Goal: Task Accomplishment & Management: Manage account settings

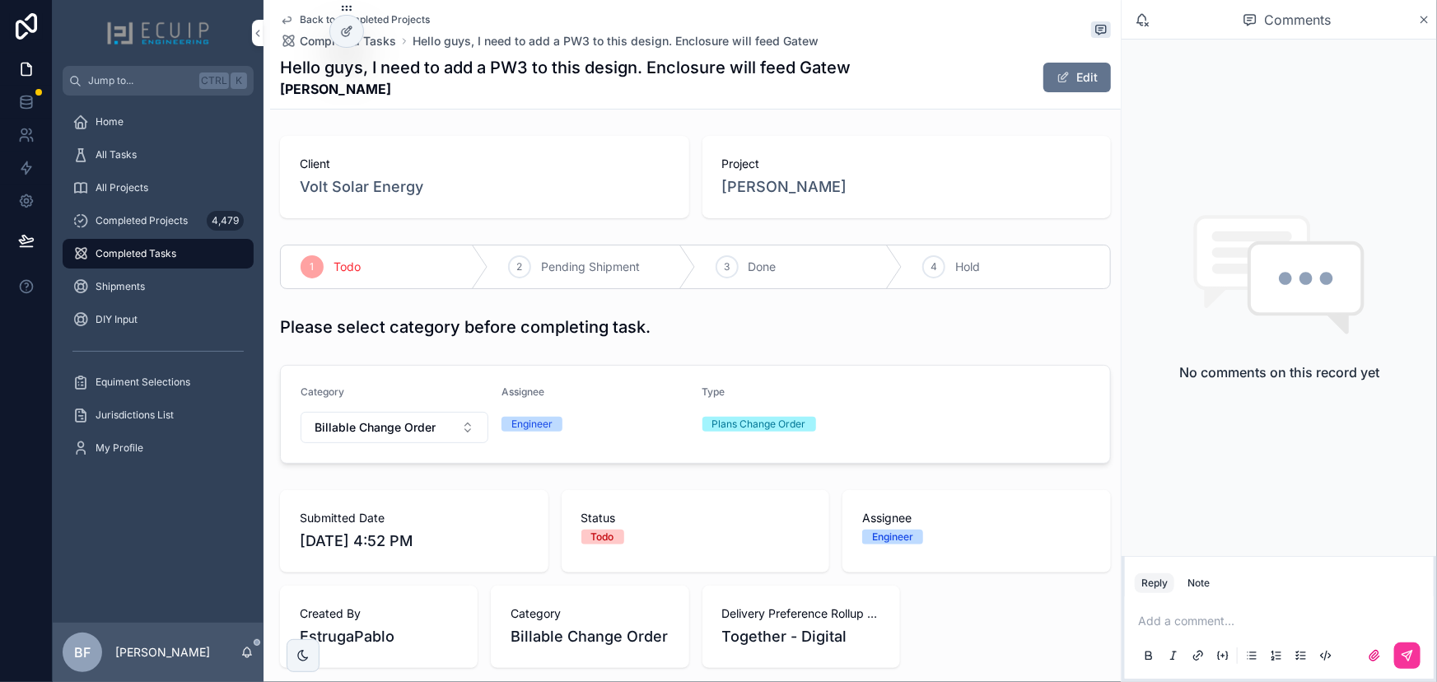
scroll to position [700, 0]
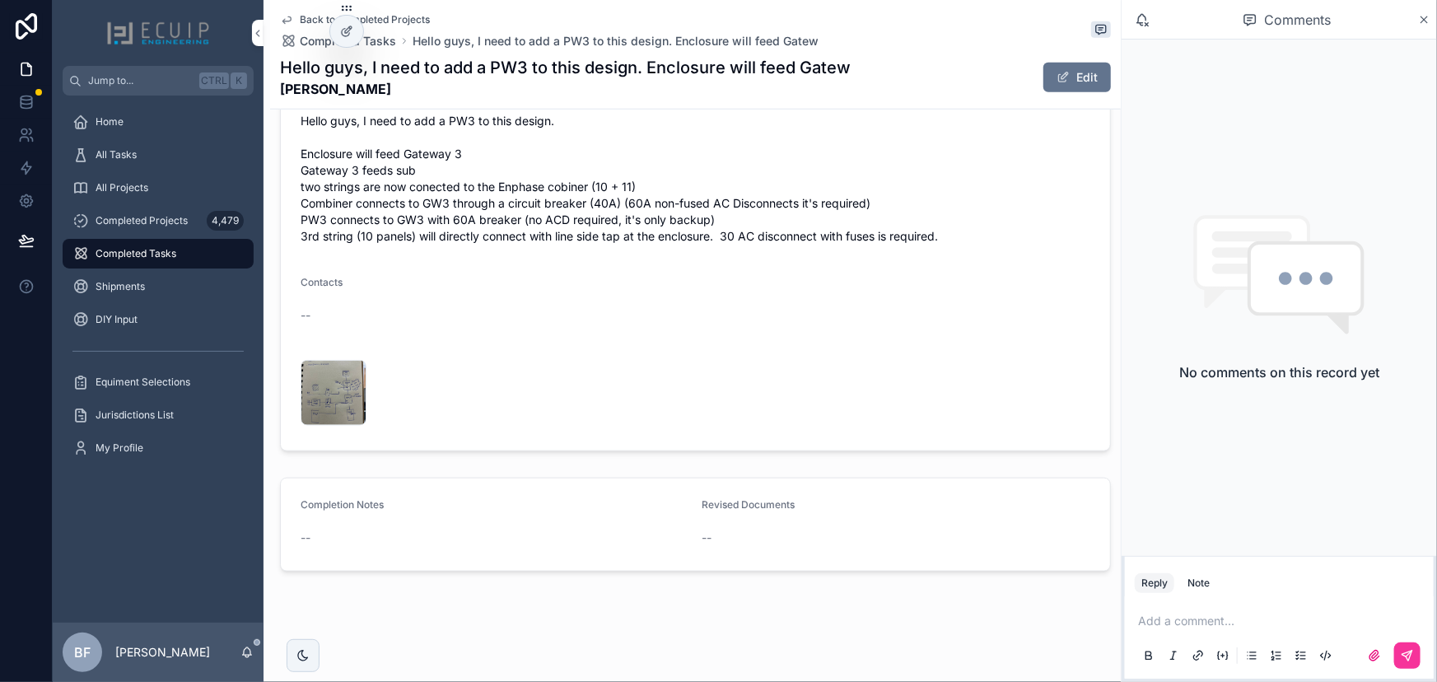
click at [1080, 78] on button "Edit" at bounding box center [1078, 78] width 68 height 30
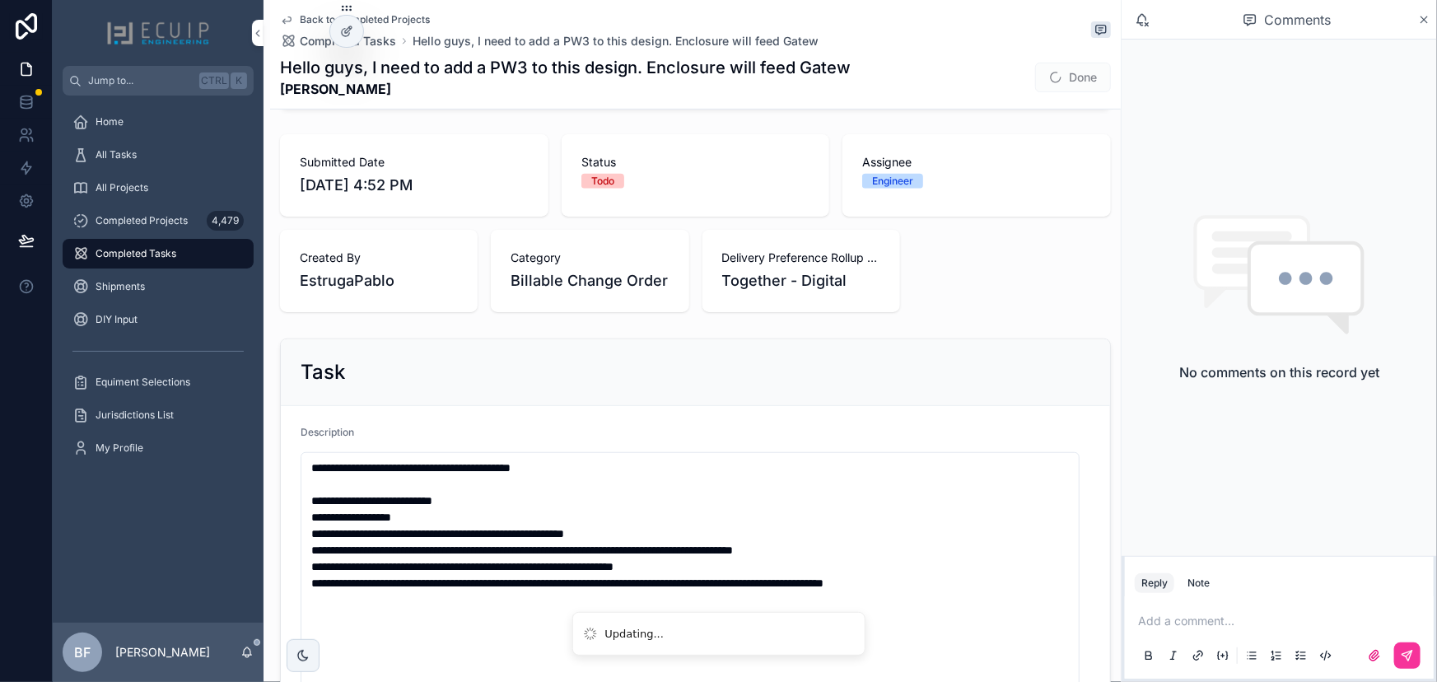
scroll to position [39, 0]
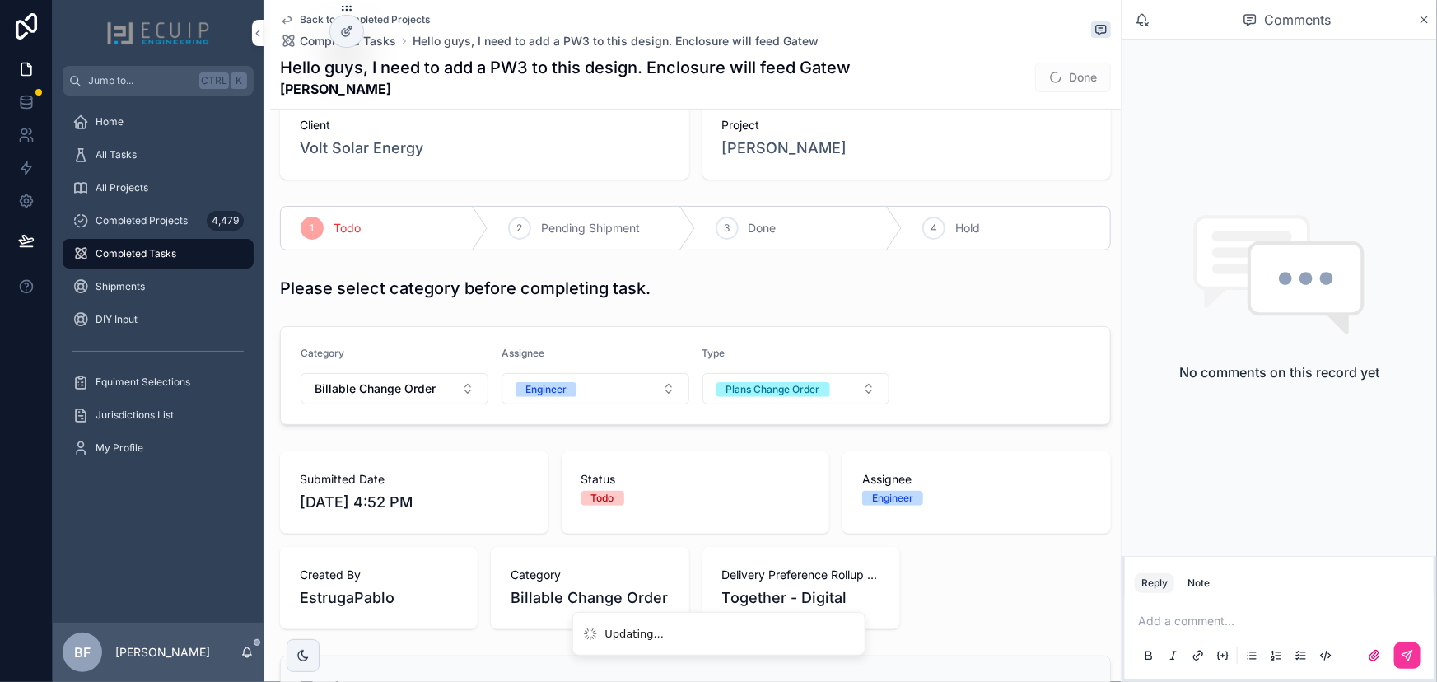
drag, startPoint x: 368, startPoint y: 373, endPoint x: 380, endPoint y: 376, distance: 12.0
click at [369, 373] on button "Billable Change Order" at bounding box center [395, 388] width 188 height 31
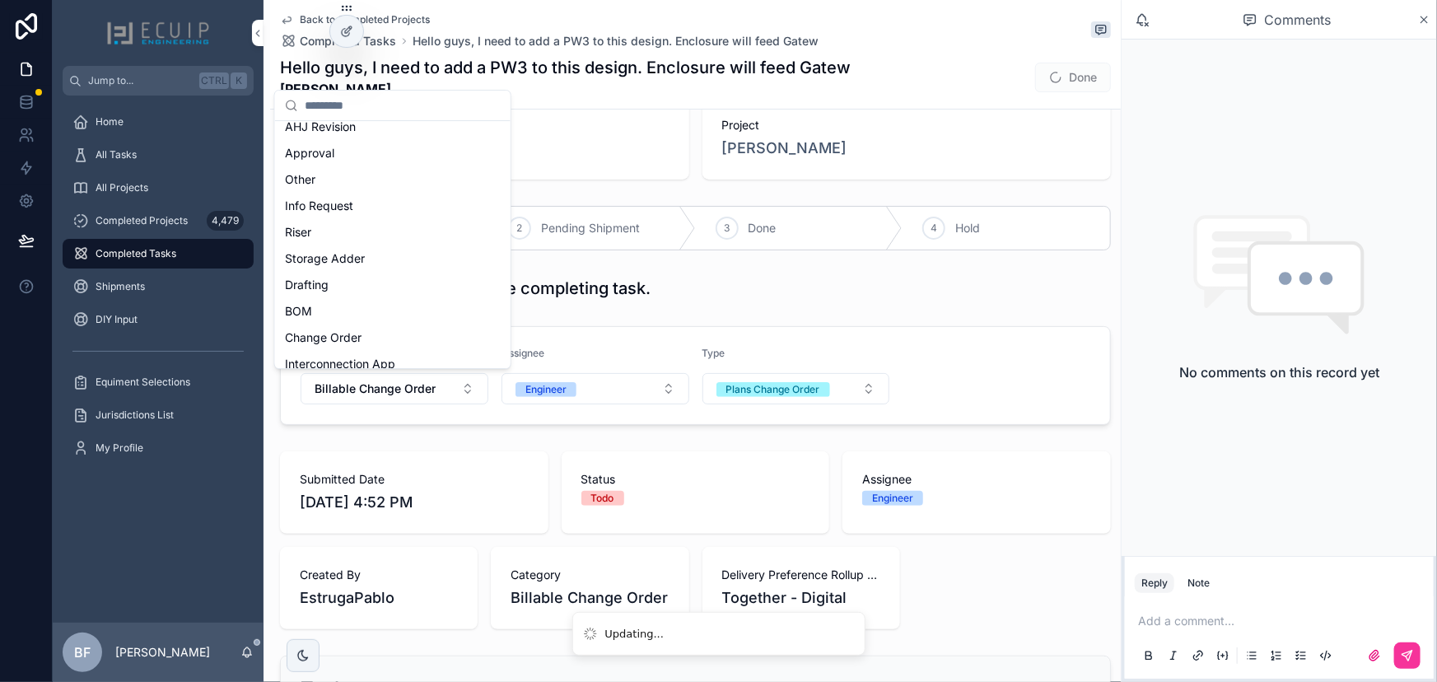
scroll to position [497, 0]
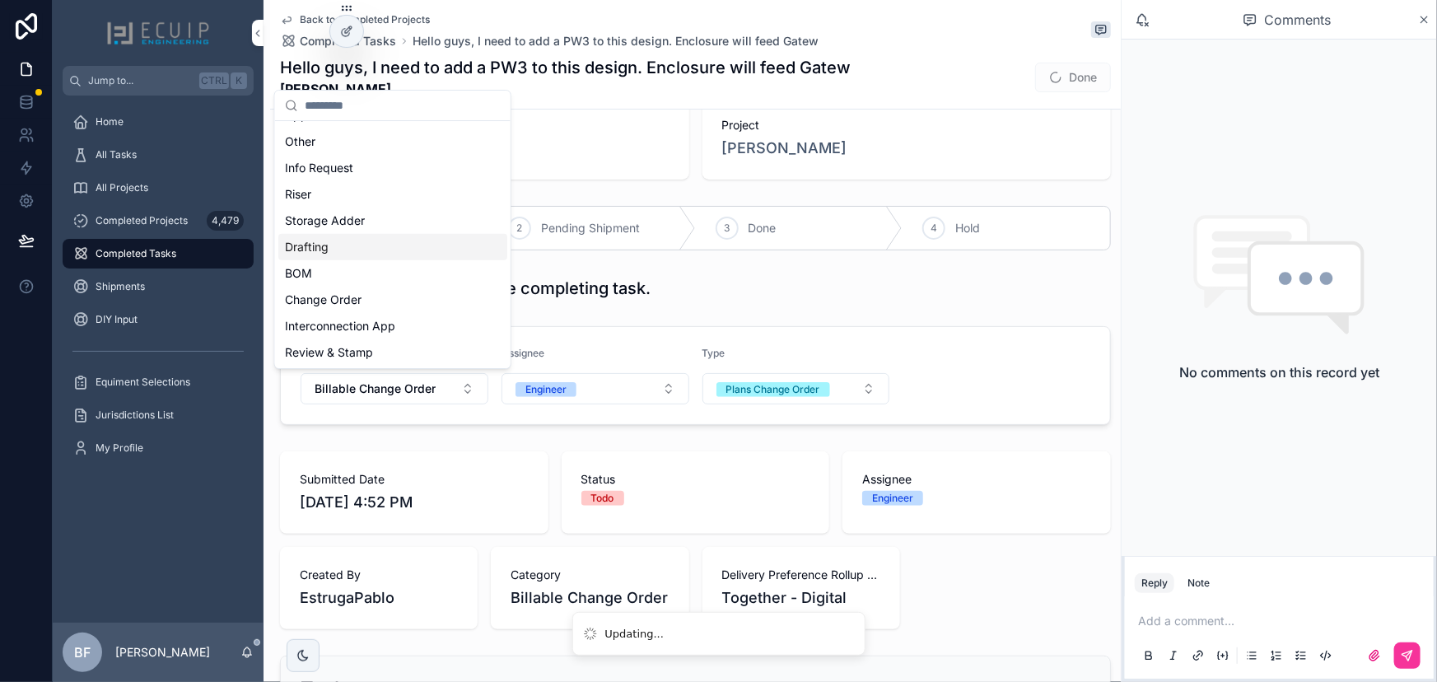
click at [384, 250] on div "Drafting" at bounding box center [392, 247] width 229 height 26
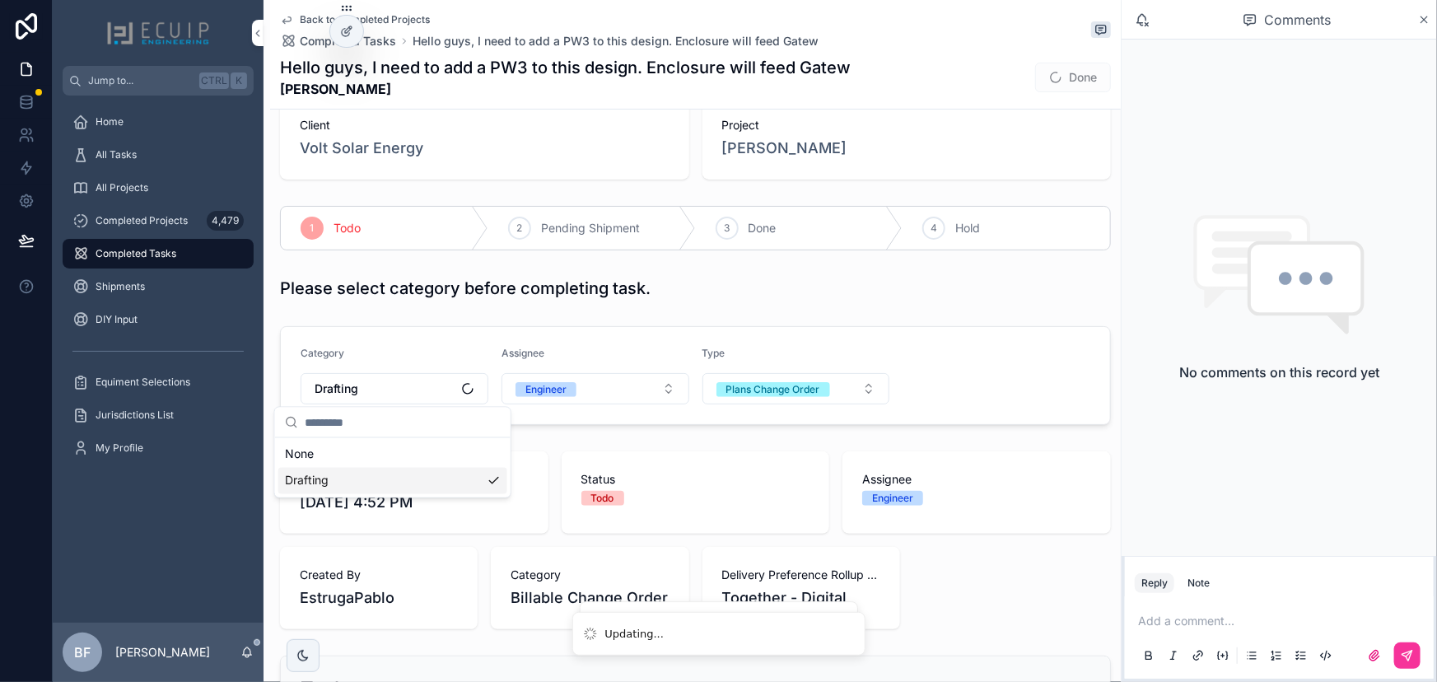
scroll to position [0, 0]
click at [890, 297] on div "Please select category before completing task." at bounding box center [695, 288] width 831 height 23
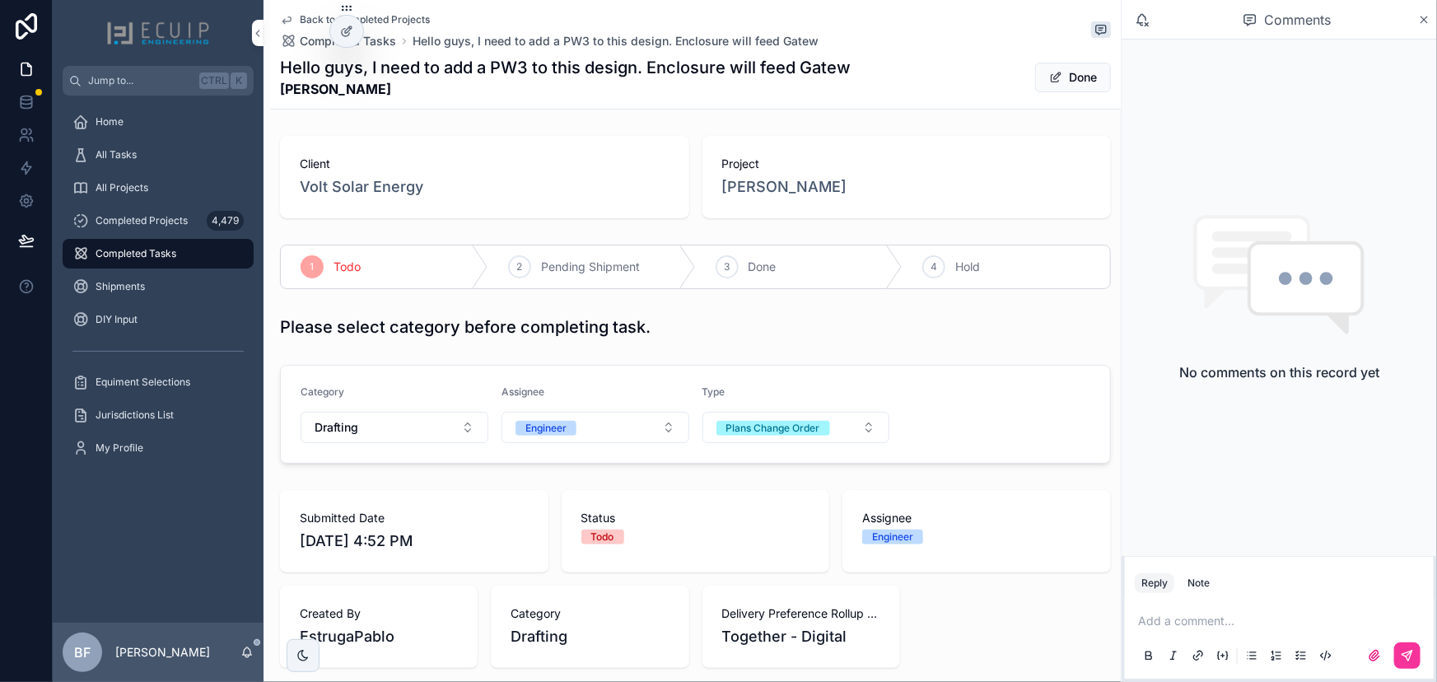
drag, startPoint x: 1081, startPoint y: 75, endPoint x: 1035, endPoint y: 144, distance: 83.2
click at [1081, 75] on button "Done" at bounding box center [1073, 78] width 76 height 30
click at [812, 252] on div "3 Done" at bounding box center [800, 266] width 208 height 43
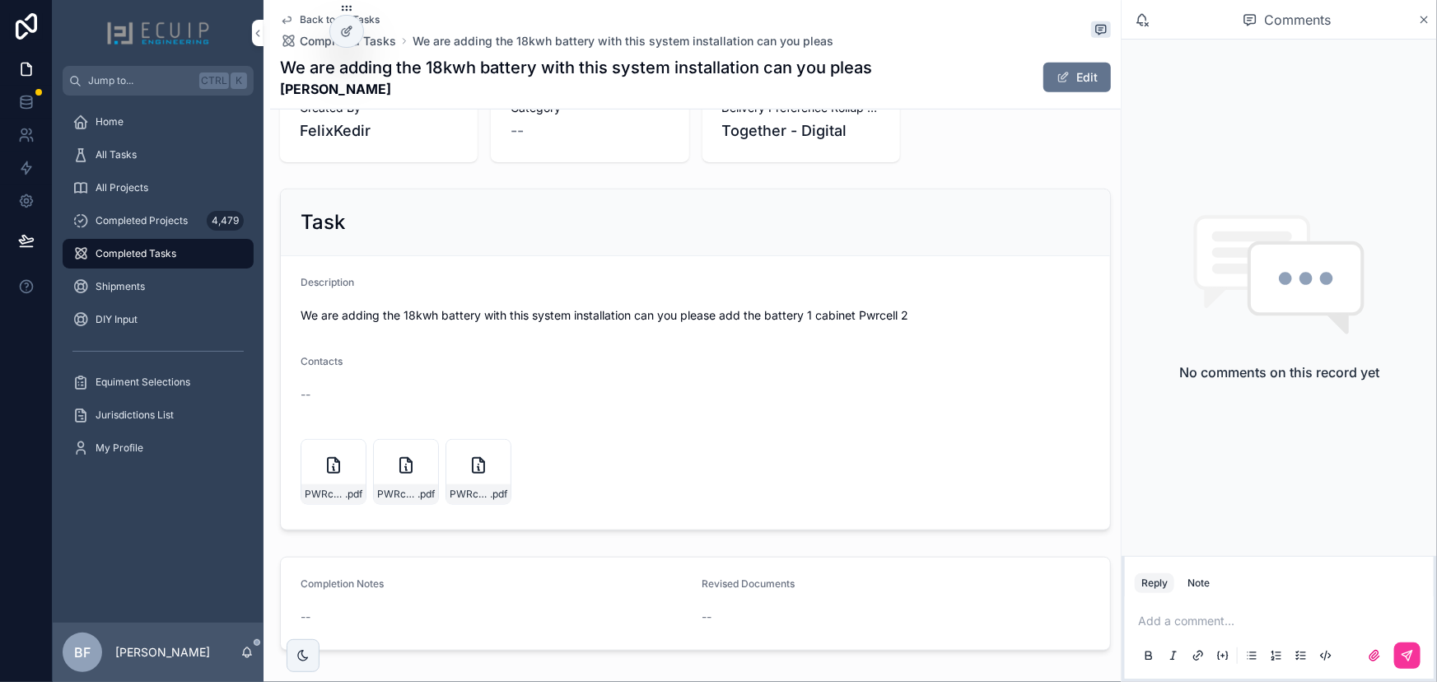
scroll to position [524, 0]
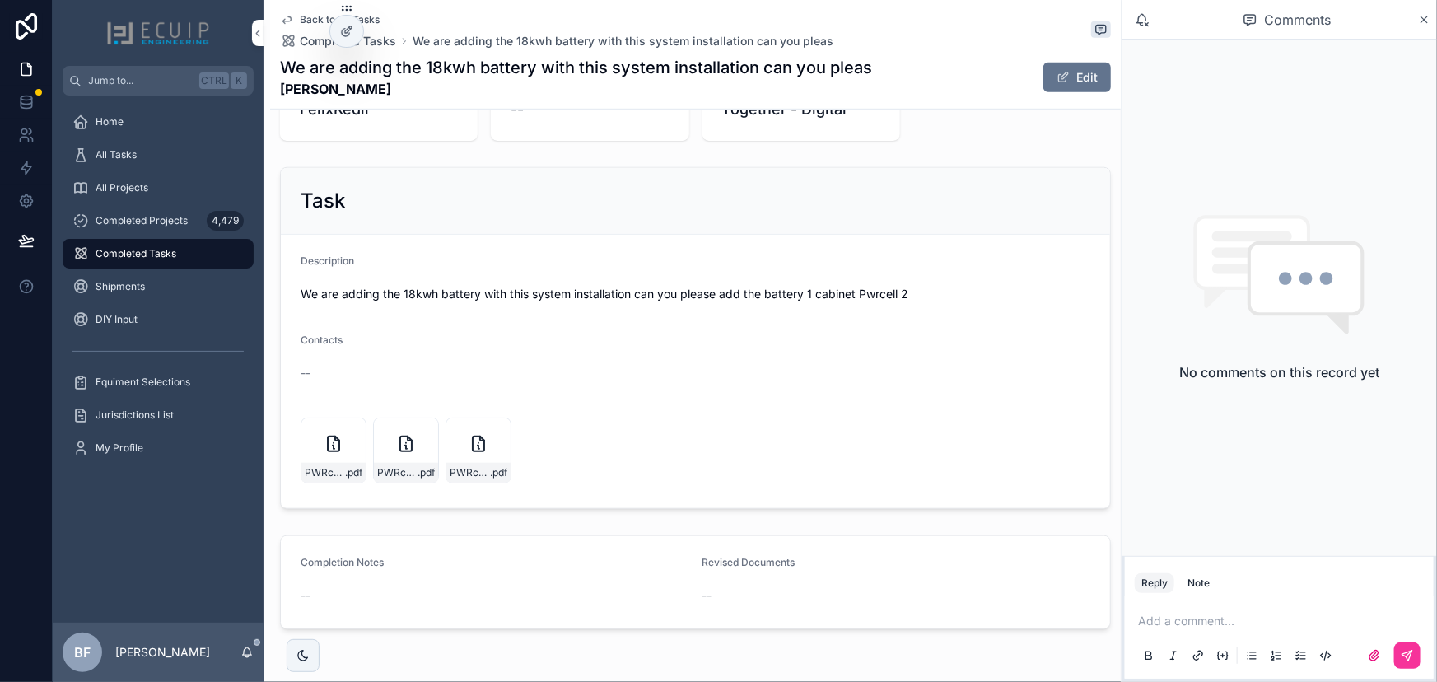
click at [132, 163] on div "All Tasks" at bounding box center [157, 155] width 171 height 26
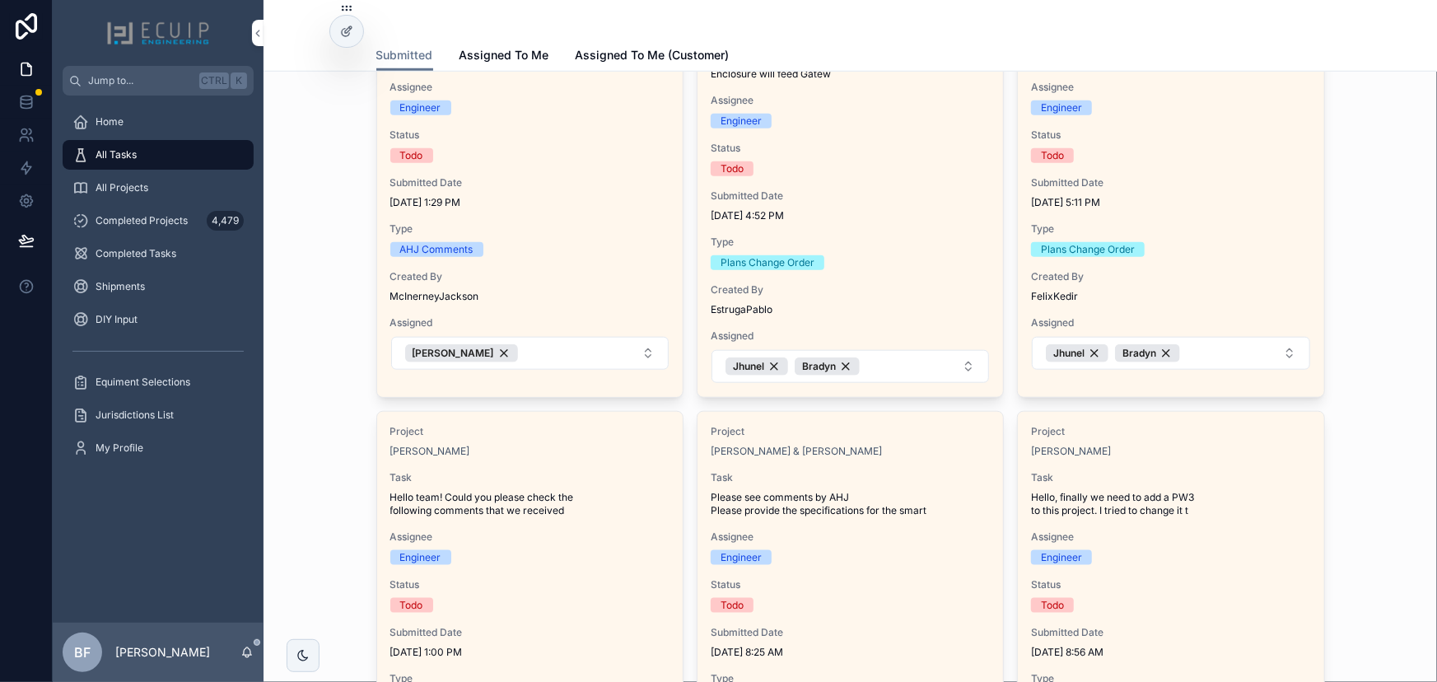
scroll to position [674, 0]
click at [1160, 346] on div "Bradyn" at bounding box center [1147, 352] width 65 height 18
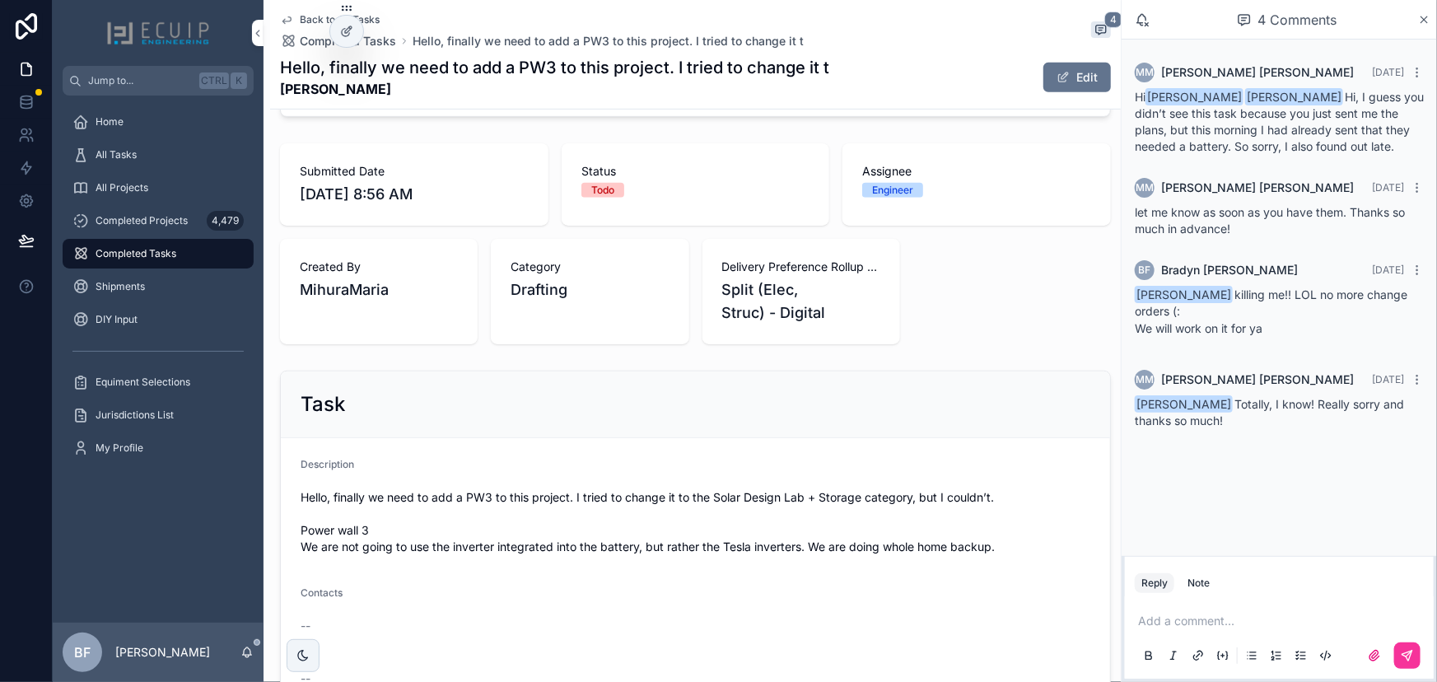
scroll to position [599, 0]
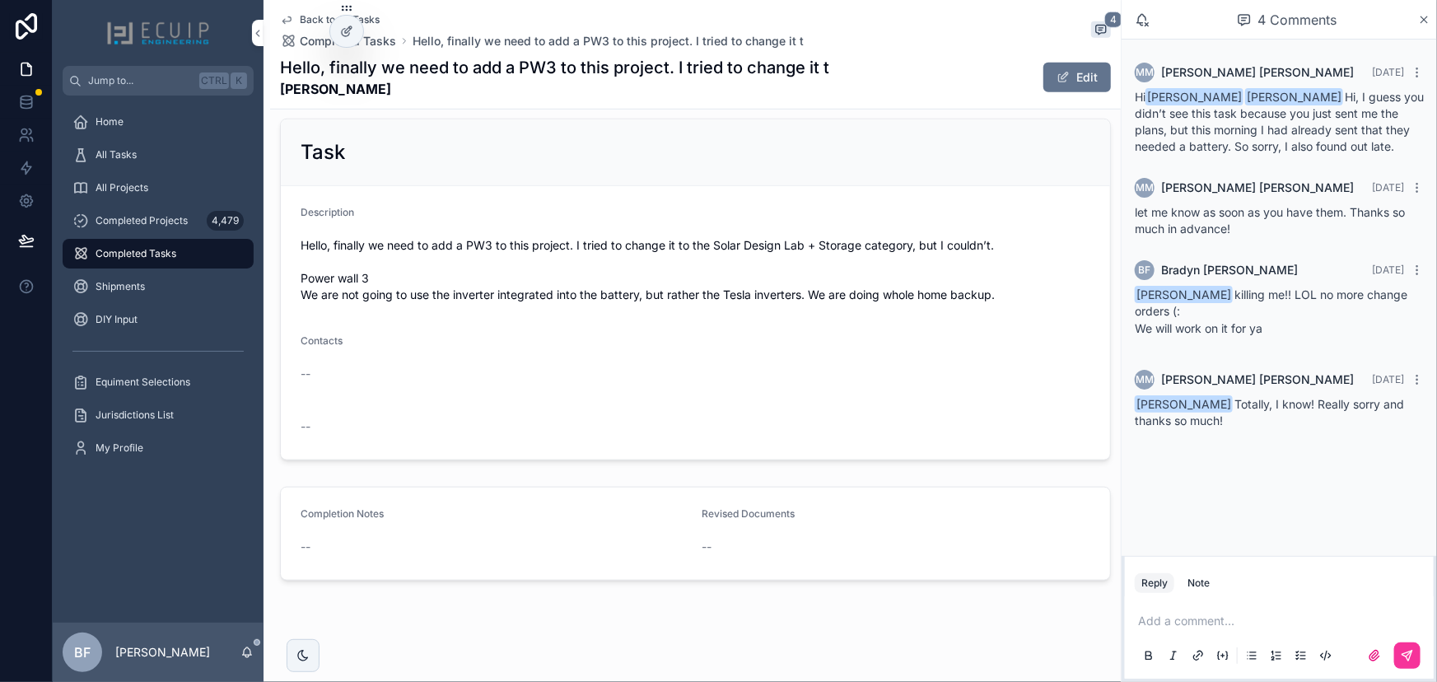
click at [1059, 74] on span "scrollable content" at bounding box center [1063, 77] width 13 height 13
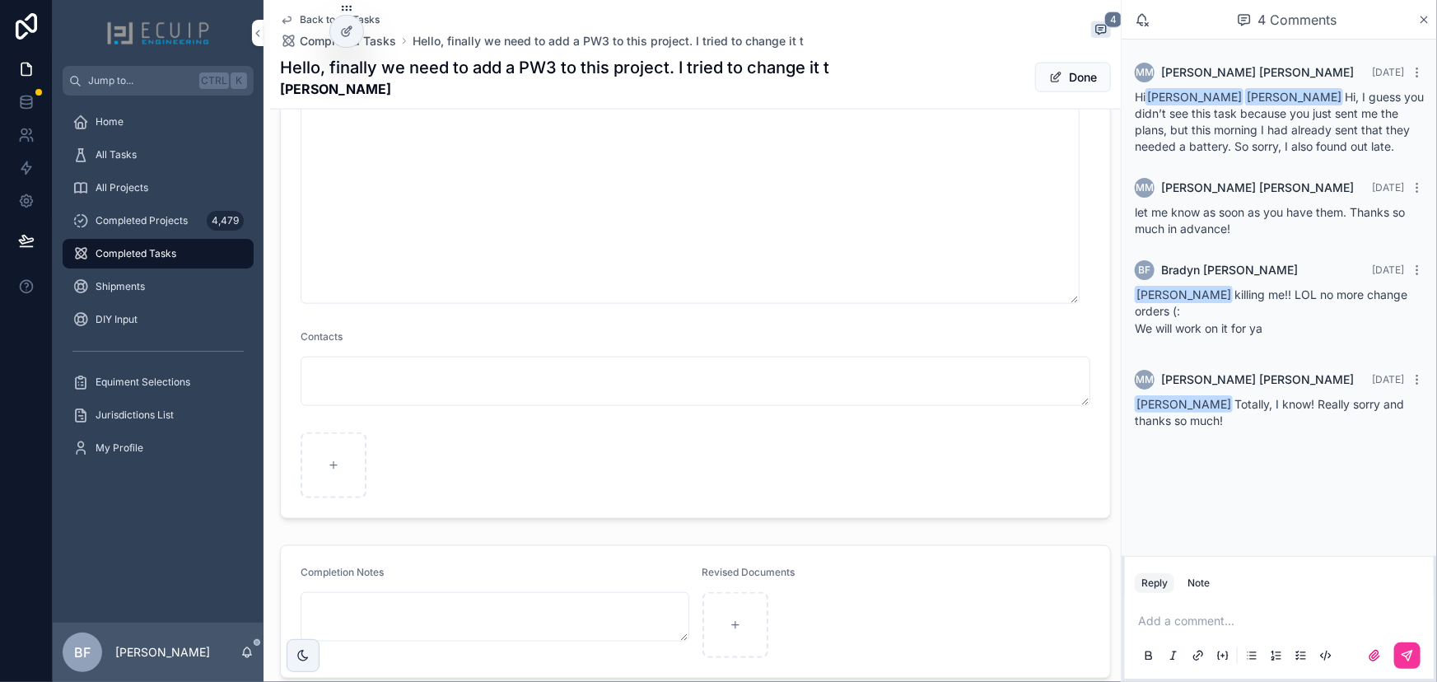
scroll to position [913, 0]
click at [1066, 80] on button "Done" at bounding box center [1073, 78] width 76 height 30
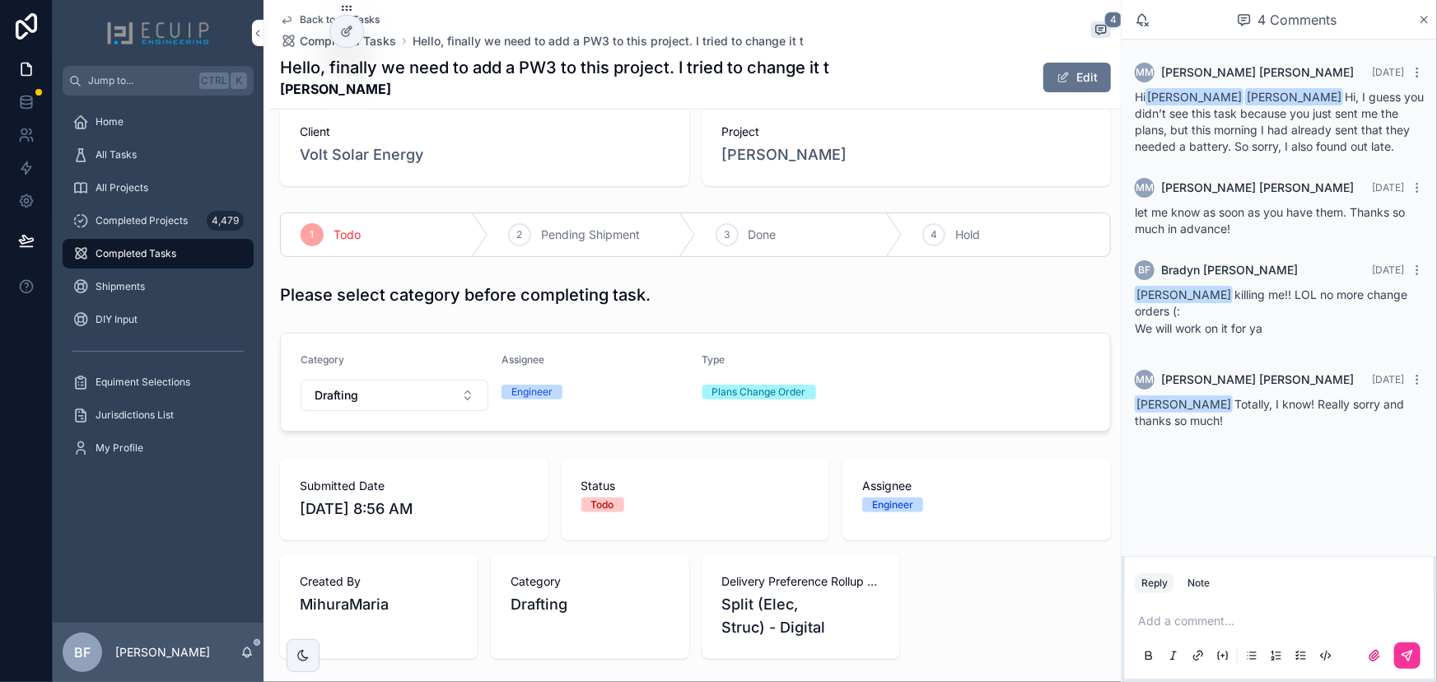
scroll to position [0, 0]
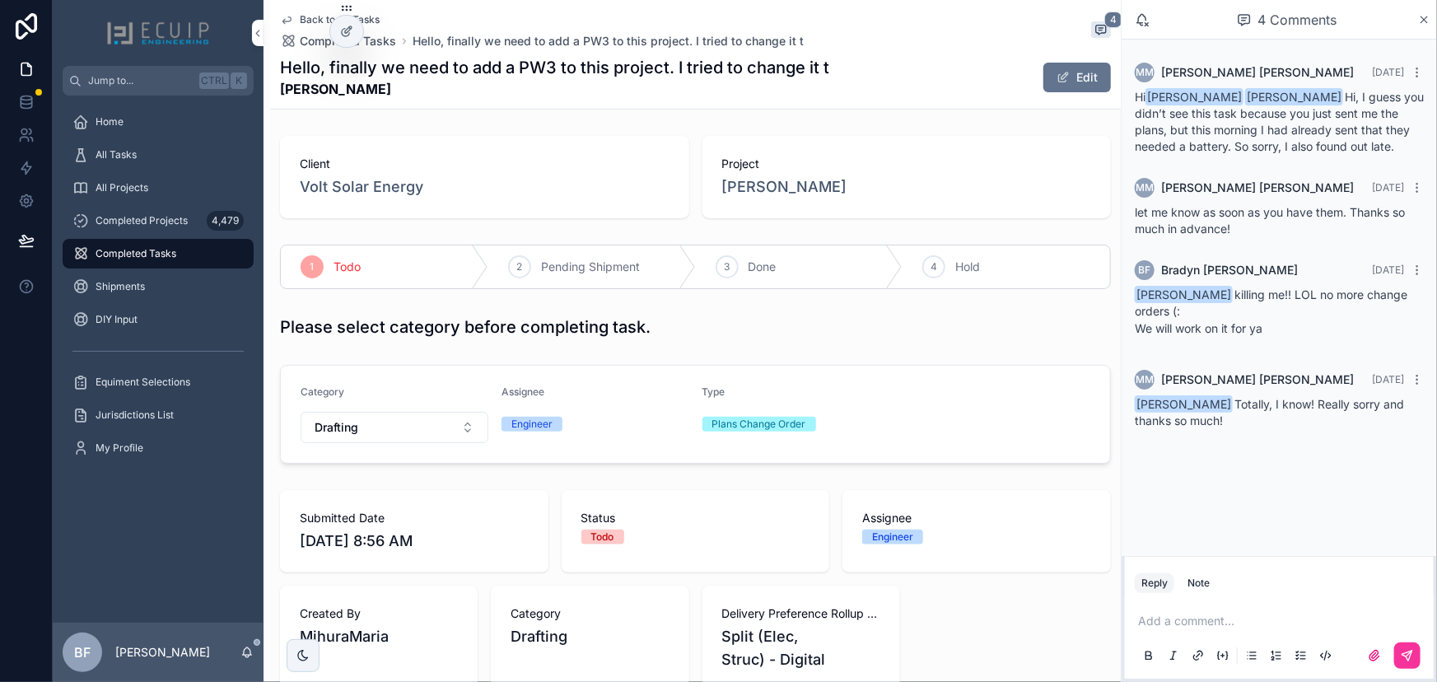
click at [769, 260] on span "Done" at bounding box center [763, 267] width 28 height 16
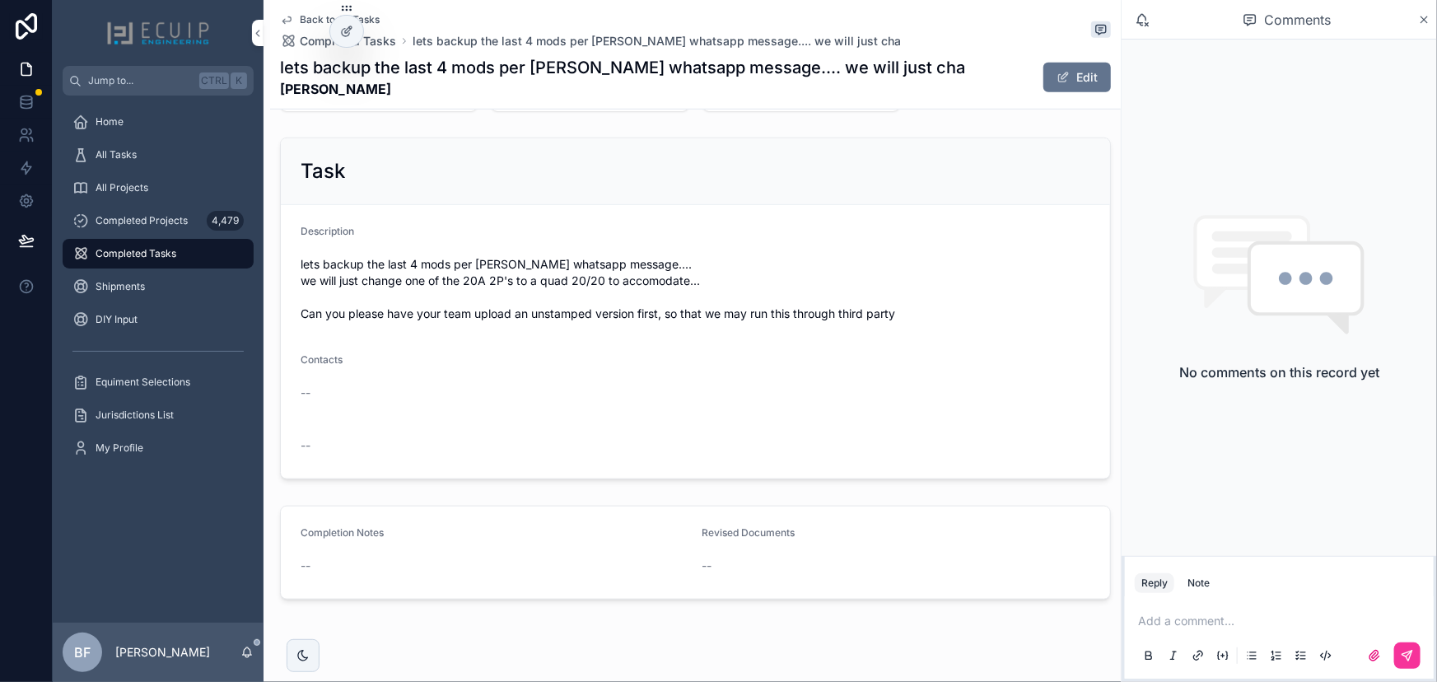
scroll to position [565, 0]
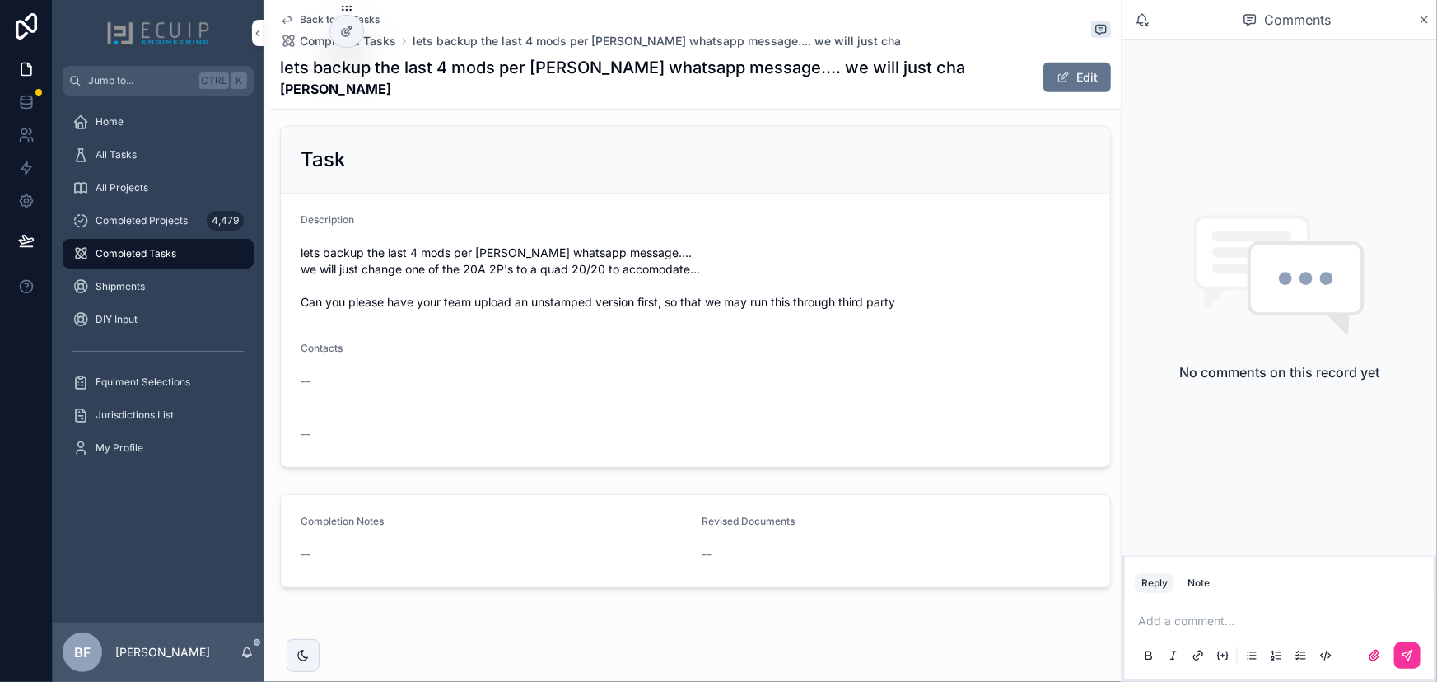
click at [1079, 77] on button "Edit" at bounding box center [1078, 78] width 68 height 30
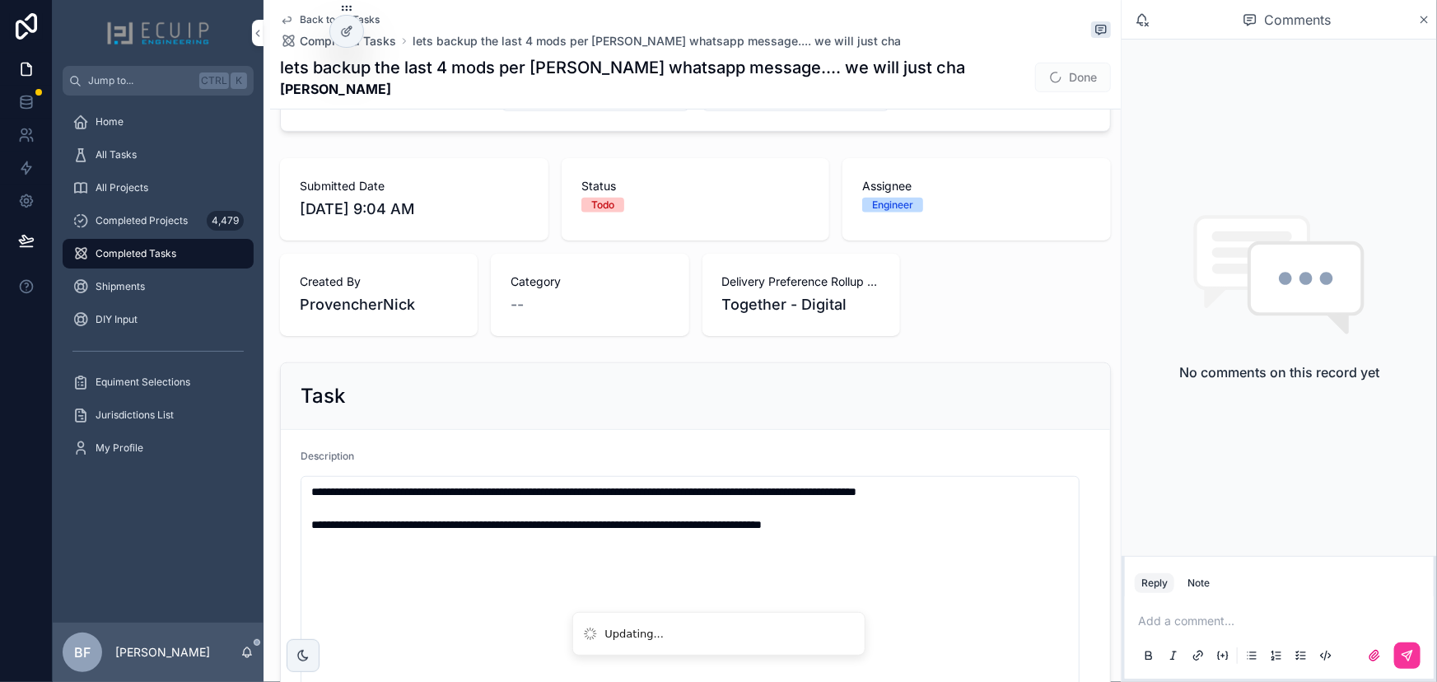
scroll to position [0, 0]
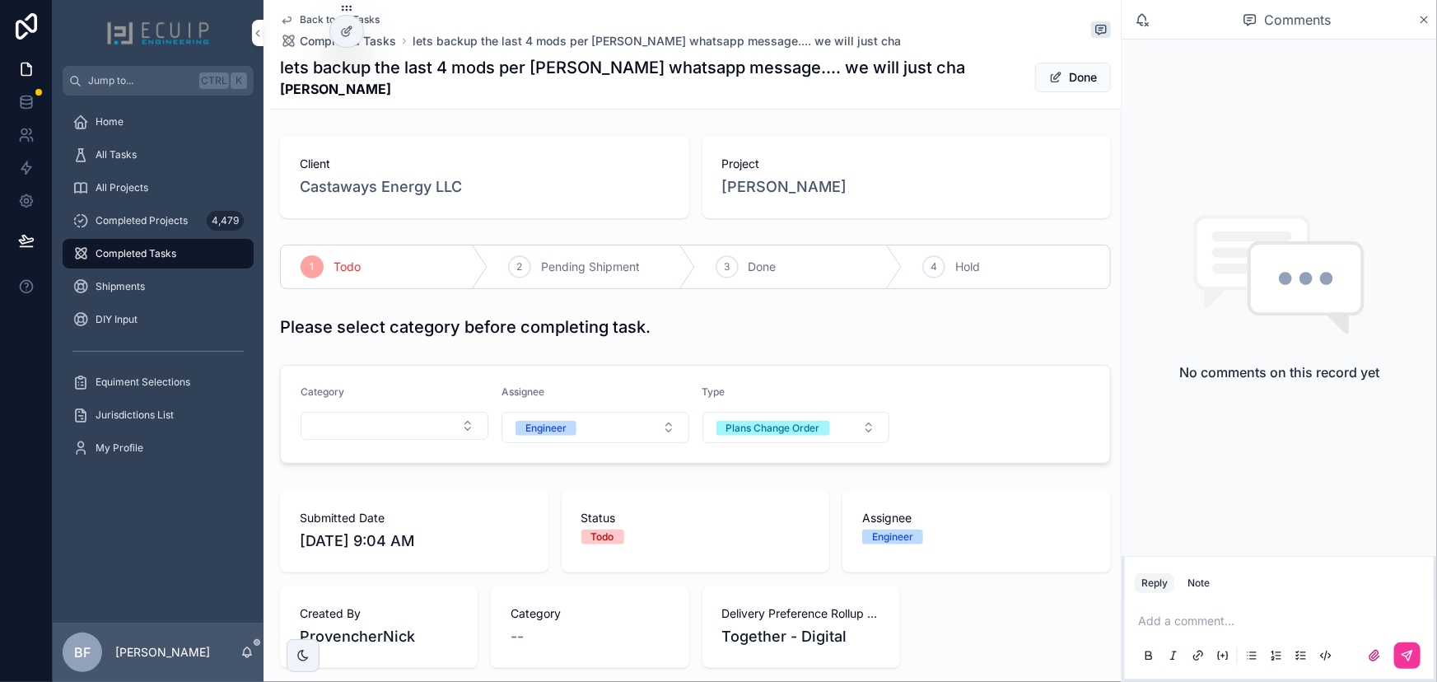
drag, startPoint x: 1057, startPoint y: 82, endPoint x: 998, endPoint y: 137, distance: 80.5
click at [1057, 82] on button "Done" at bounding box center [1073, 78] width 76 height 30
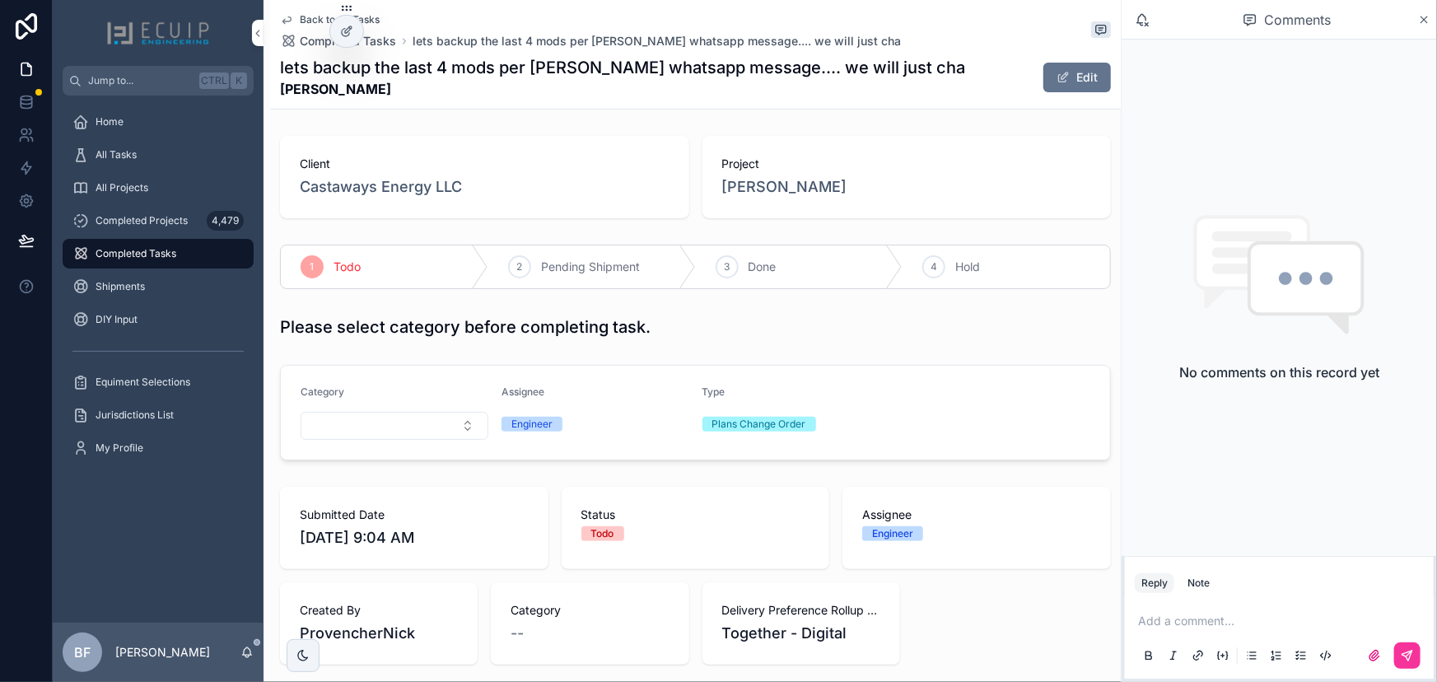
click at [806, 256] on div "3 Done" at bounding box center [800, 266] width 208 height 43
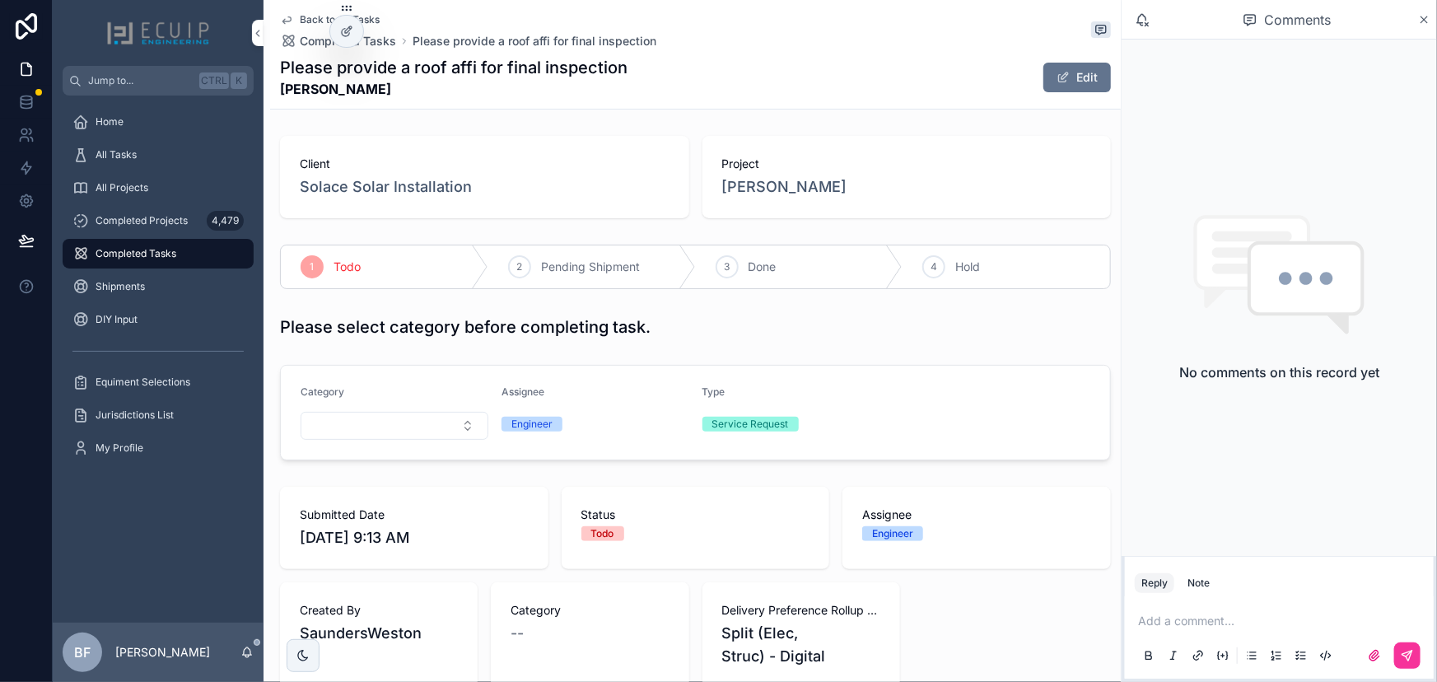
drag, startPoint x: 395, startPoint y: 91, endPoint x: 273, endPoint y: 98, distance: 122.1
click at [273, 98] on div "Back to All Tasks Completed Tasks Please provide a roof affi for final inspecti…" at bounding box center [695, 55] width 851 height 110
copy strong "[PERSON_NAME]"
click at [1068, 73] on button "Edit" at bounding box center [1078, 78] width 68 height 30
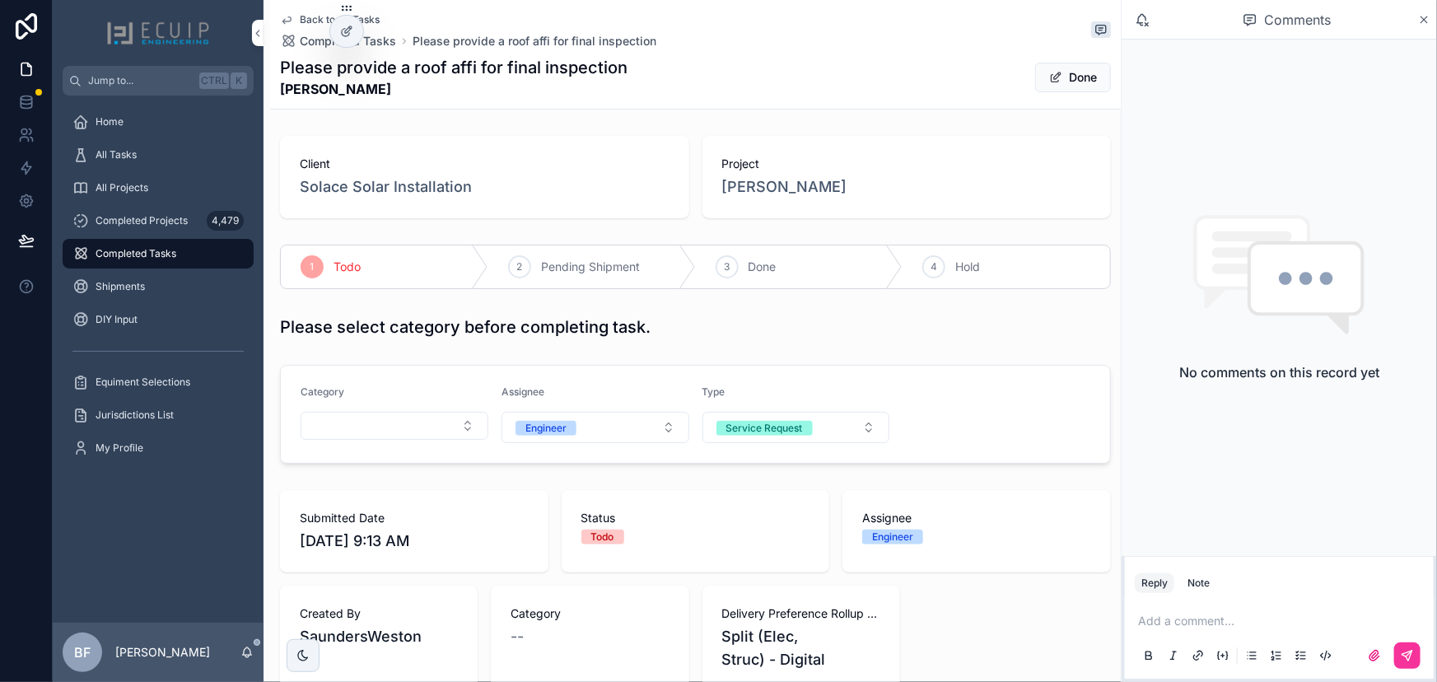
click at [376, 414] on button "Select Button" at bounding box center [395, 426] width 188 height 28
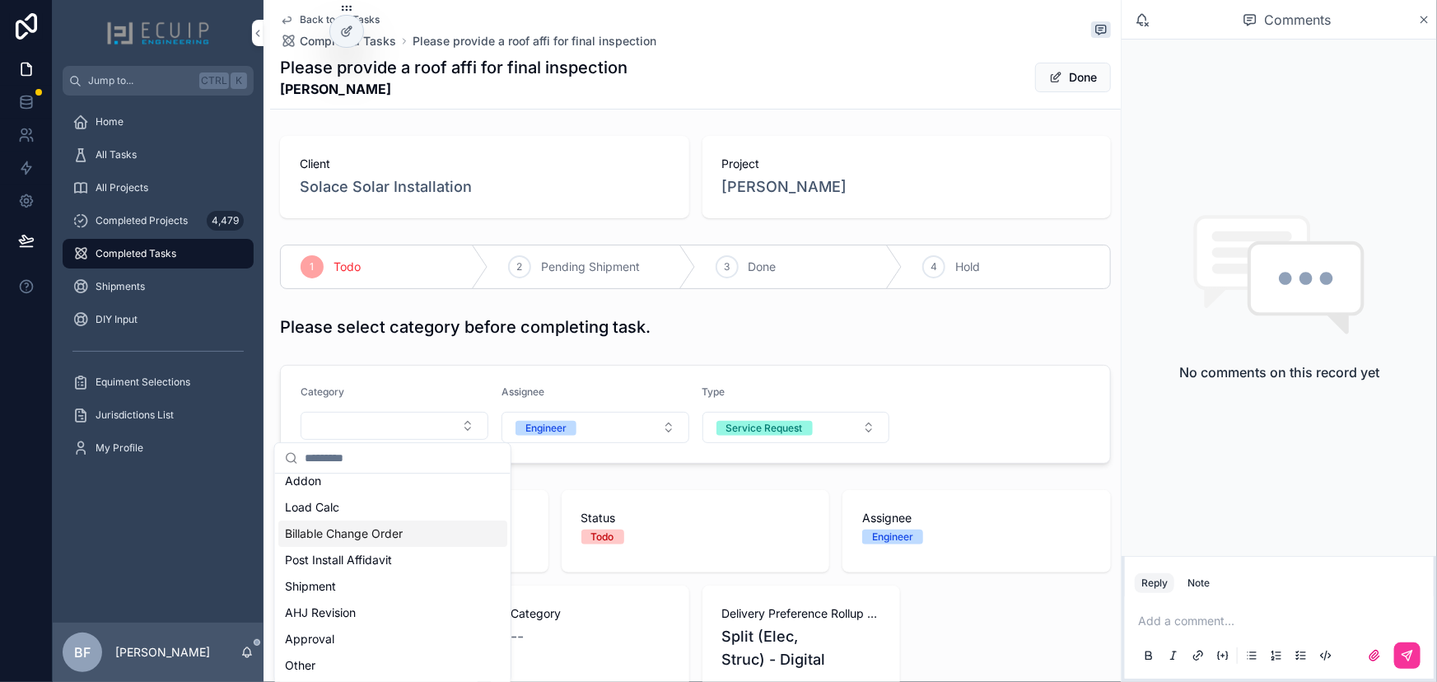
click at [382, 552] on span "Post Install Affidavit" at bounding box center [338, 560] width 107 height 16
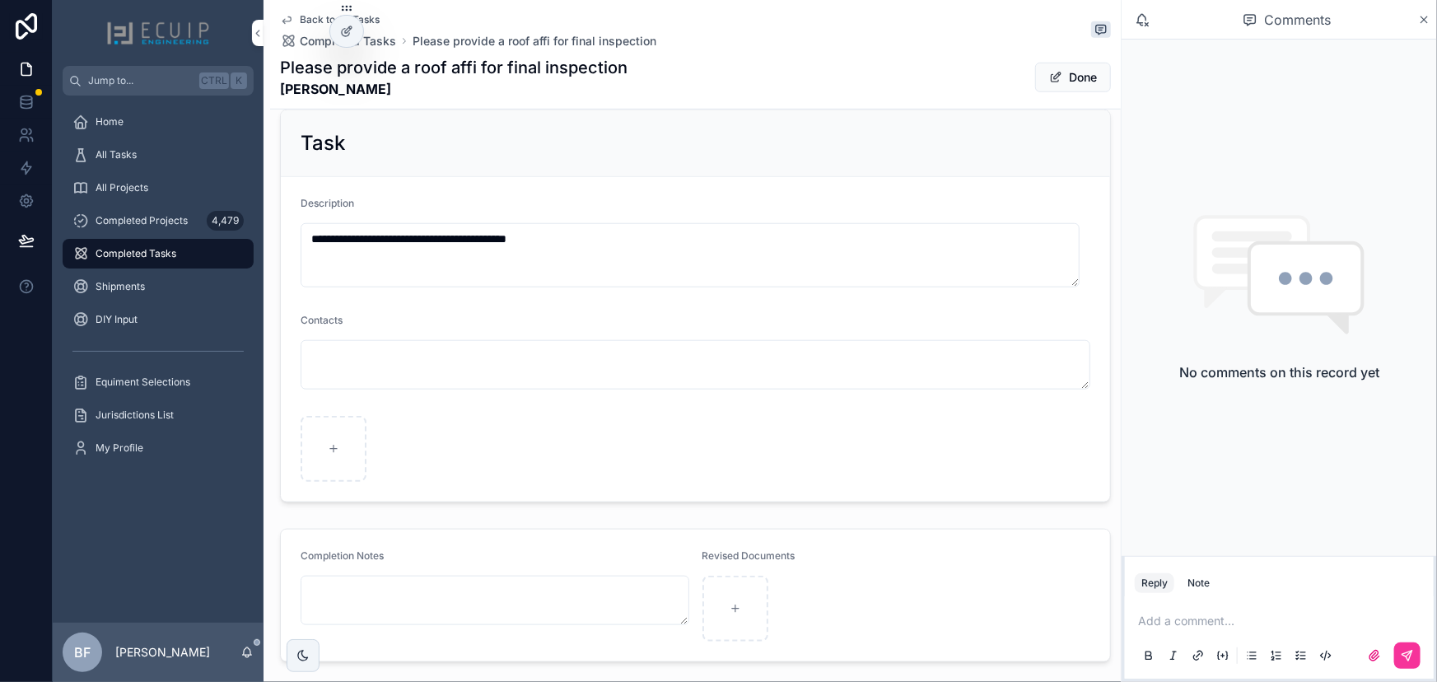
scroll to position [699, 0]
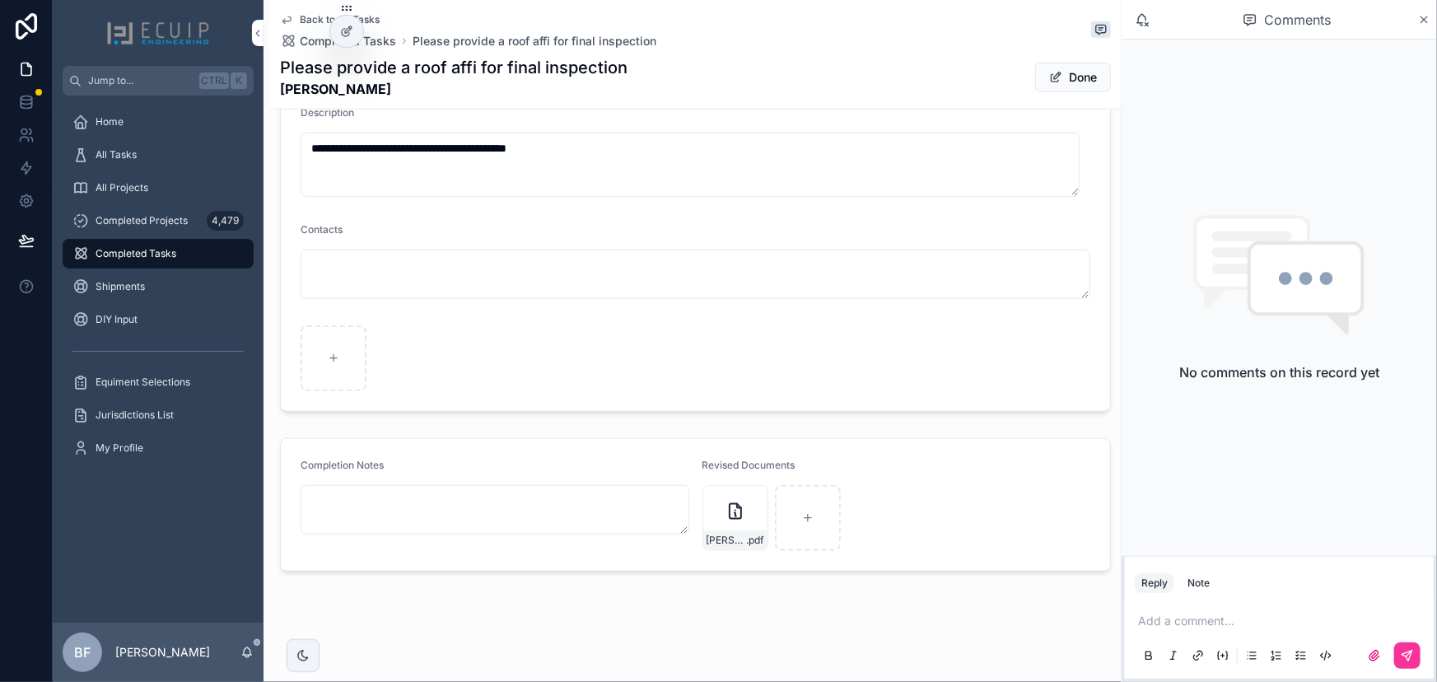
click at [1035, 74] on button "Done" at bounding box center [1073, 78] width 76 height 30
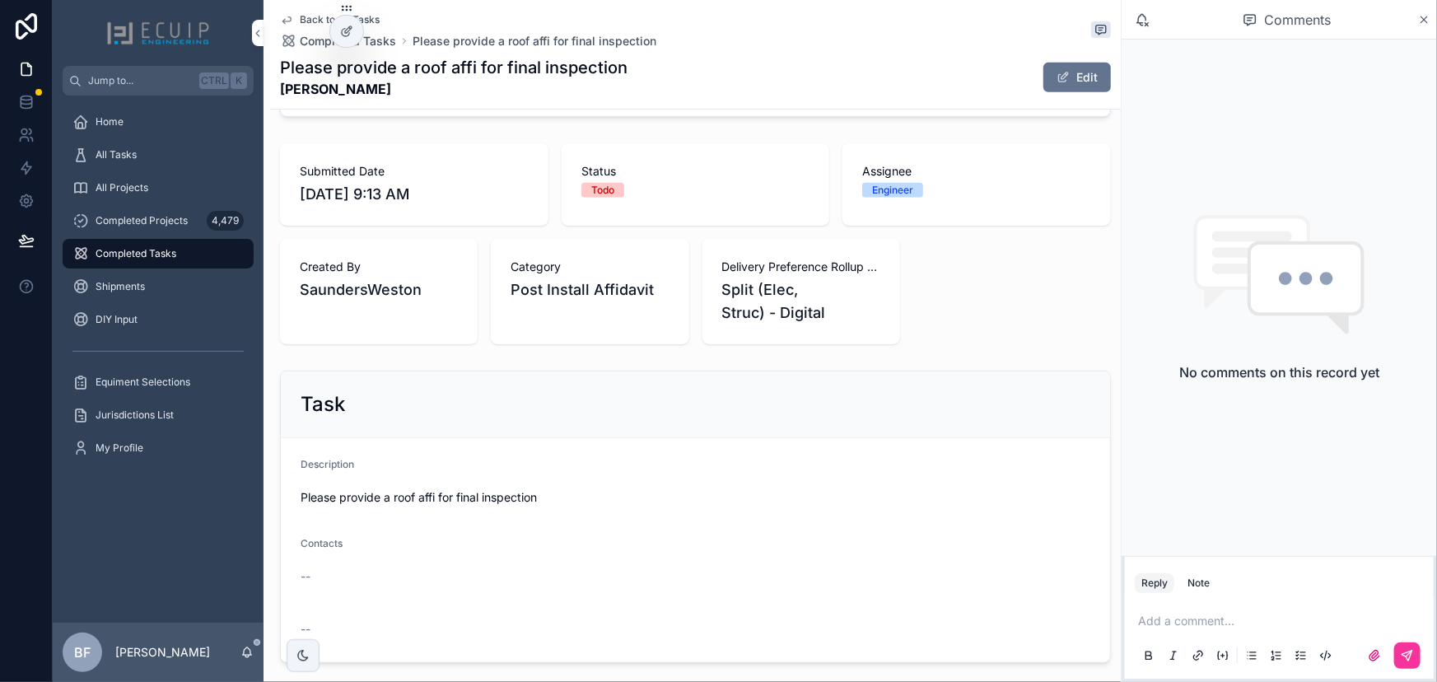
scroll to position [8, 0]
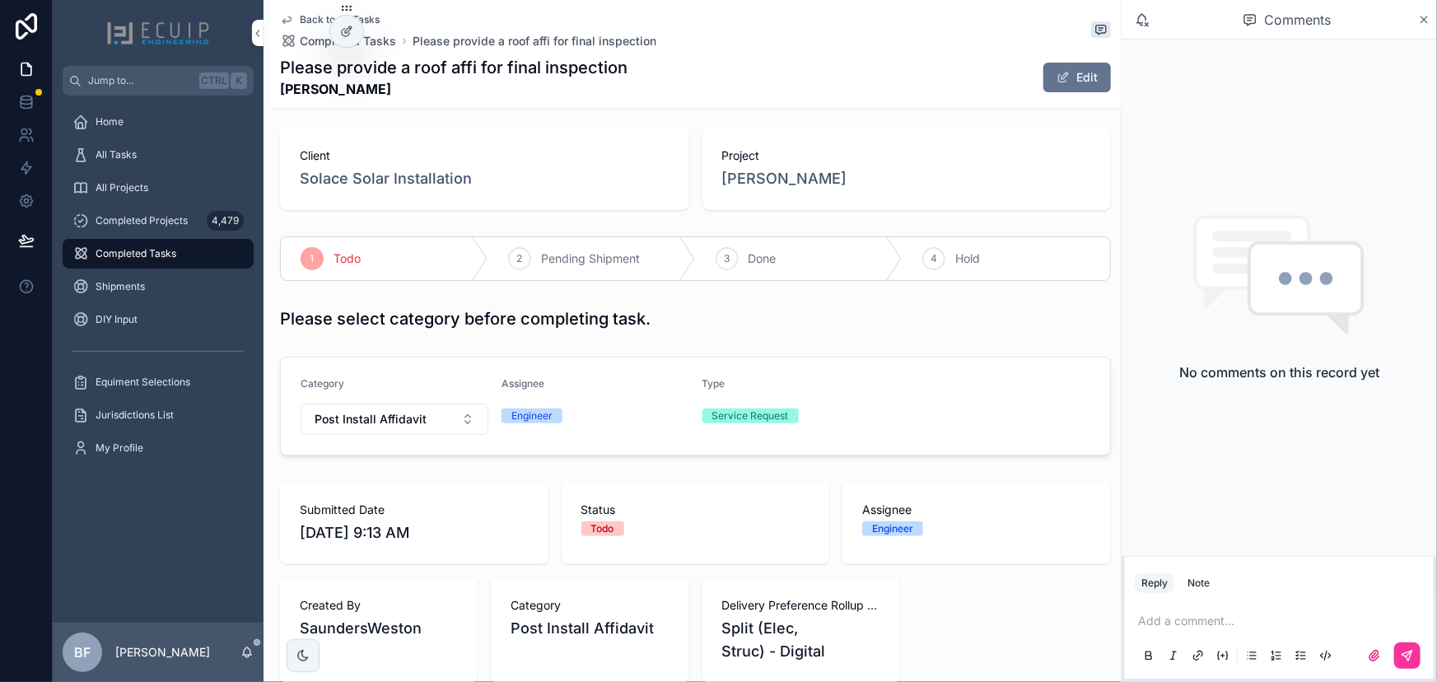
click at [760, 243] on div "3 Done" at bounding box center [800, 258] width 208 height 43
click at [119, 194] on span "All Projects" at bounding box center [122, 187] width 53 height 13
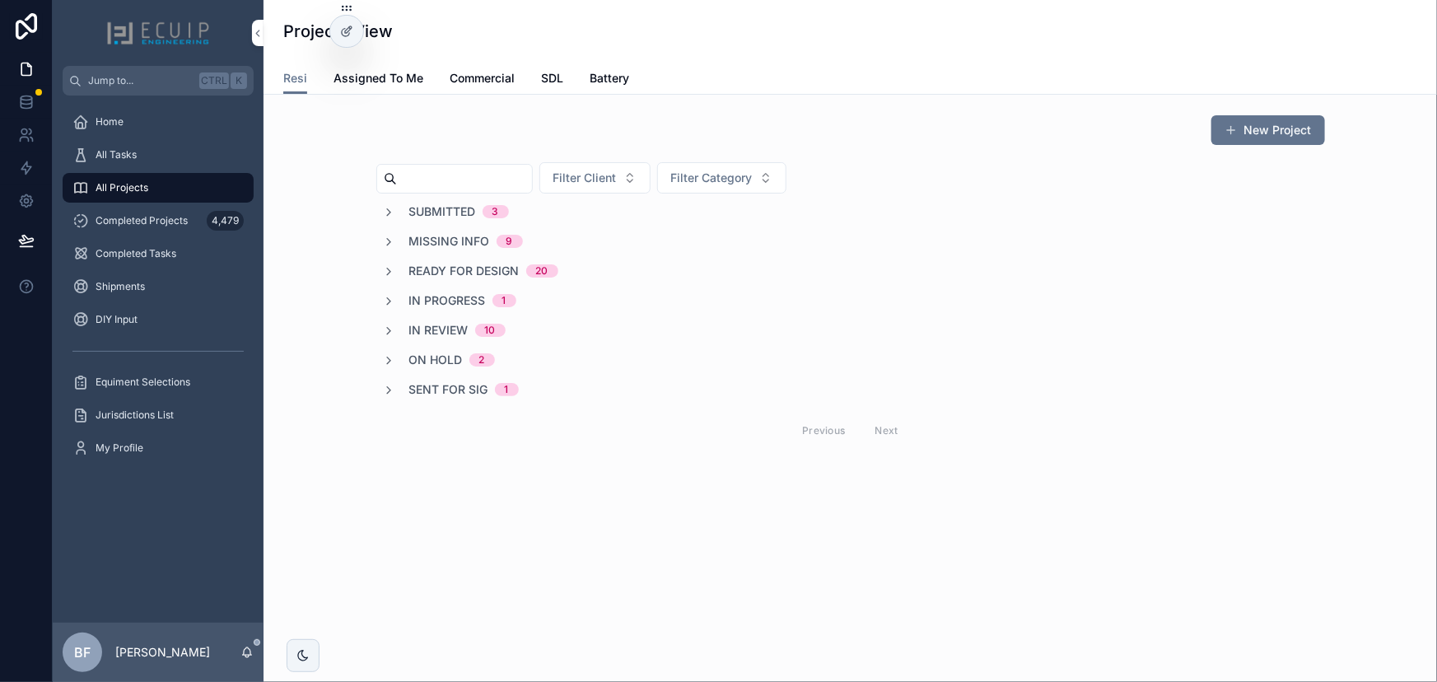
click at [180, 161] on div "All Tasks" at bounding box center [157, 155] width 171 height 26
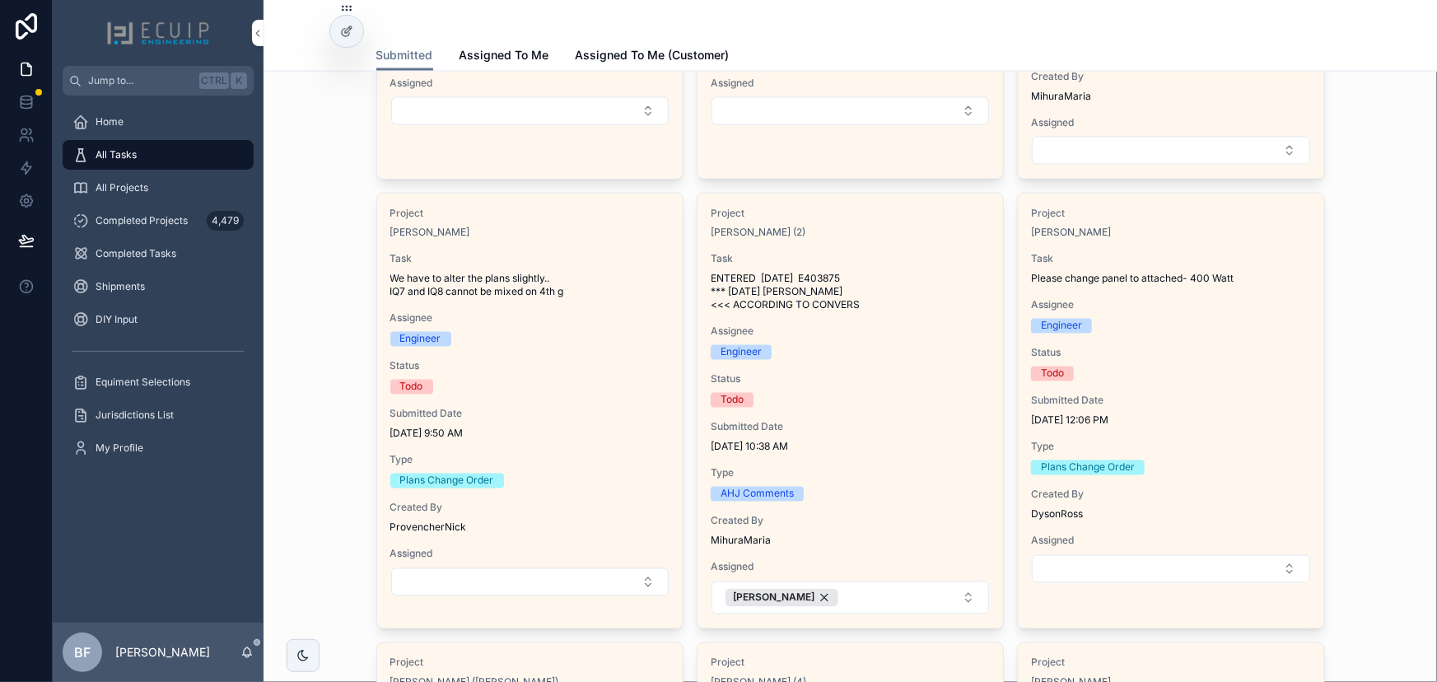
scroll to position [1348, 0]
click at [494, 346] on div "Project William H Coberly Task We have to alter the plans slightly.. IQ7 and IQ…" at bounding box center [530, 402] width 306 height 417
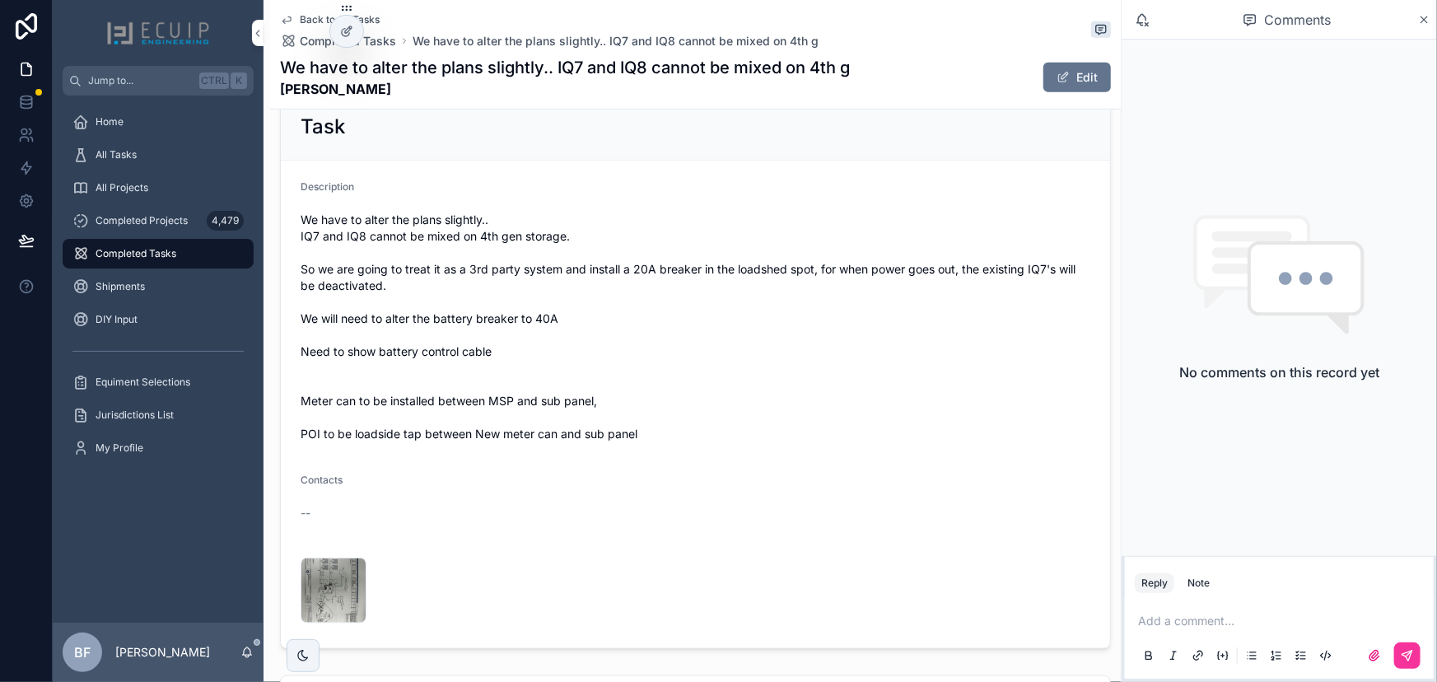
scroll to position [599, 0]
click at [0, 0] on span "William-Coberly-Changes-" at bounding box center [0, 0] width 0 height 0
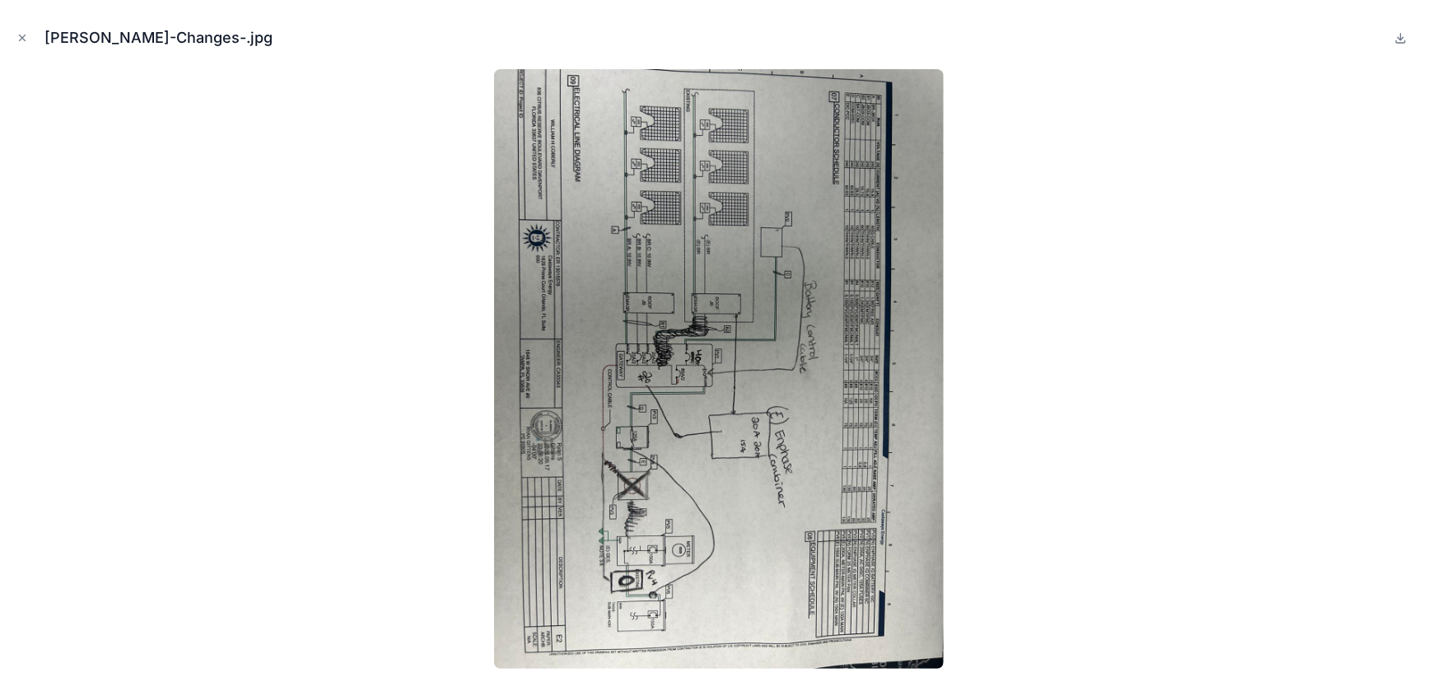
click at [1397, 38] on icon at bounding box center [1401, 37] width 13 height 13
click at [26, 49] on div "William-Coberly-Changes-.jpg" at bounding box center [718, 37] width 1411 height 49
click at [23, 41] on icon "Close modal" at bounding box center [22, 38] width 12 height 12
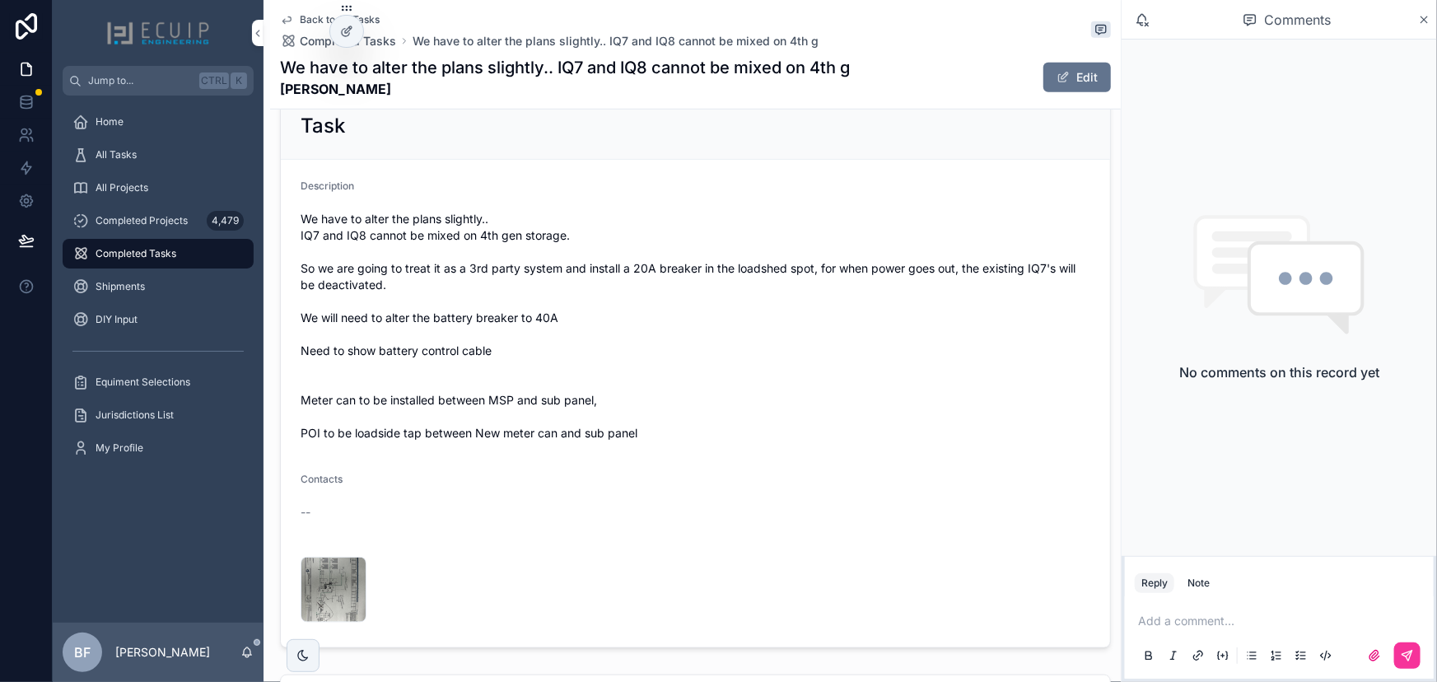
click at [1199, 615] on p "scrollable content" at bounding box center [1282, 621] width 289 height 16
click at [1215, 579] on span "Nick Provencher" at bounding box center [1266, 577] width 199 height 16
drag, startPoint x: 1234, startPoint y: 611, endPoint x: 1109, endPoint y: 607, distance: 125.3
click at [1109, 607] on div "**********" at bounding box center [745, 341] width 1385 height 682
click at [1244, 615] on span "**********" at bounding box center [1308, 621] width 203 height 12
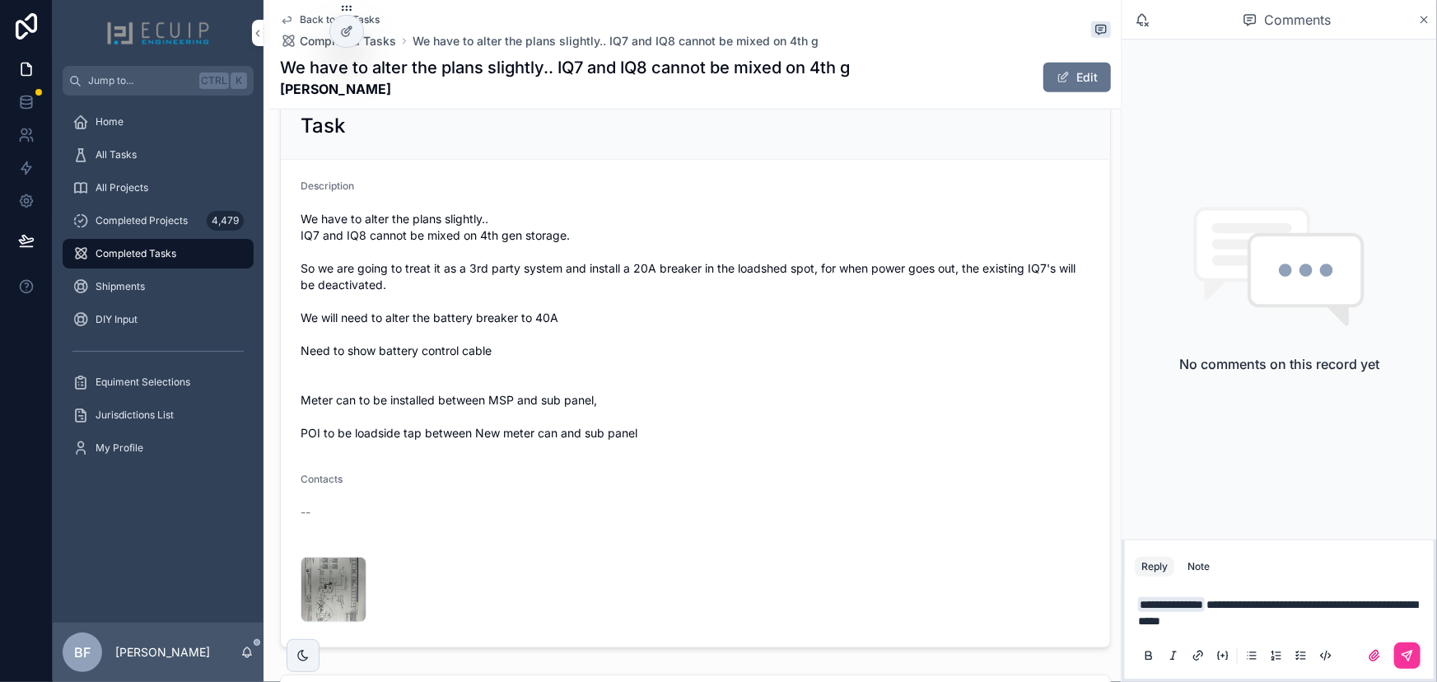
click at [1336, 623] on p "**********" at bounding box center [1282, 612] width 289 height 33
drag, startPoint x: 1233, startPoint y: 600, endPoint x: 1108, endPoint y: 602, distance: 125.2
click at [1108, 602] on div "**********" at bounding box center [745, 341] width 1385 height 682
click at [1236, 607] on span "**********" at bounding box center [1277, 613] width 279 height 28
click at [1311, 602] on span "**********" at bounding box center [1277, 613] width 279 height 28
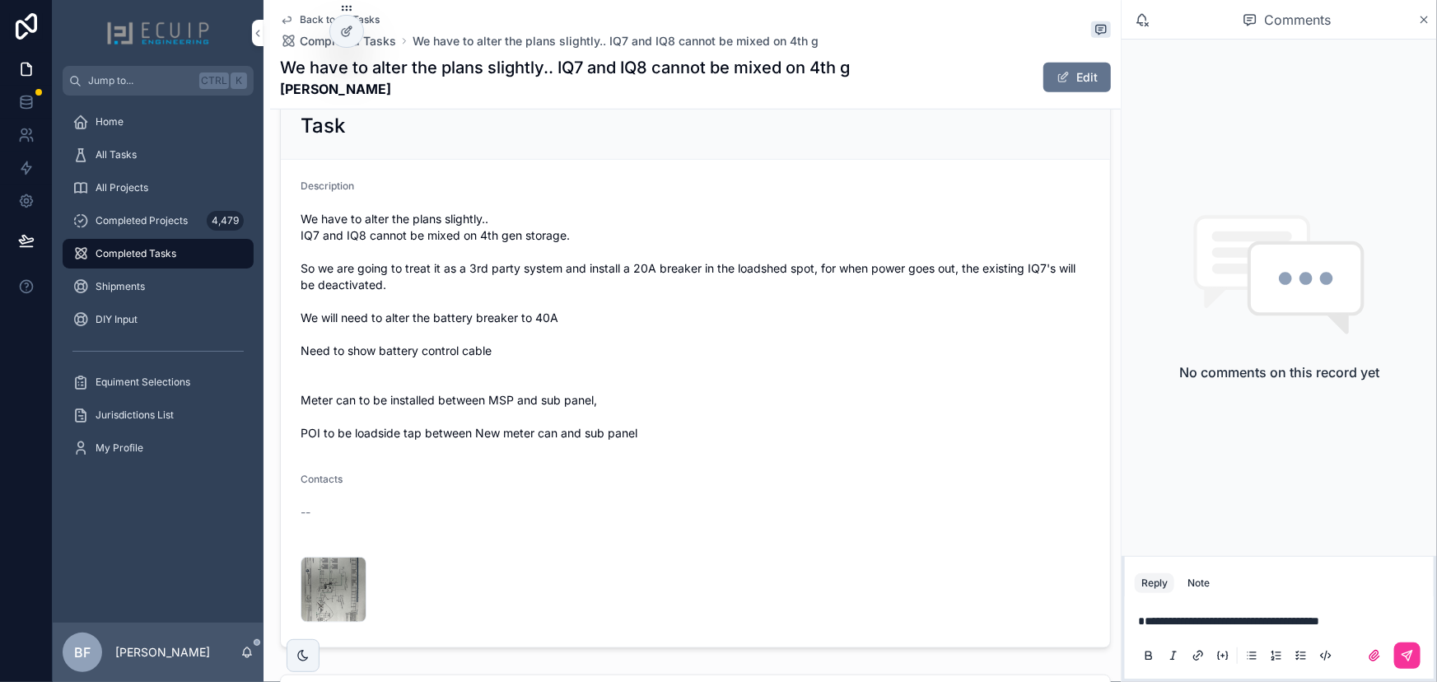
click at [1219, 586] on div "Reply Note" at bounding box center [1279, 583] width 309 height 26
click at [1211, 585] on button "Note" at bounding box center [1198, 583] width 35 height 20
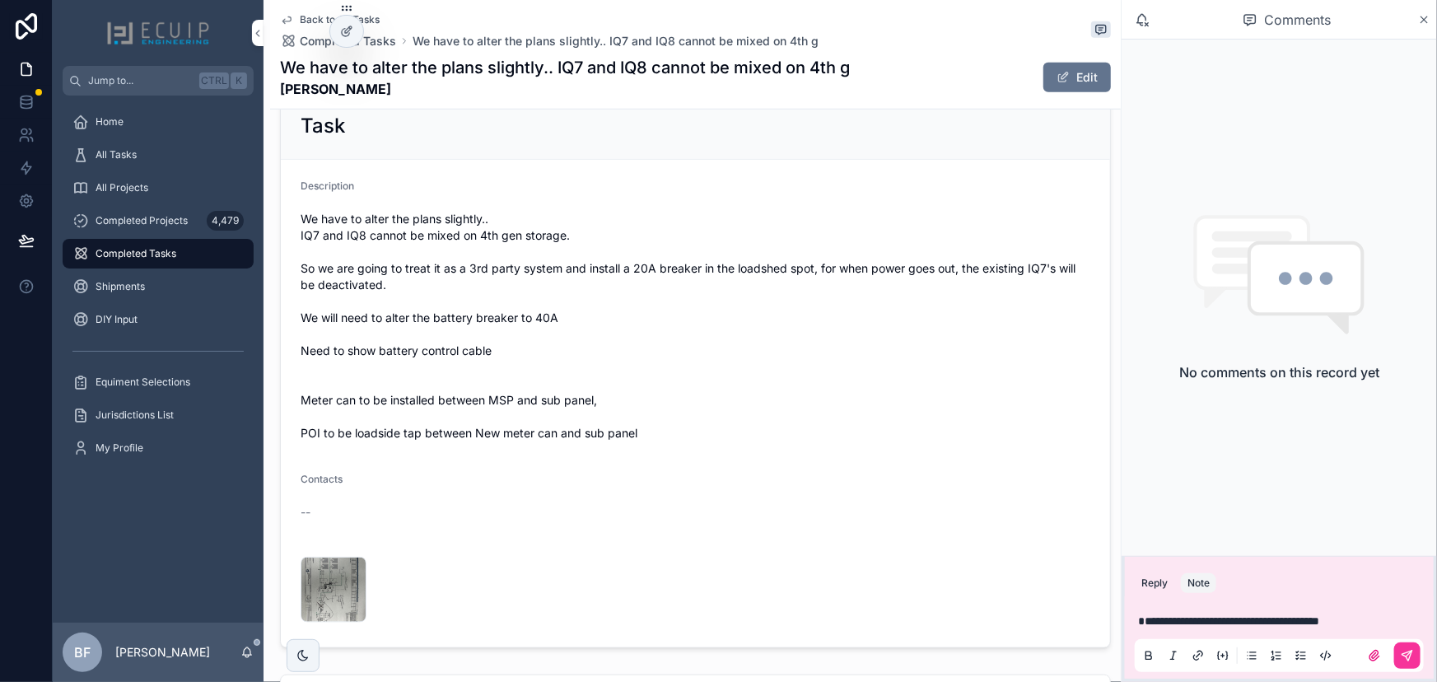
click at [1263, 615] on span "**********" at bounding box center [1228, 621] width 181 height 12
click at [1238, 594] on span "jhunelb@gmail.com" at bounding box center [1266, 594] width 199 height 16
click at [1349, 615] on span "**********" at bounding box center [1313, 621] width 212 height 12
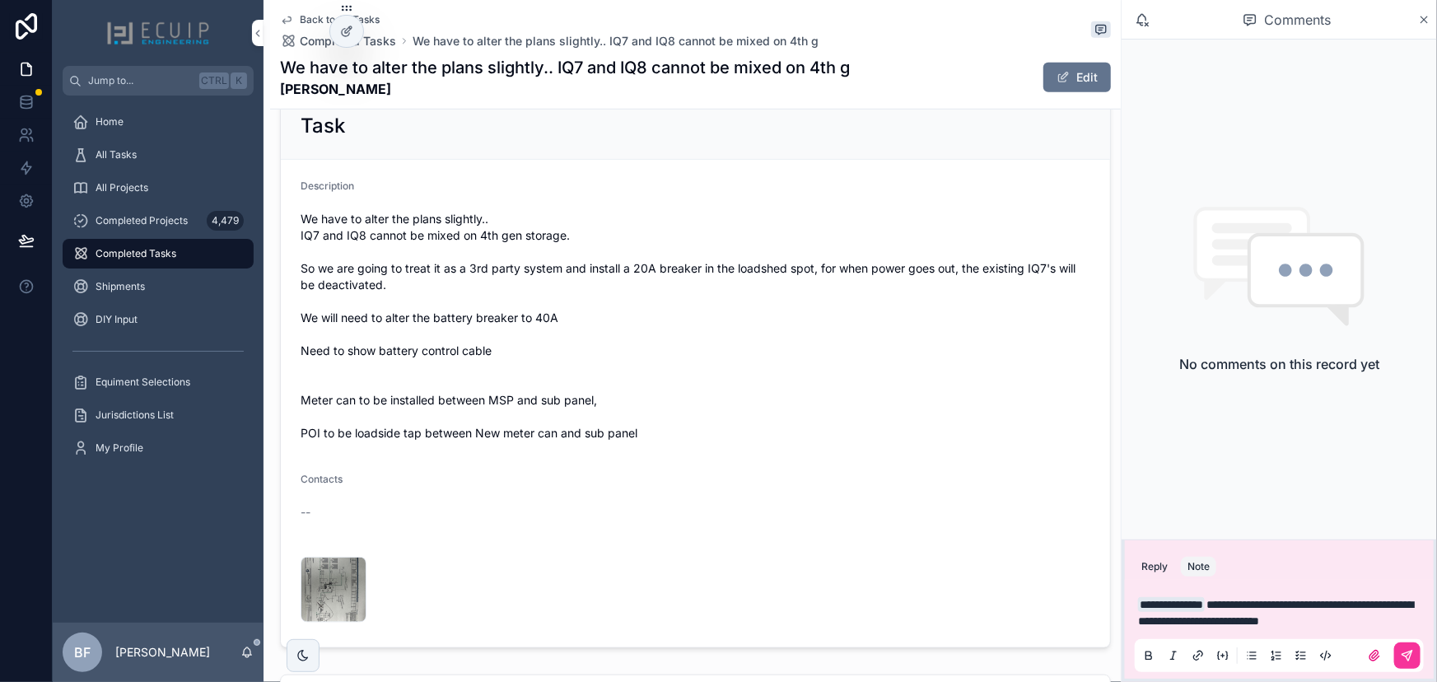
click at [1405, 651] on icon "scrollable content" at bounding box center [1407, 655] width 13 height 13
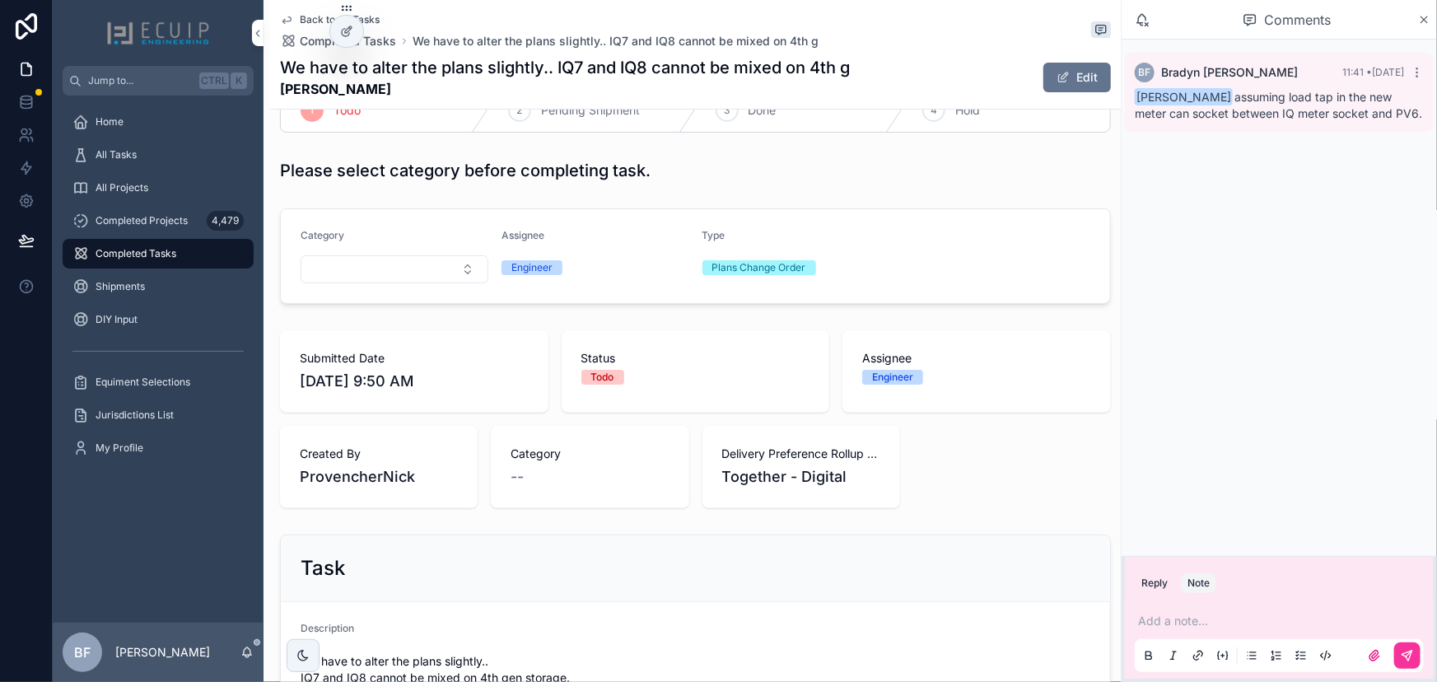
scroll to position [149, 0]
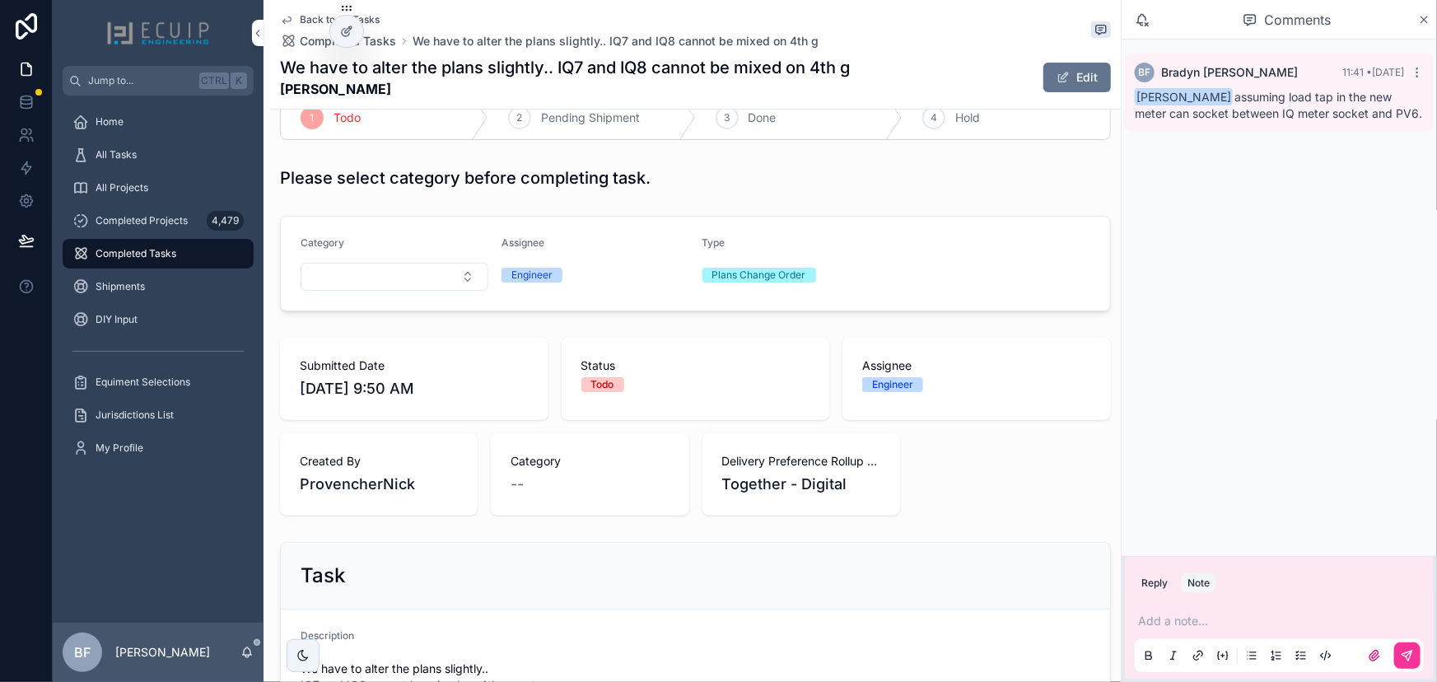
click at [135, 162] on div "All Tasks" at bounding box center [157, 155] width 171 height 26
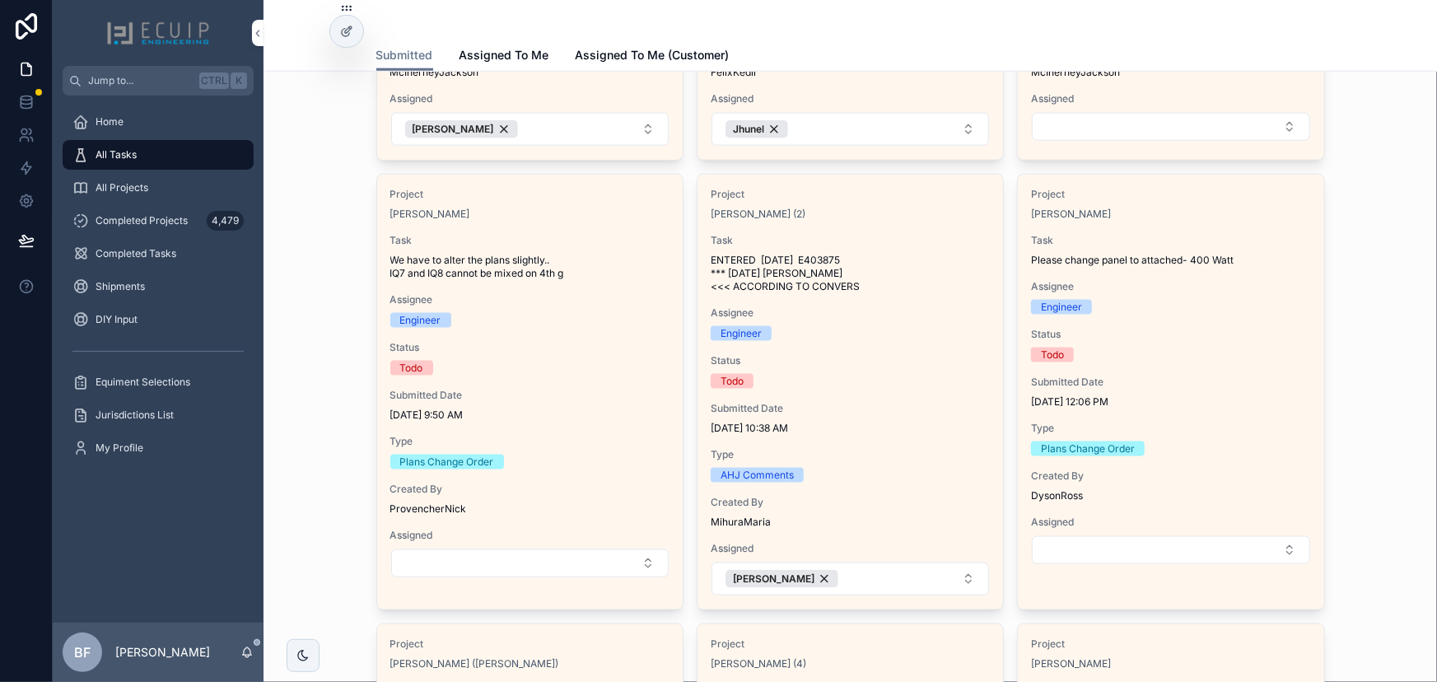
scroll to position [898, 0]
click at [598, 562] on button "Select Button" at bounding box center [530, 562] width 278 height 28
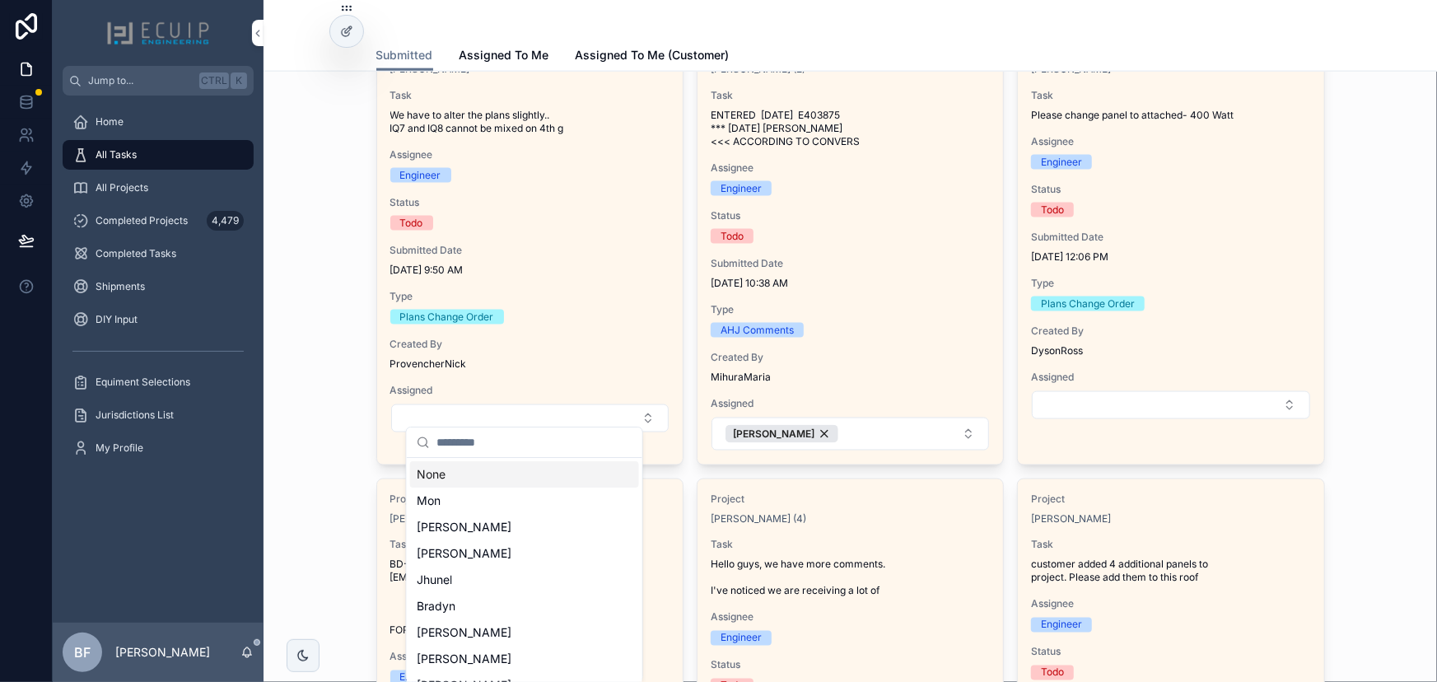
scroll to position [1048, 0]
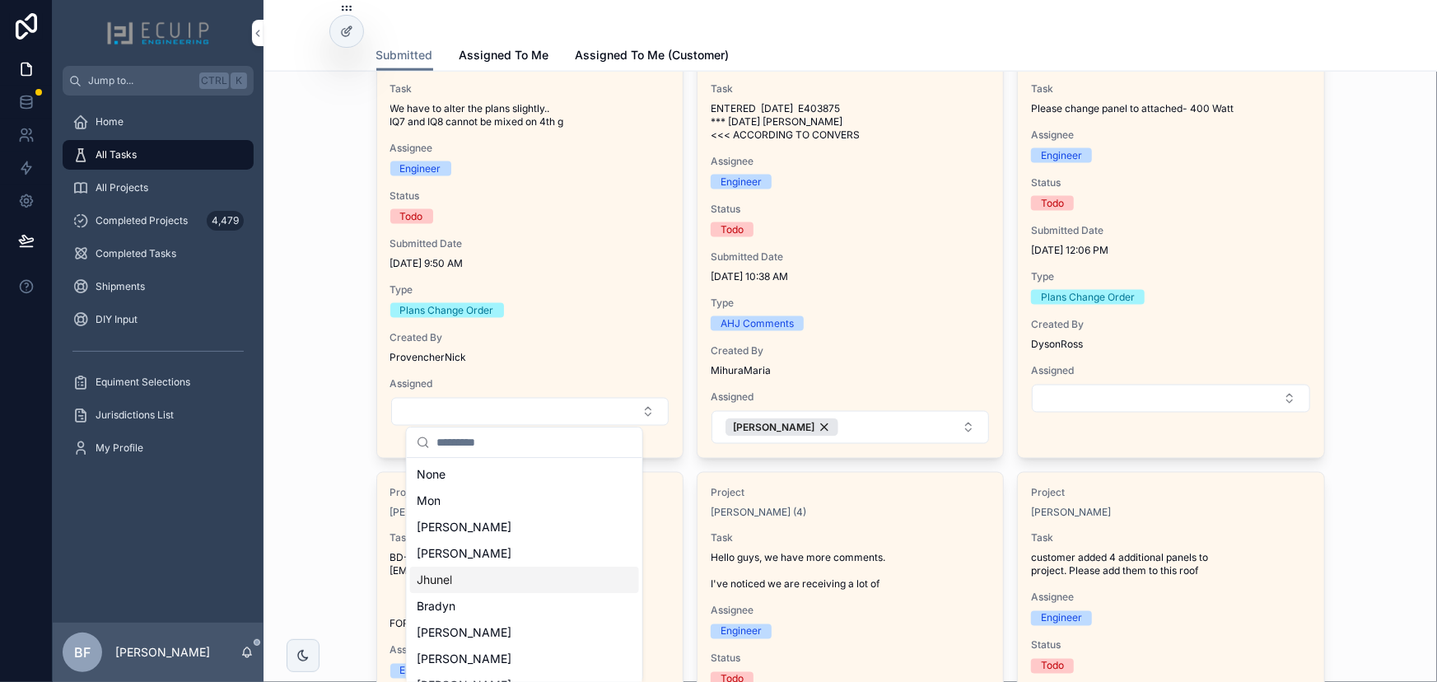
click at [498, 577] on div "Jhunel" at bounding box center [524, 580] width 229 height 26
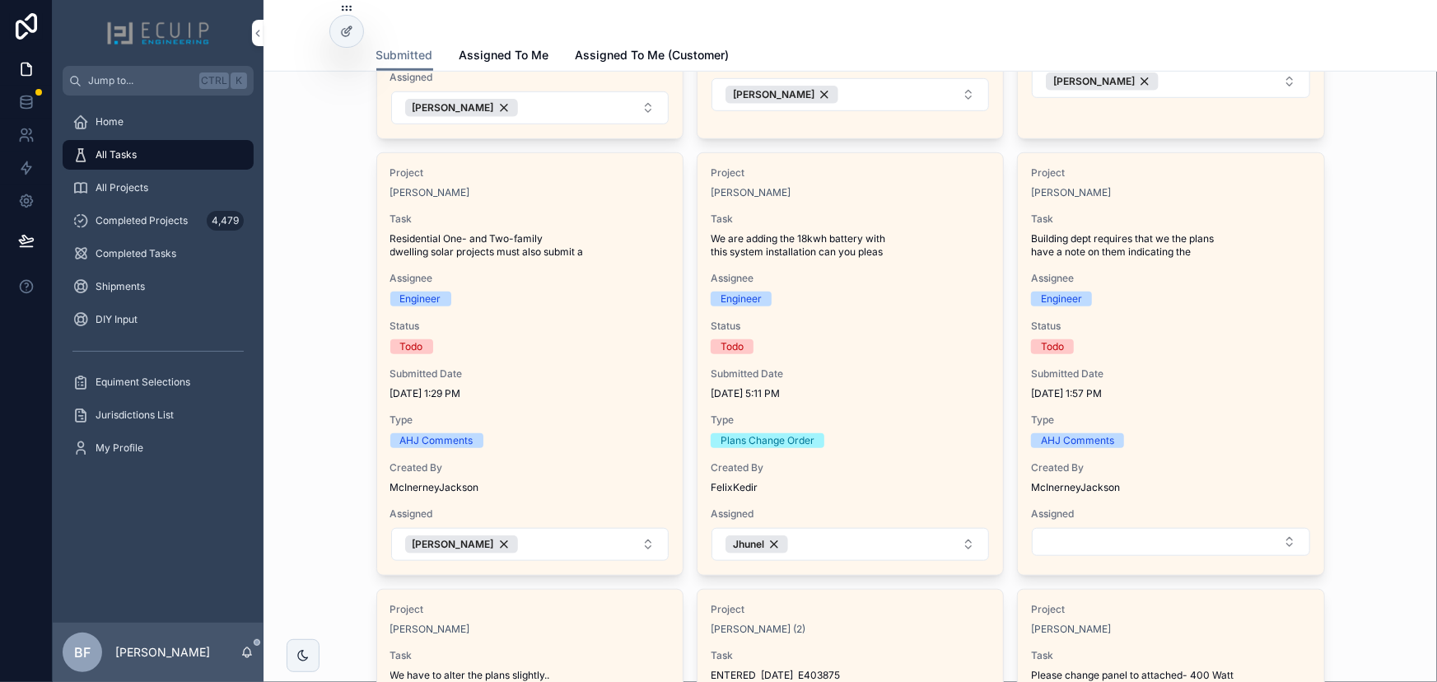
scroll to position [524, 0]
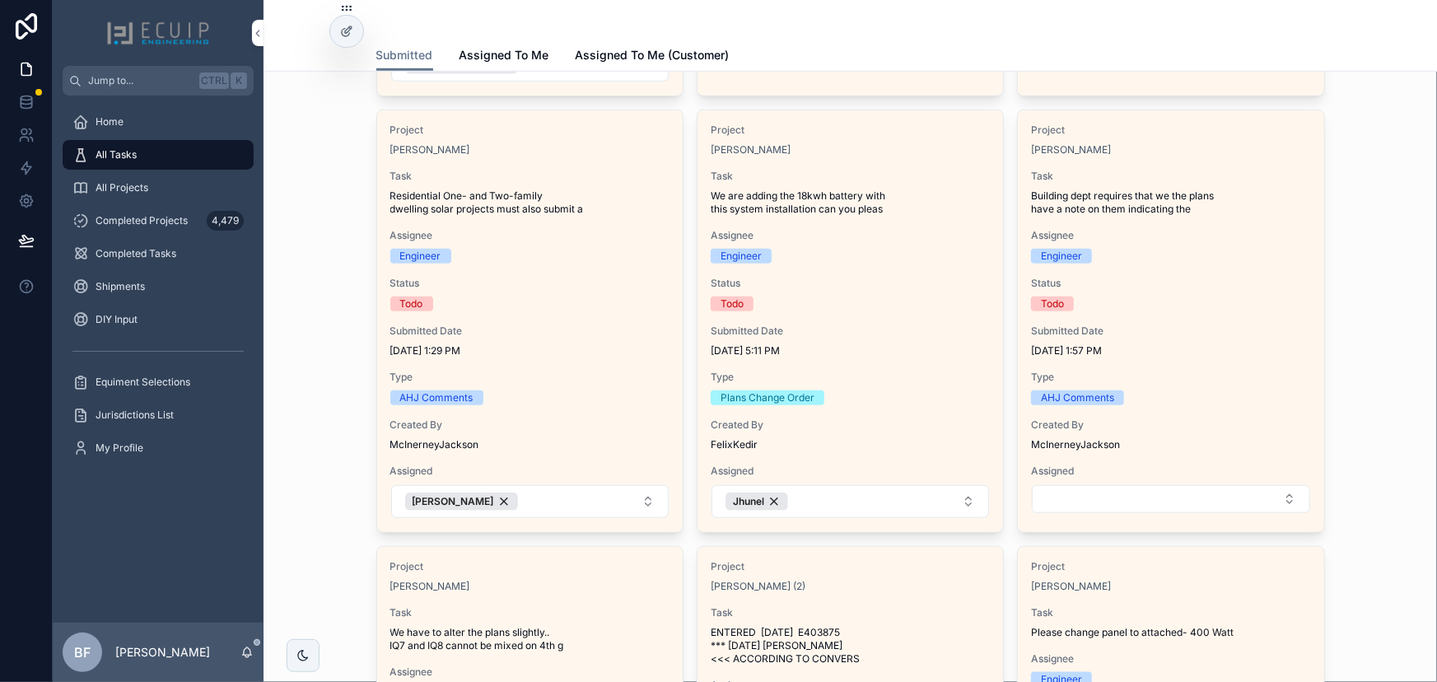
click at [1096, 497] on button "Select Button" at bounding box center [1171, 499] width 278 height 28
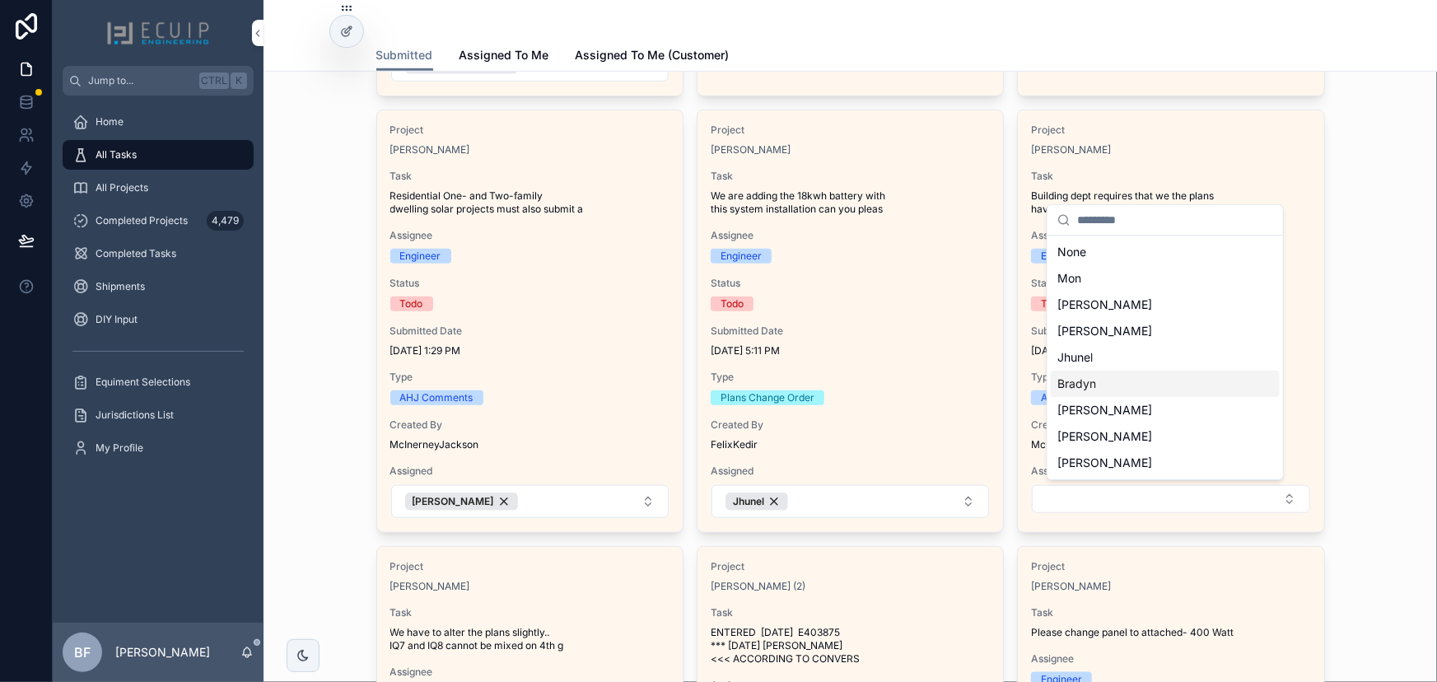
click at [1099, 395] on div "Bradyn" at bounding box center [1165, 384] width 229 height 26
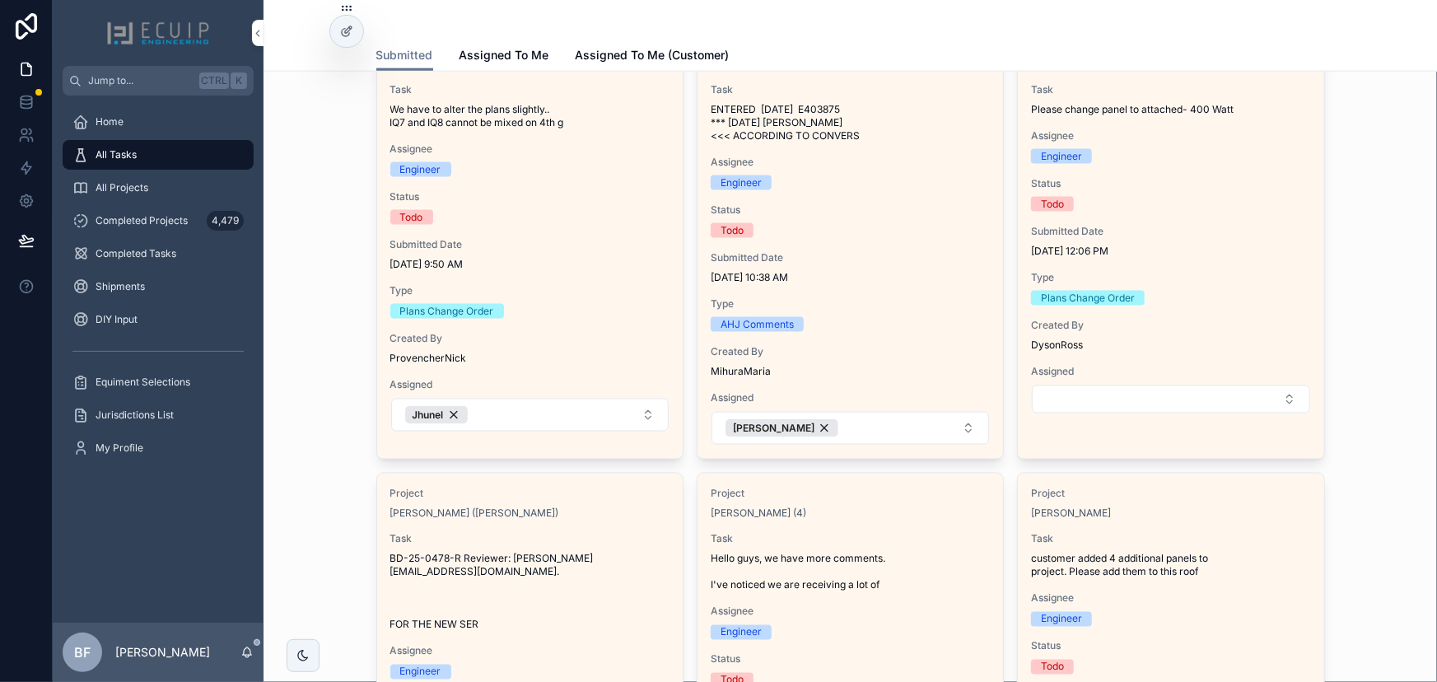
scroll to position [1048, 0]
click at [1080, 409] on button "Select Button" at bounding box center [1171, 399] width 278 height 28
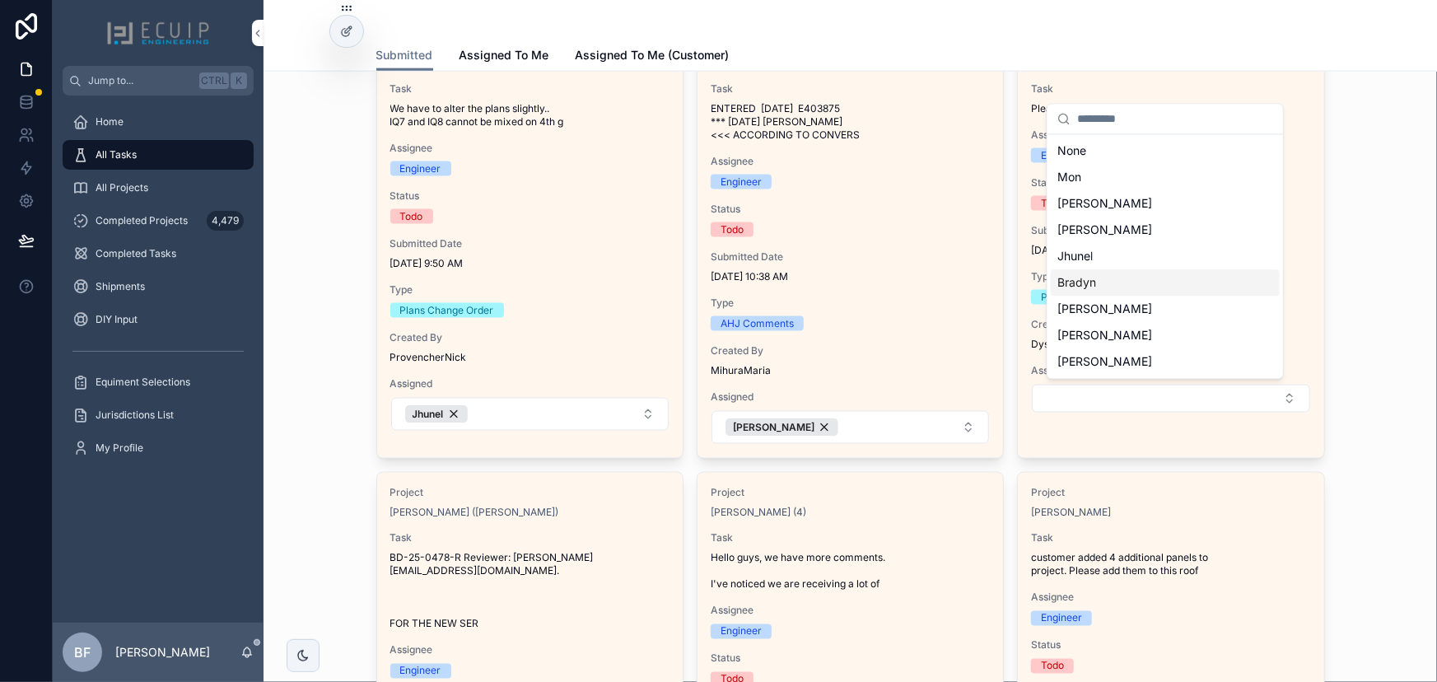
click at [1108, 288] on div "Bradyn" at bounding box center [1165, 282] width 229 height 26
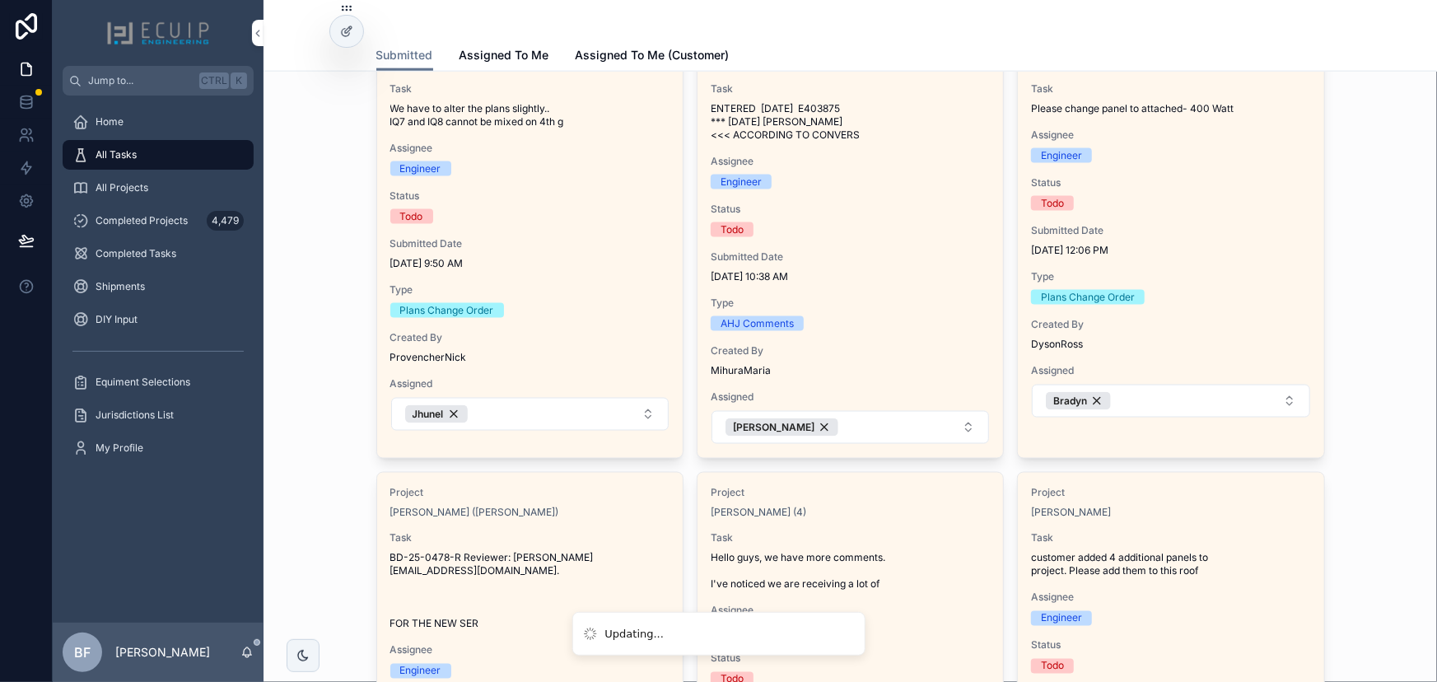
click at [297, 290] on div "Tasks and Requests We prioritize ALL tasks. Please allow 2 business days for up…" at bounding box center [851, 480] width 1148 height 2887
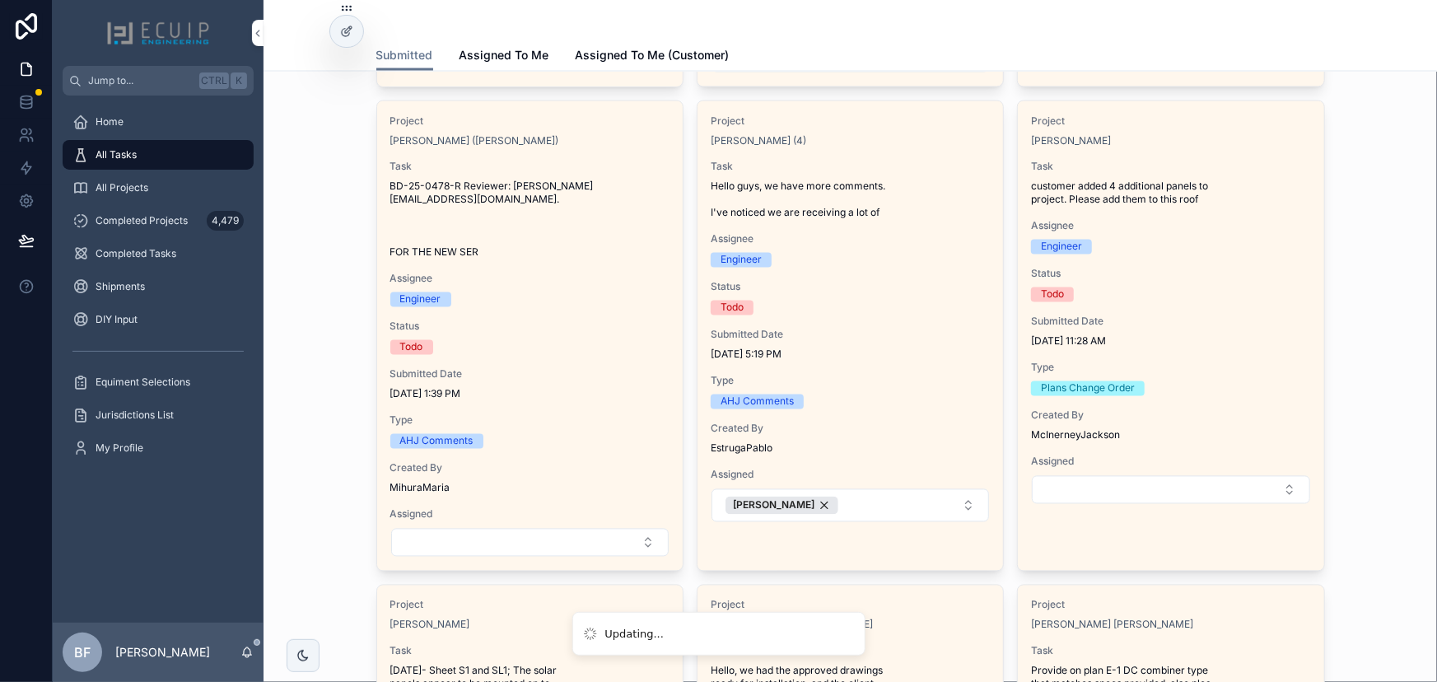
scroll to position [1423, 0]
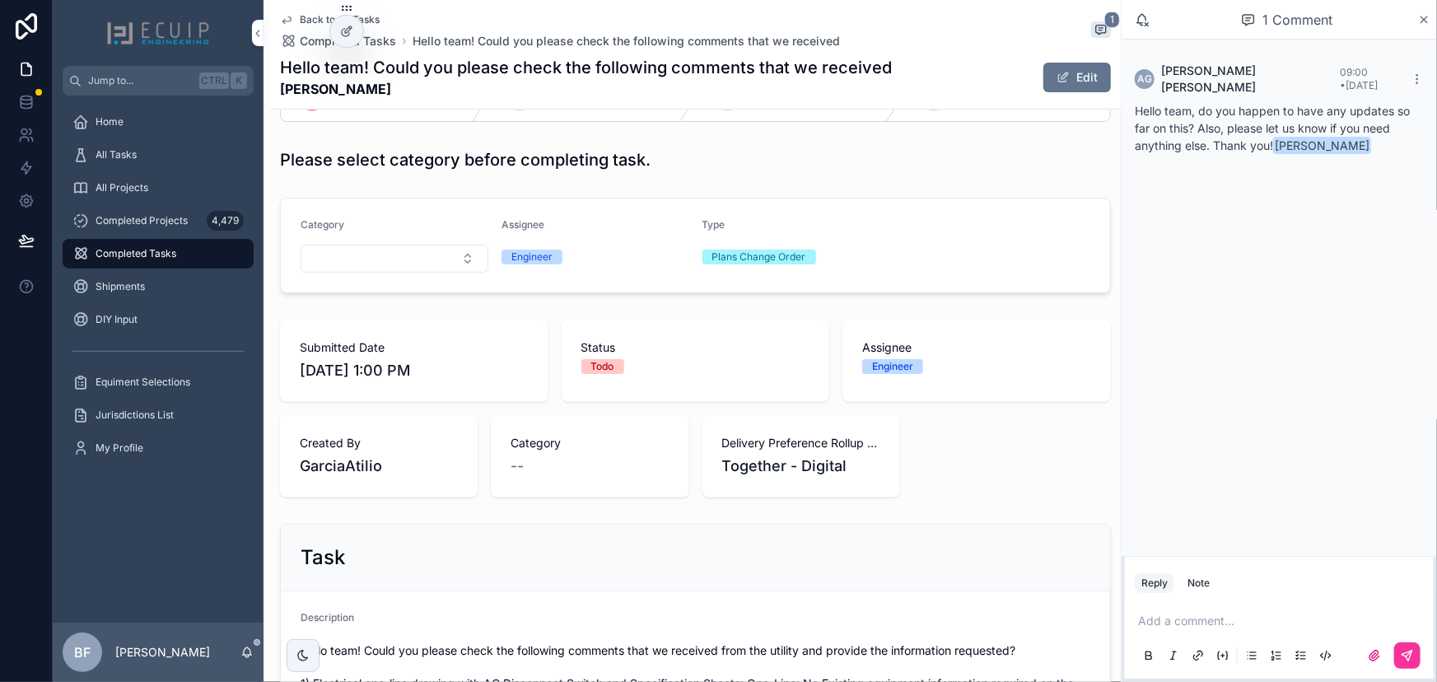
scroll to position [449, 0]
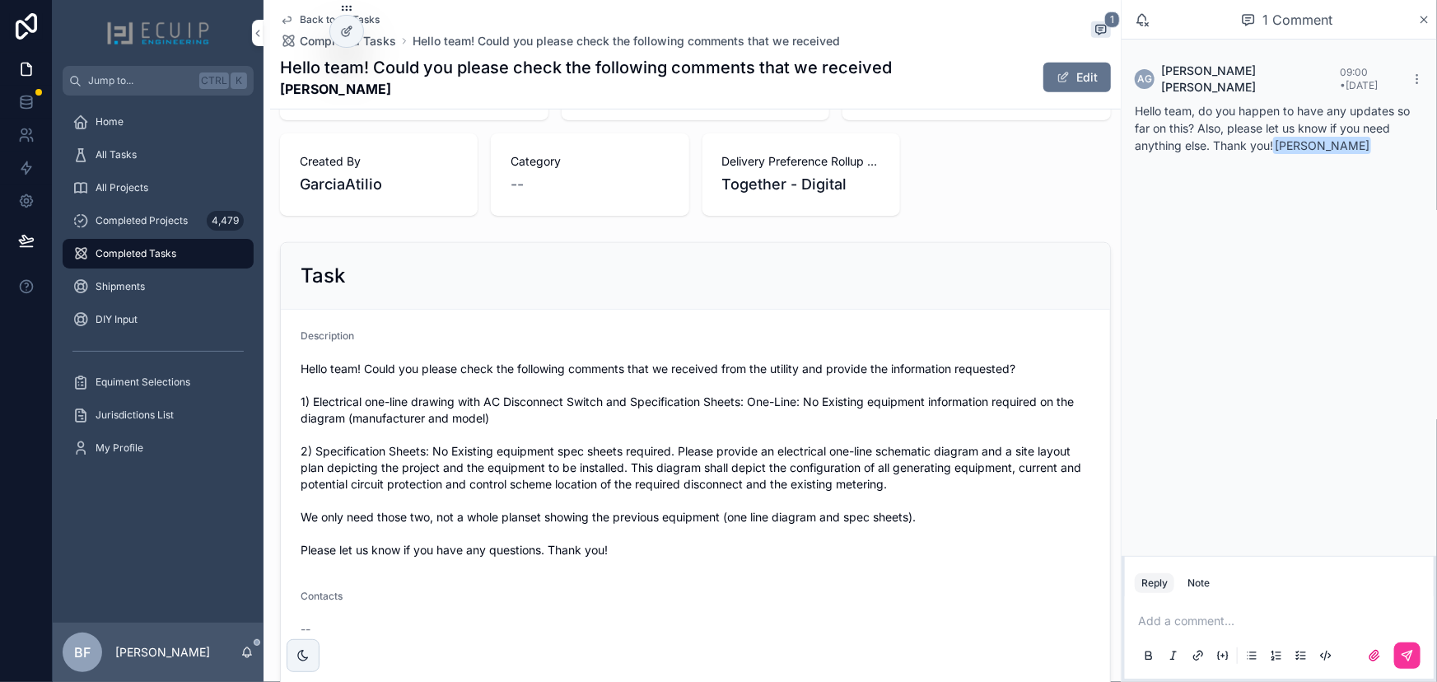
drag, startPoint x: 403, startPoint y: 82, endPoint x: 278, endPoint y: 95, distance: 125.8
click at [278, 95] on div "Back to All Tasks Completed Tasks Hello team! Could you please check the follow…" at bounding box center [695, 55] width 851 height 110
copy strong "David Kettunen"
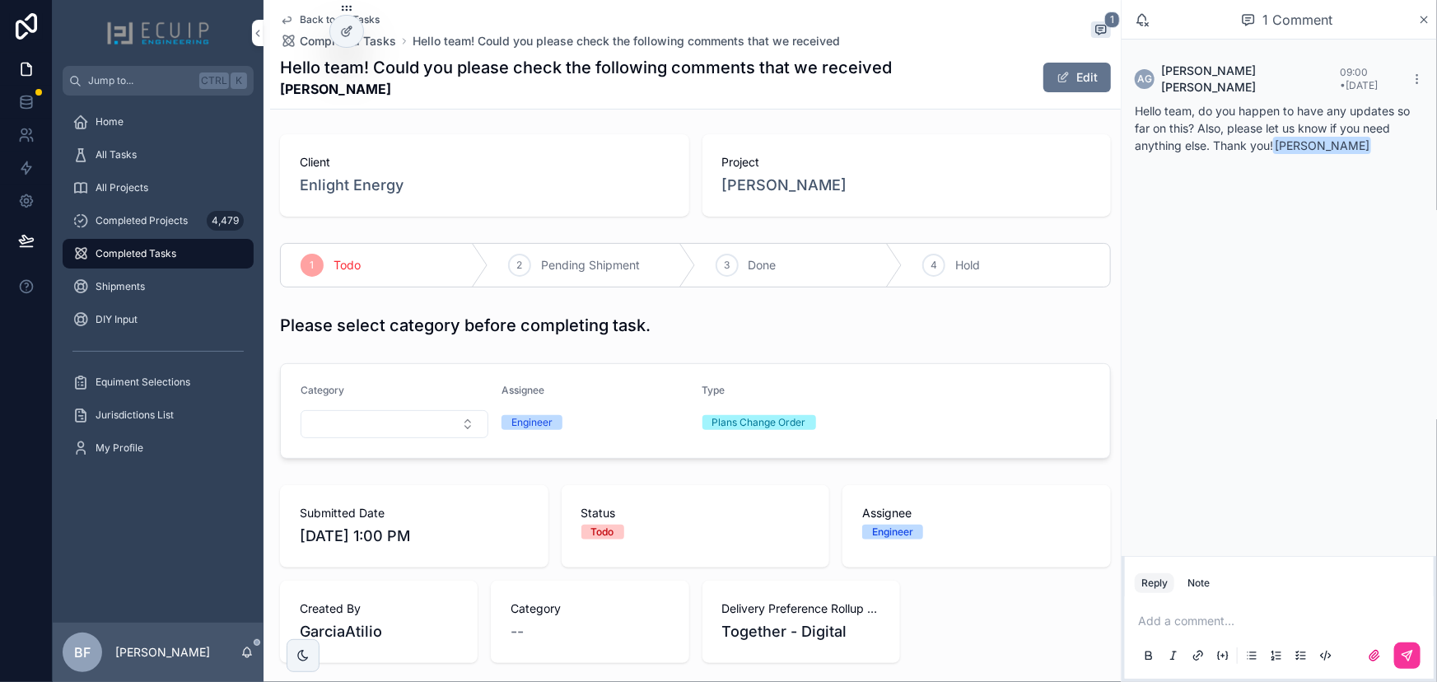
scroll to position [0, 0]
click at [789, 195] on span "David Kettunen" at bounding box center [784, 186] width 125 height 23
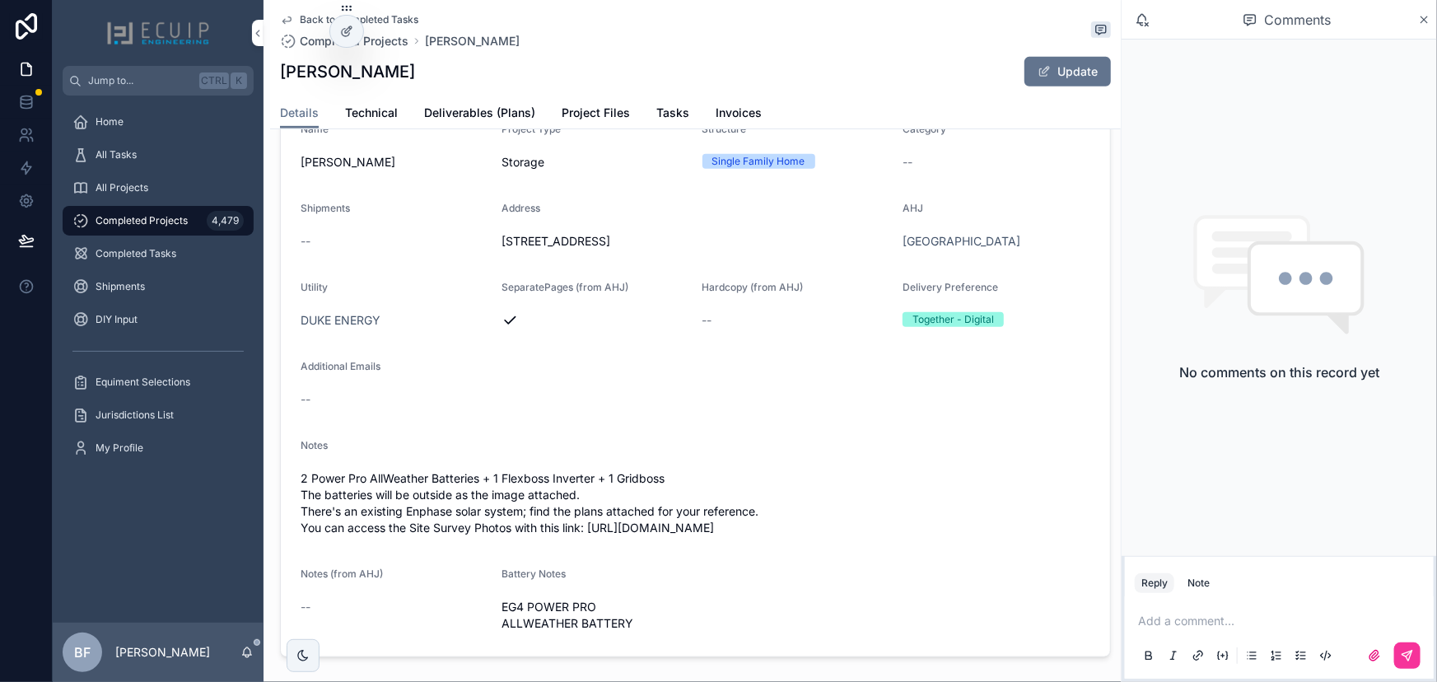
scroll to position [374, 0]
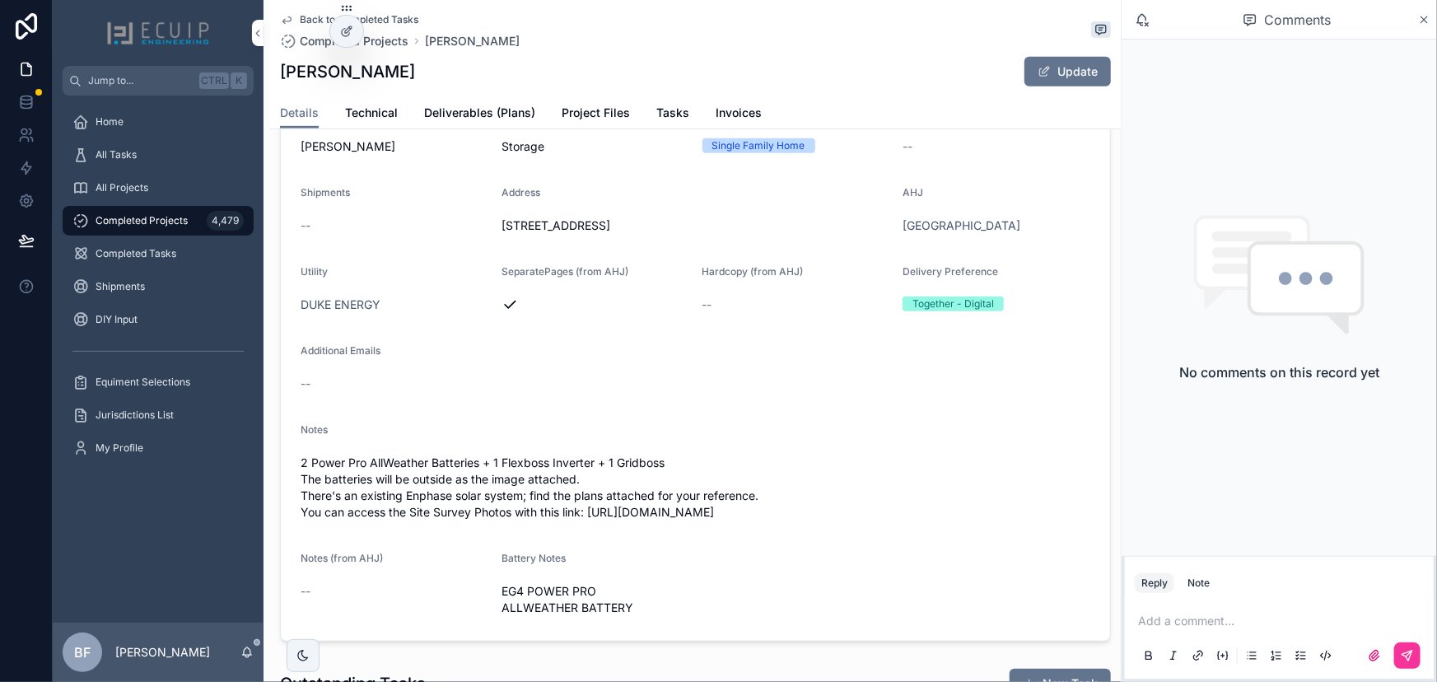
drag, startPoint x: 553, startPoint y: 540, endPoint x: 592, endPoint y: 521, distance: 43.8
click at [592, 521] on span "2 Power Pro AllWeather Batteries + 1 Flexboss Inverter + 1 Gridboss The batteri…" at bounding box center [696, 488] width 790 height 66
copy span "https://drive.google.com/drive/folders/1hqK0Vzyhr684I9q8g5ZFOF0m96yQIIX0?usp=sh…"
click at [601, 117] on span "Project Files" at bounding box center [596, 113] width 68 height 16
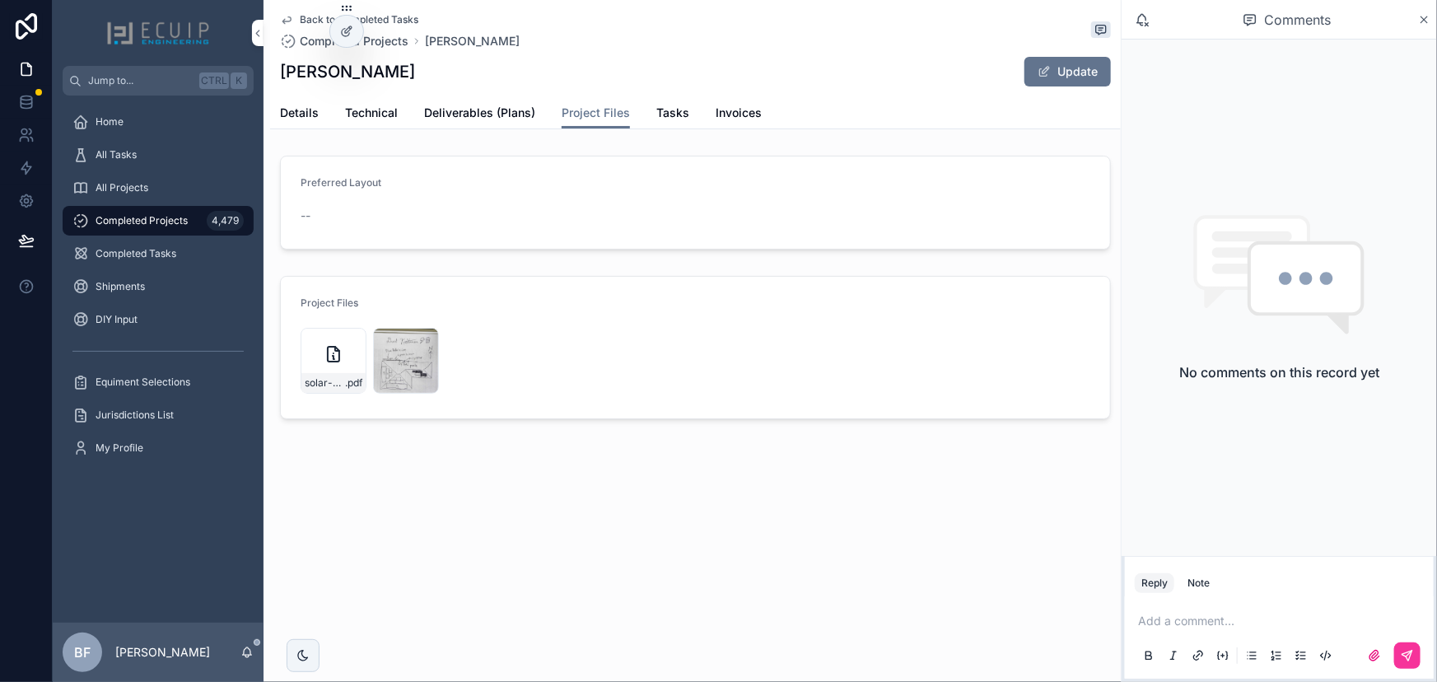
click at [0, 0] on icon "scrollable content" at bounding box center [0, 0] width 0 height 0
click at [0, 0] on div "20250422_125536 .jpg" at bounding box center [0, 0] width 0 height 0
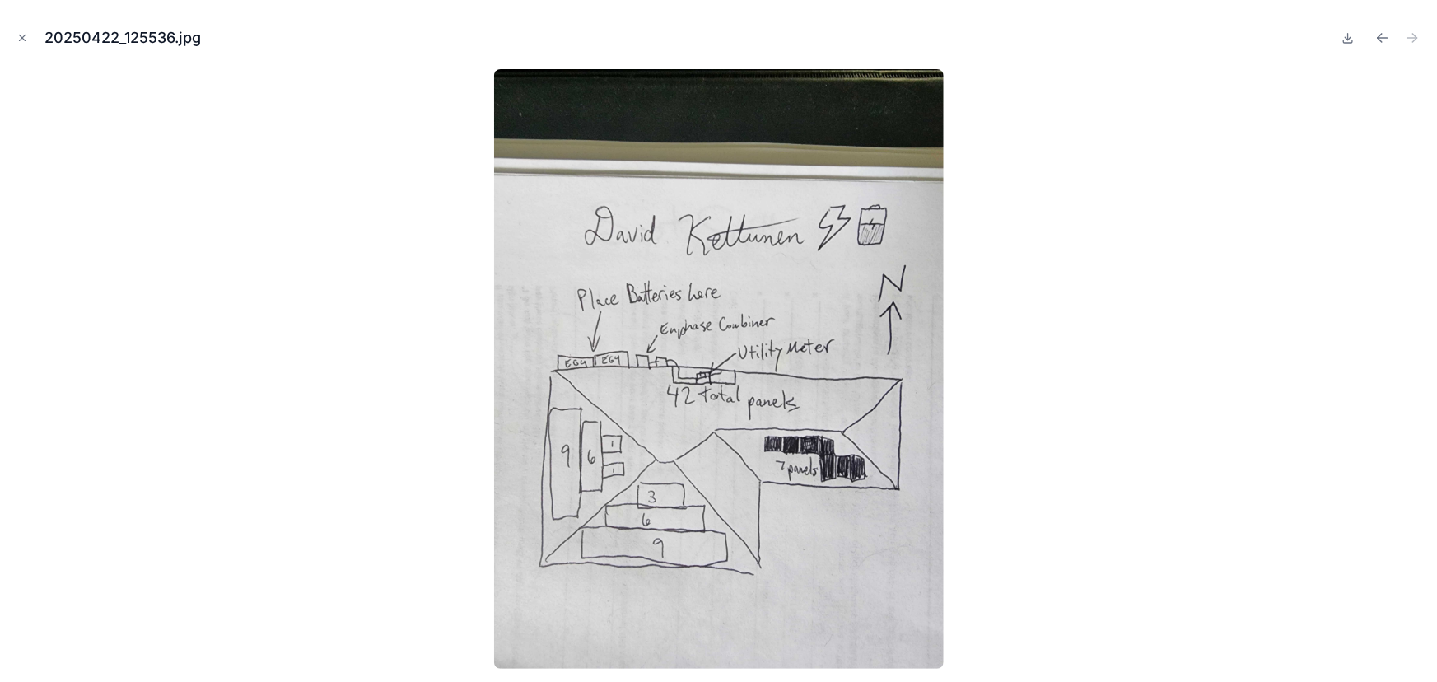
click at [24, 41] on icon "Close modal" at bounding box center [22, 38] width 12 height 12
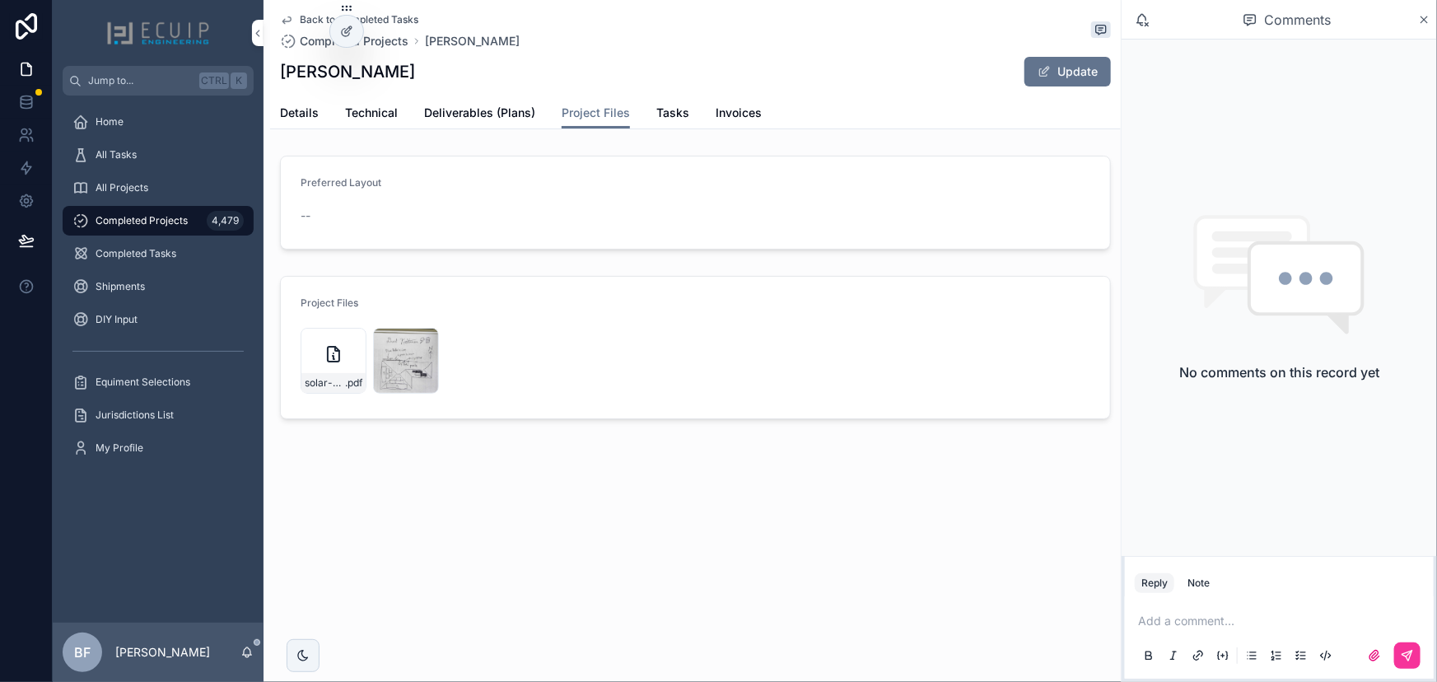
click at [665, 115] on span "Tasks" at bounding box center [673, 113] width 33 height 16
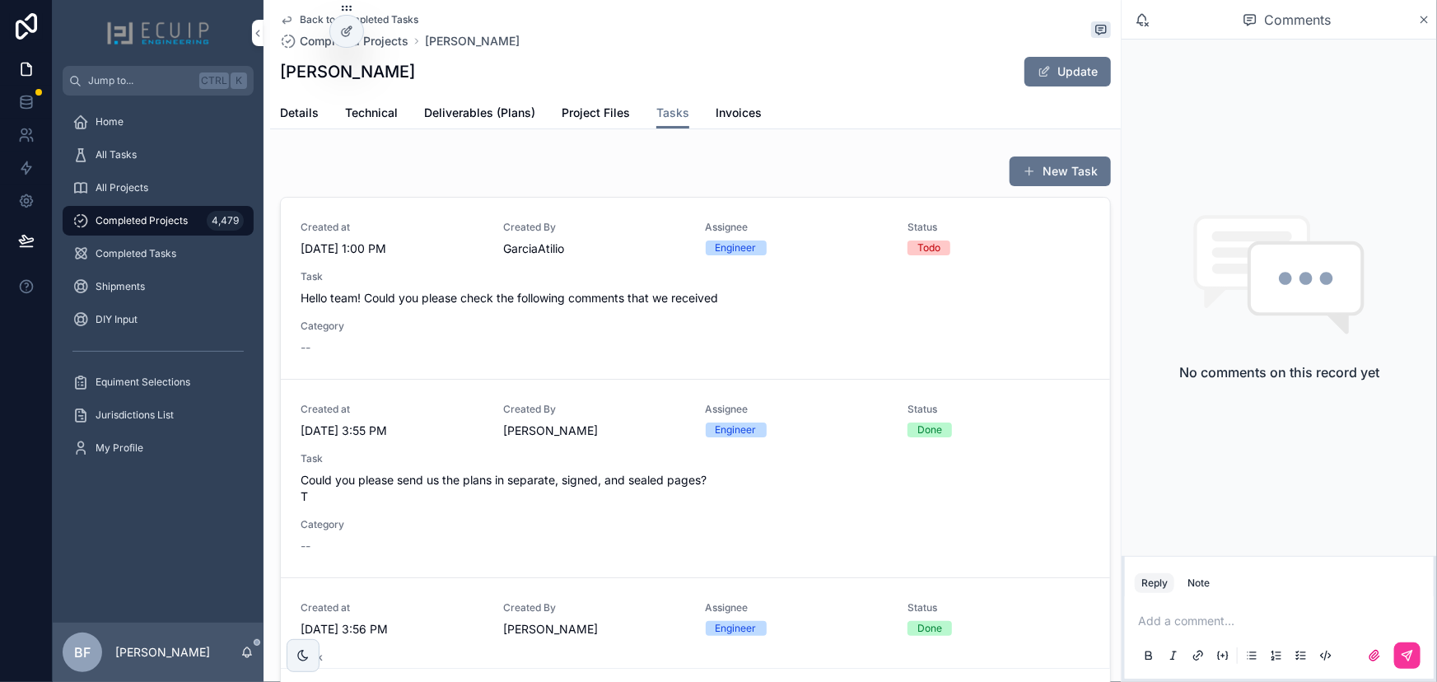
click at [573, 286] on div "Task Hello team! Could you please check the following comments that we received" at bounding box center [696, 288] width 790 height 36
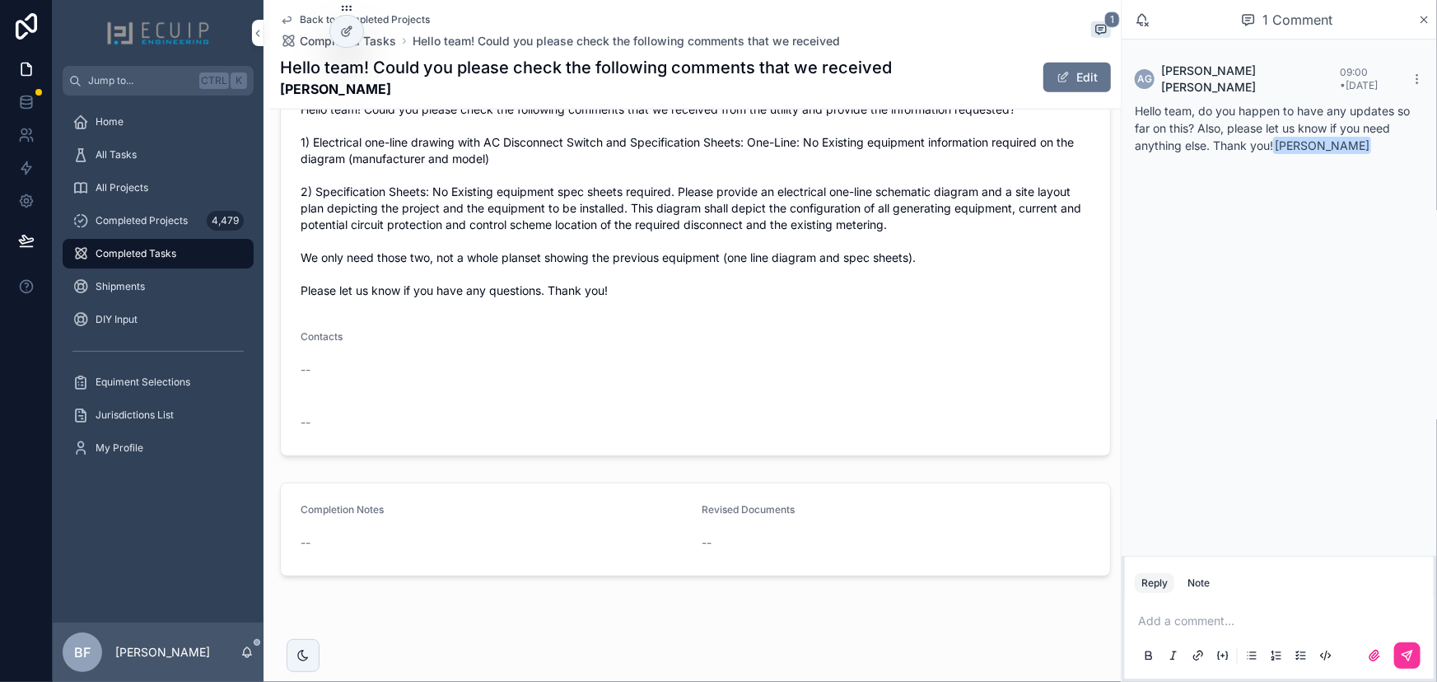
scroll to position [713, 0]
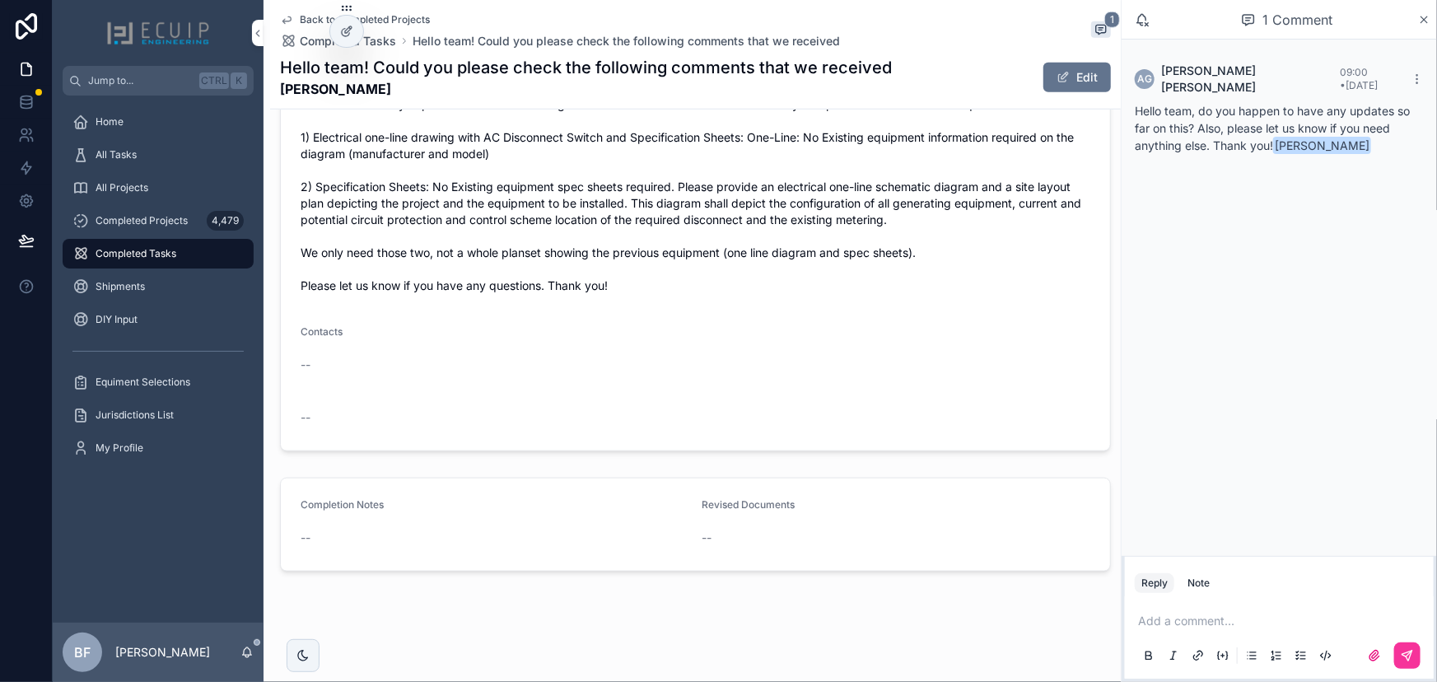
click at [1083, 62] on div "Edit" at bounding box center [1050, 77] width 124 height 31
click at [1079, 72] on button "Edit" at bounding box center [1078, 78] width 68 height 30
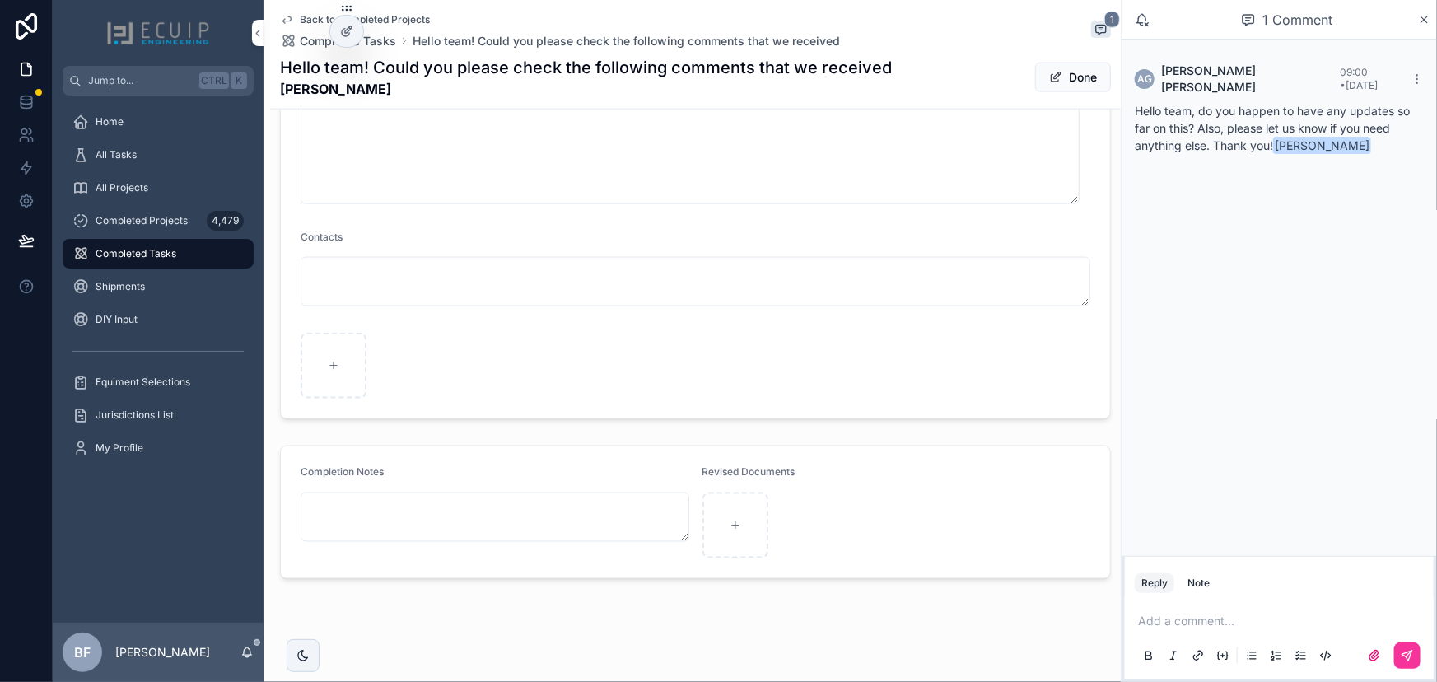
scroll to position [1120, 0]
click at [1053, 63] on button "Done" at bounding box center [1073, 78] width 76 height 30
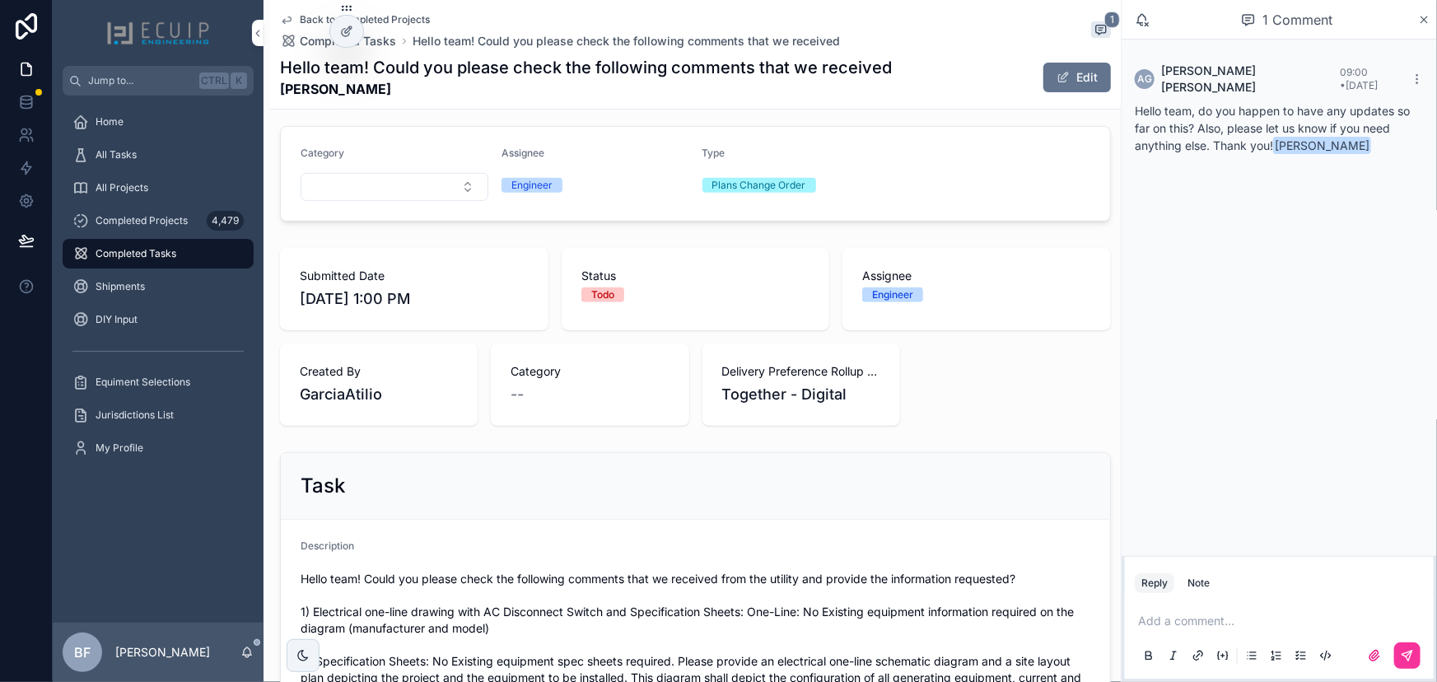
scroll to position [0, 0]
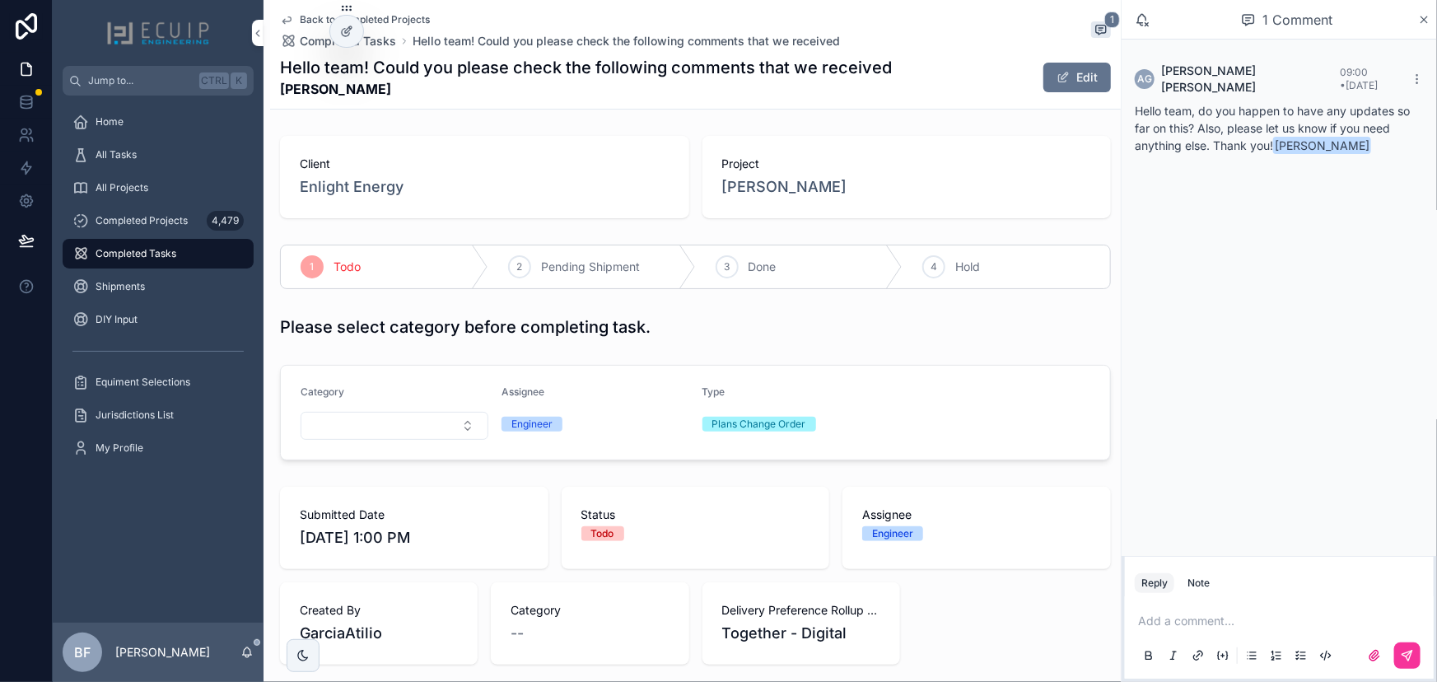
click at [802, 254] on div "3 Done" at bounding box center [800, 266] width 208 height 43
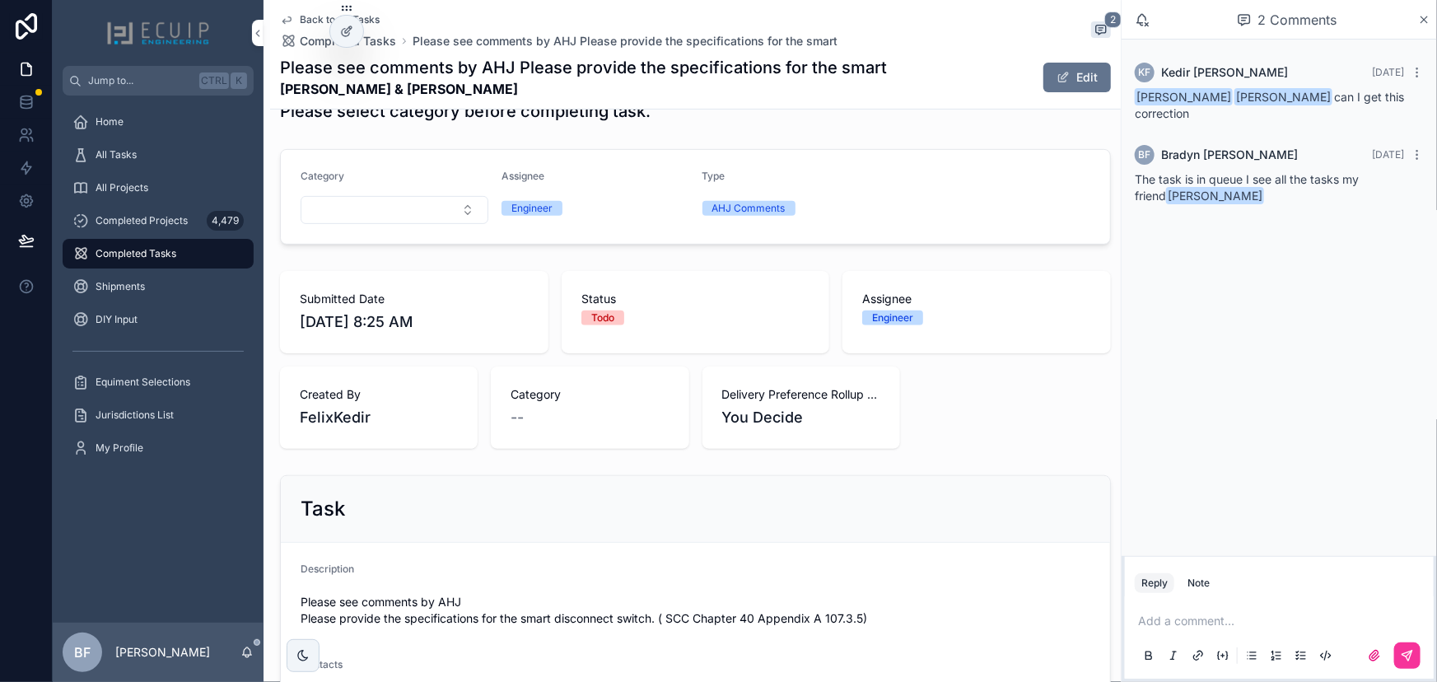
scroll to position [449, 0]
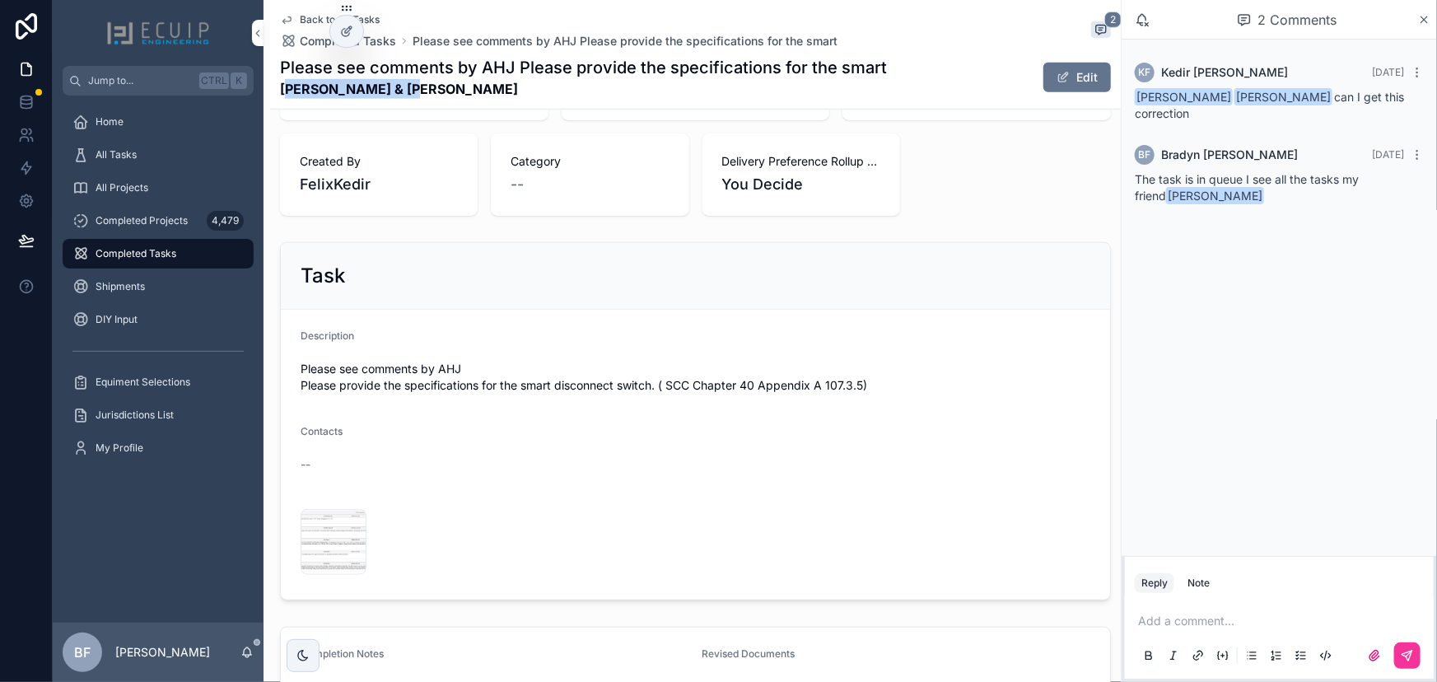
drag, startPoint x: 412, startPoint y: 97, endPoint x: 284, endPoint y: 97, distance: 127.7
click at [284, 97] on strong "[PERSON_NAME] & [PERSON_NAME]" at bounding box center [583, 89] width 607 height 20
drag, startPoint x: 280, startPoint y: 90, endPoint x: 418, endPoint y: 86, distance: 137.6
click at [418, 86] on strong "[PERSON_NAME] & [PERSON_NAME]" at bounding box center [583, 89] width 607 height 20
copy strong "[PERSON_NAME] & [PERSON_NAME]"
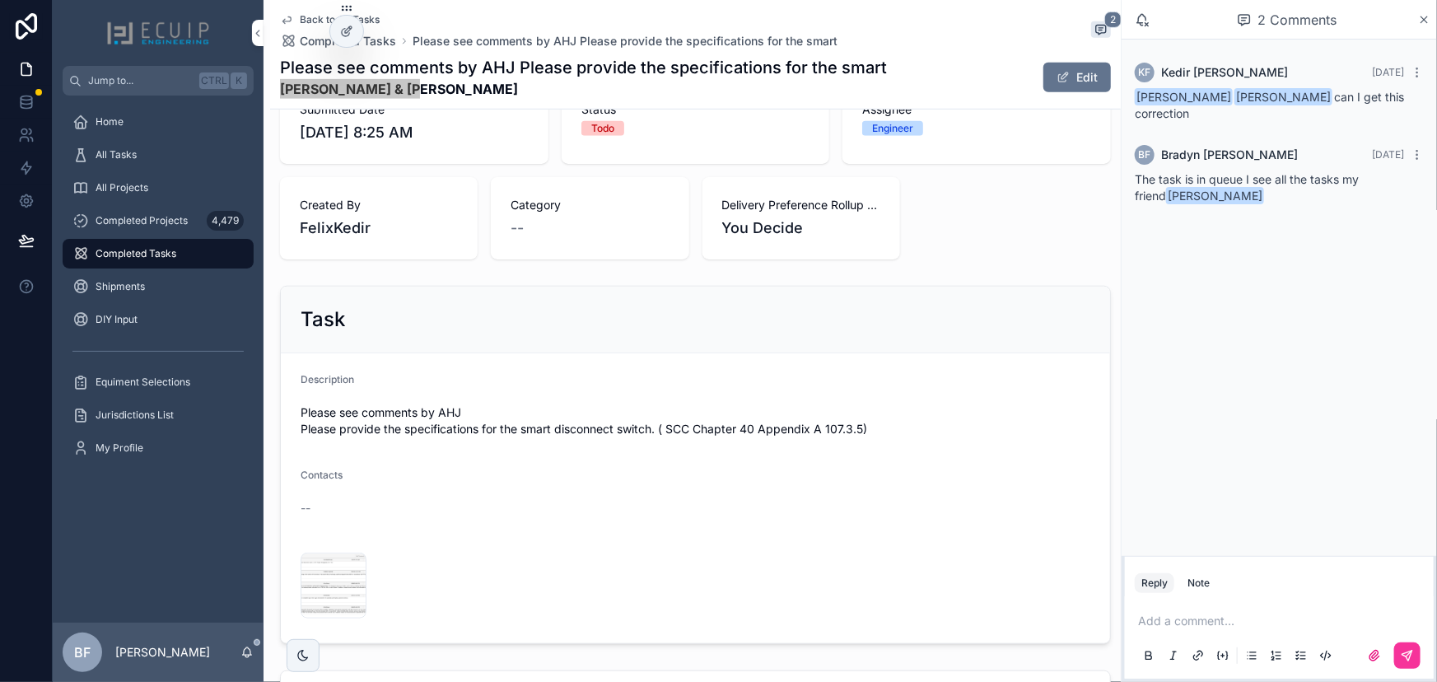
scroll to position [598, 0]
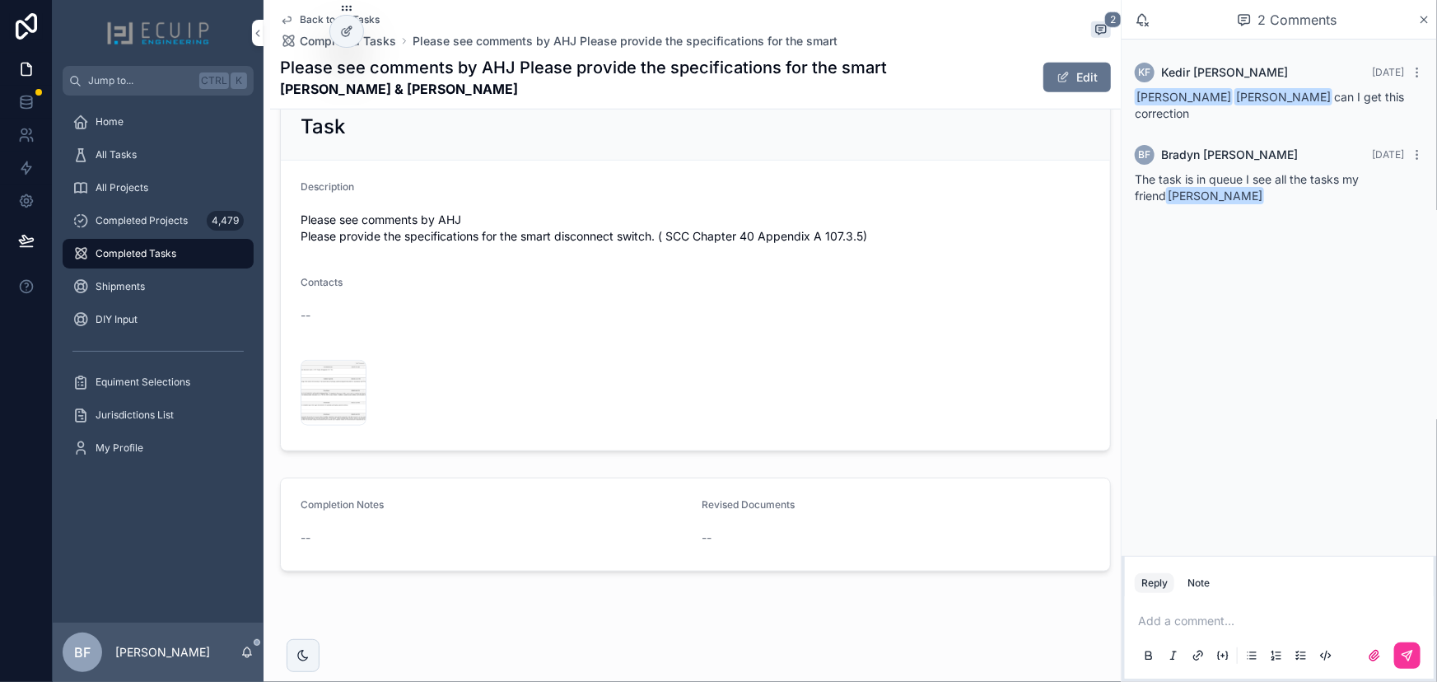
click at [0, 0] on div "Screenshot-2025-10-01-8.23.14-AM .png" at bounding box center [0, 0] width 0 height 0
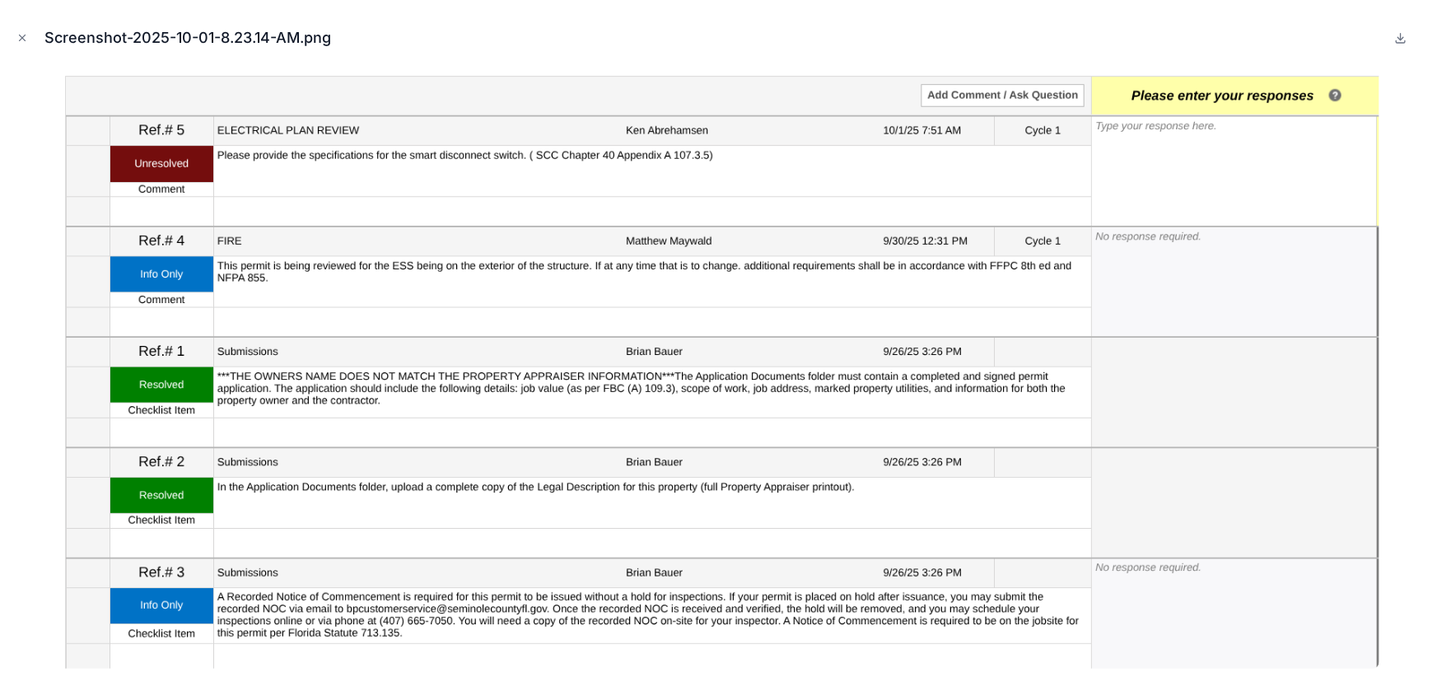
click at [21, 35] on icon "Close modal" at bounding box center [23, 38] width 6 height 6
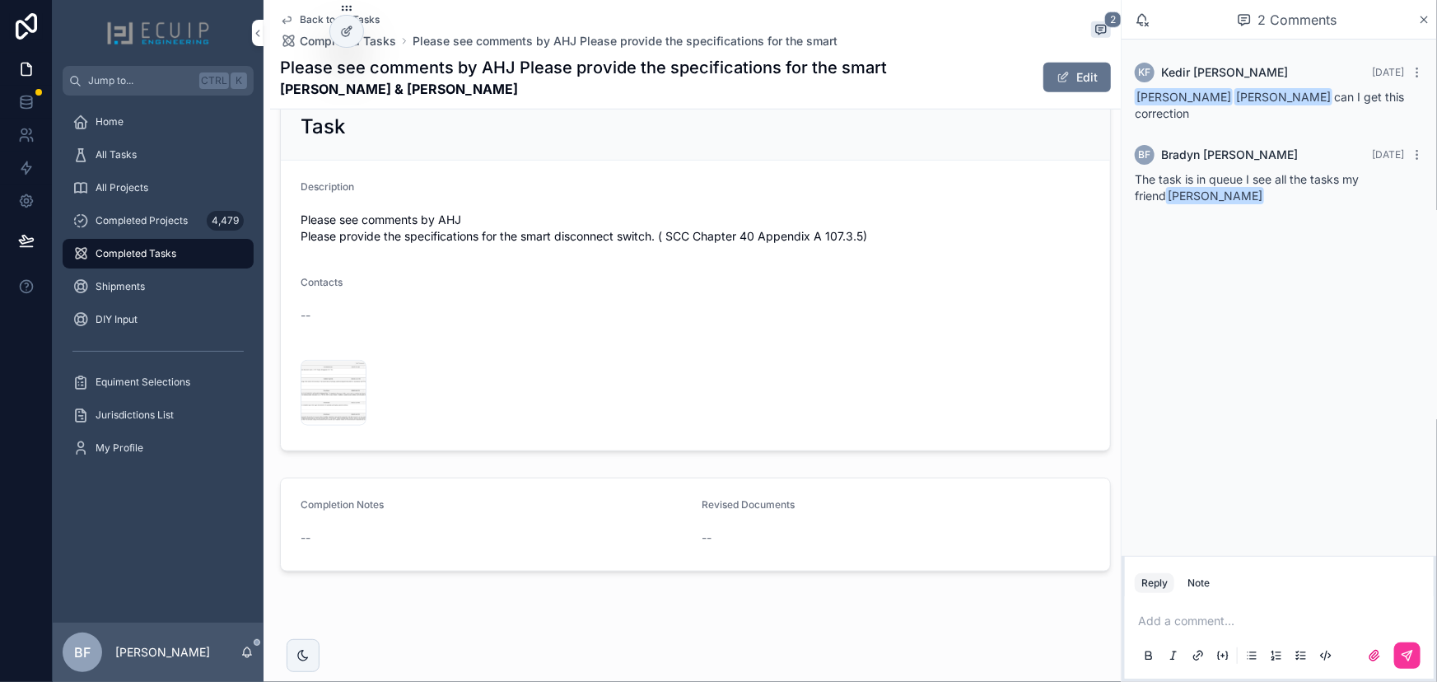
click at [1050, 66] on button "Edit" at bounding box center [1078, 78] width 68 height 30
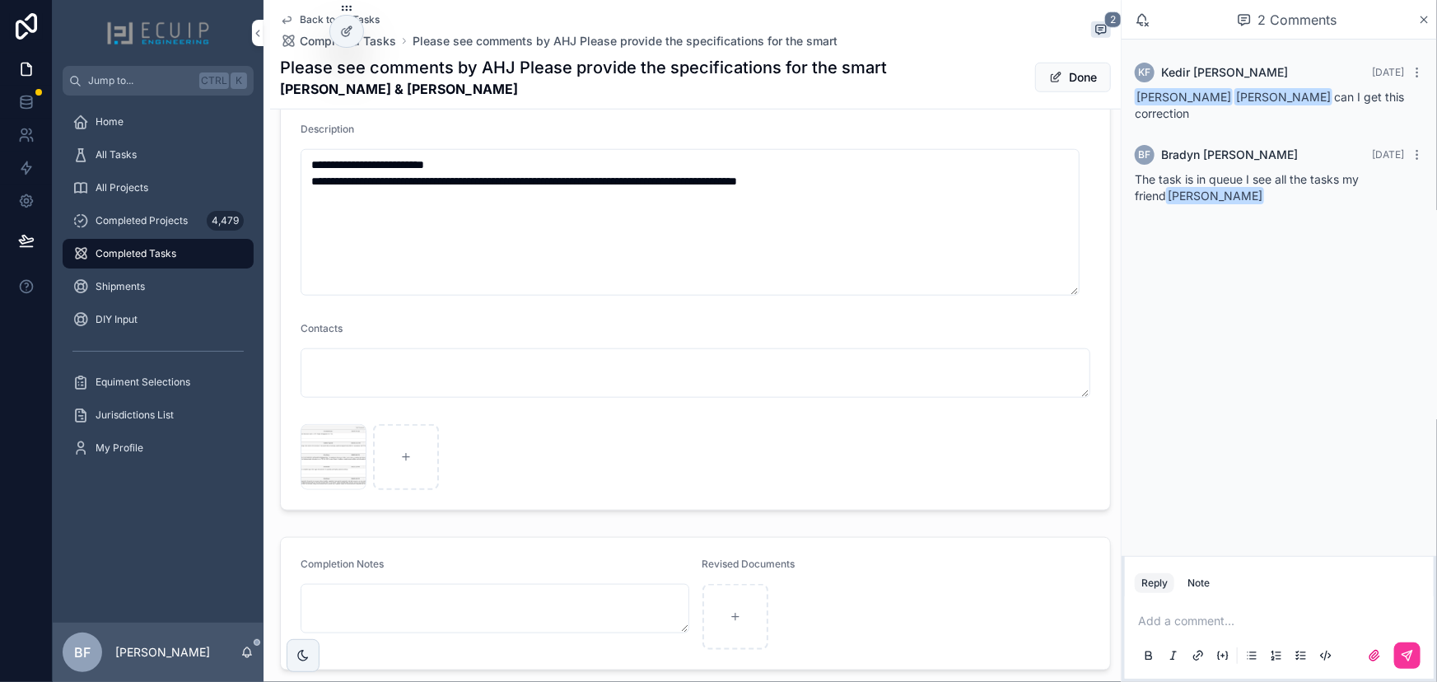
scroll to position [758, 0]
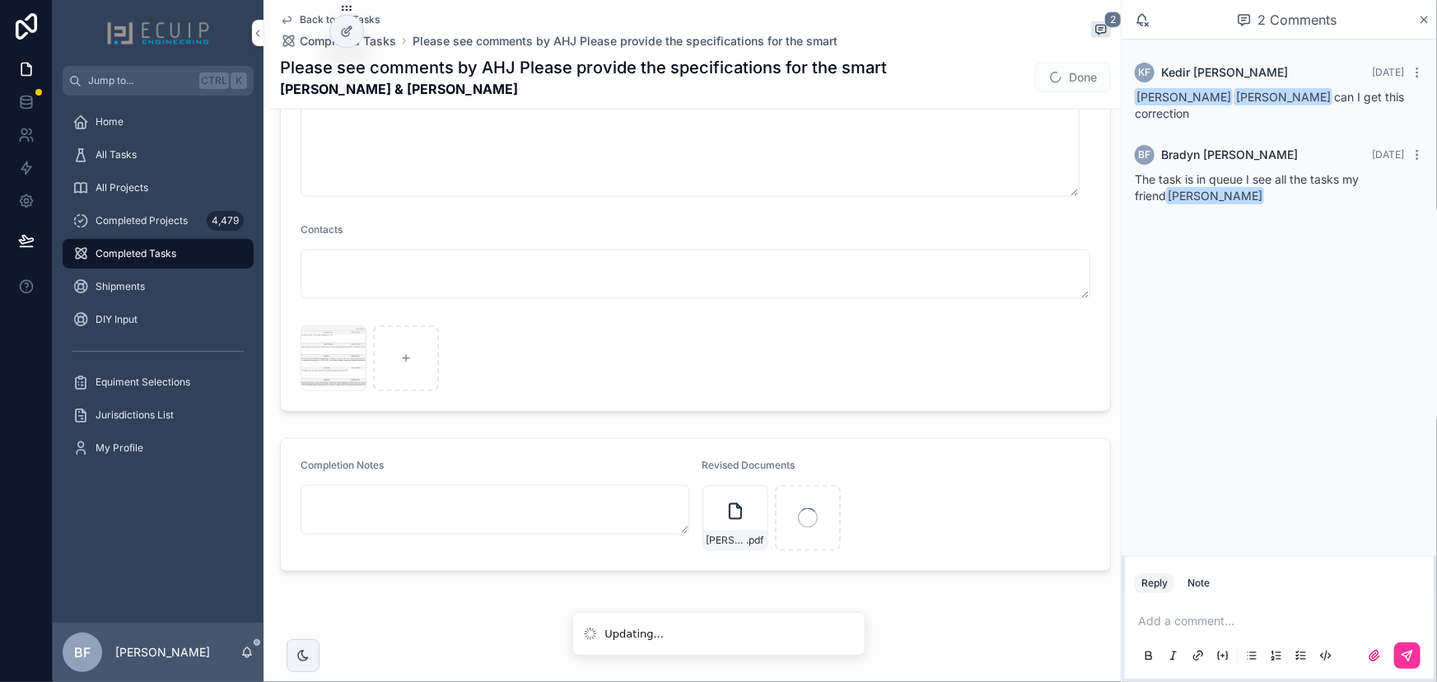
click at [1178, 625] on p "scrollable content" at bounding box center [1282, 621] width 289 height 16
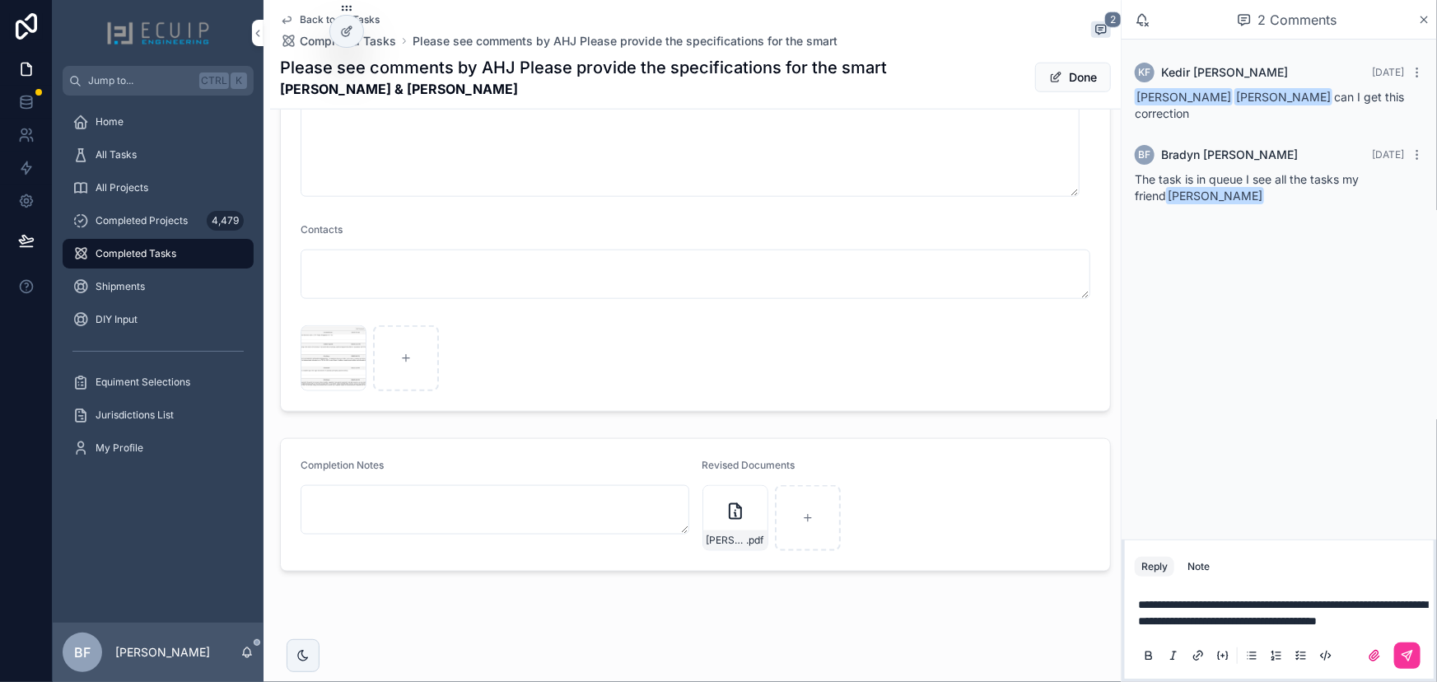
click at [1408, 647] on button "scrollable content" at bounding box center [1408, 656] width 26 height 26
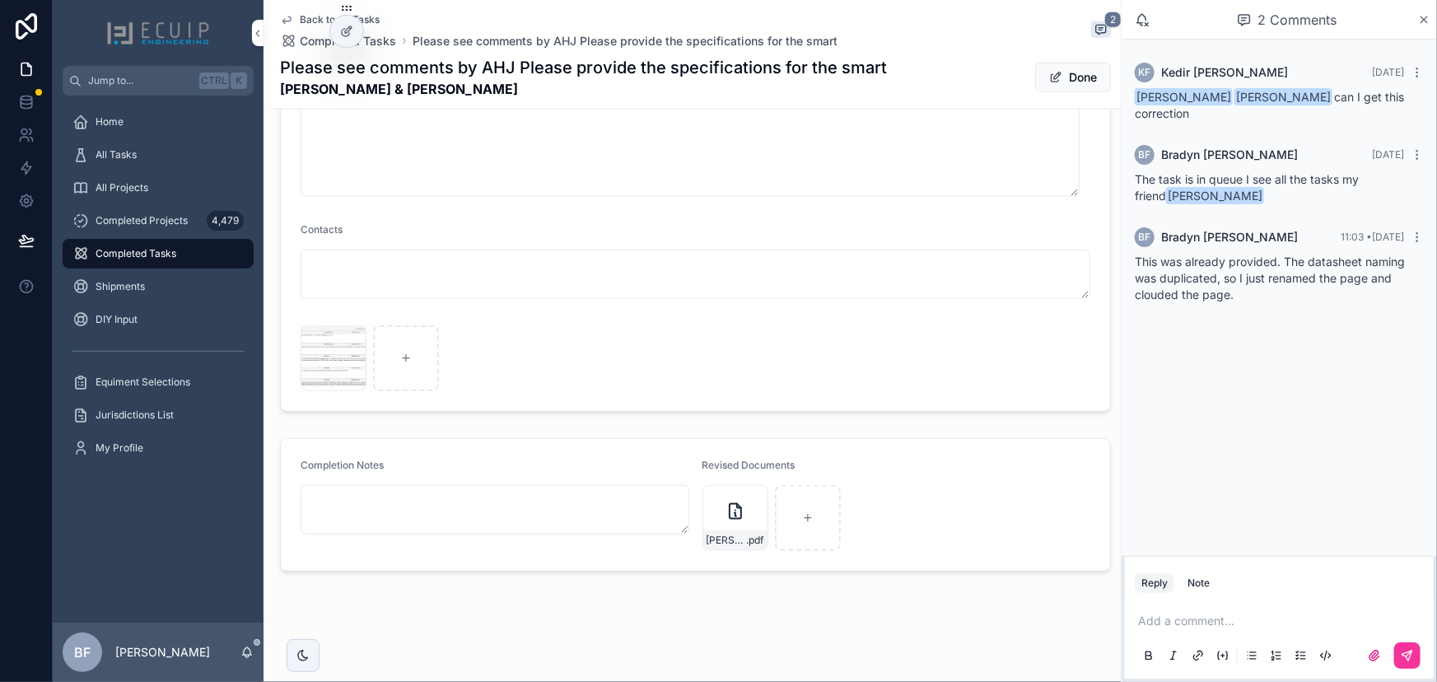
click at [1050, 90] on button "Done" at bounding box center [1073, 78] width 76 height 30
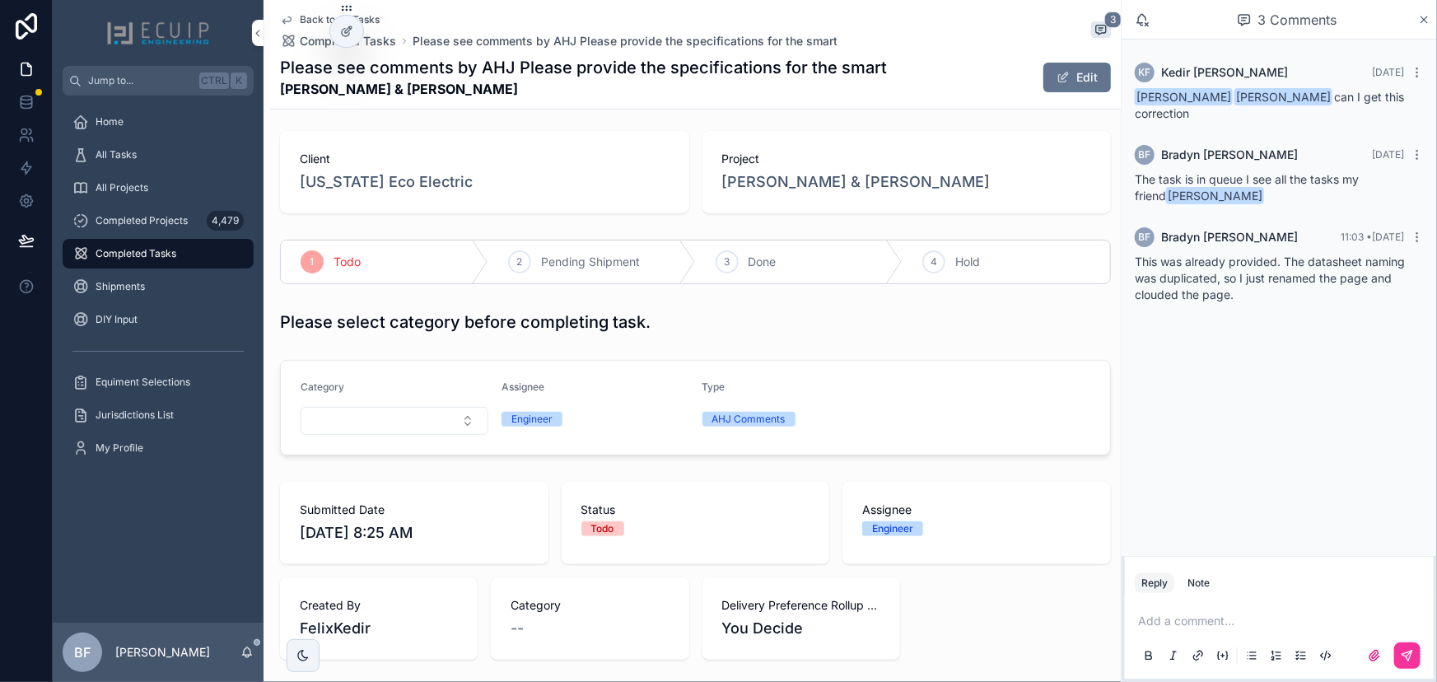
scroll to position [0, 0]
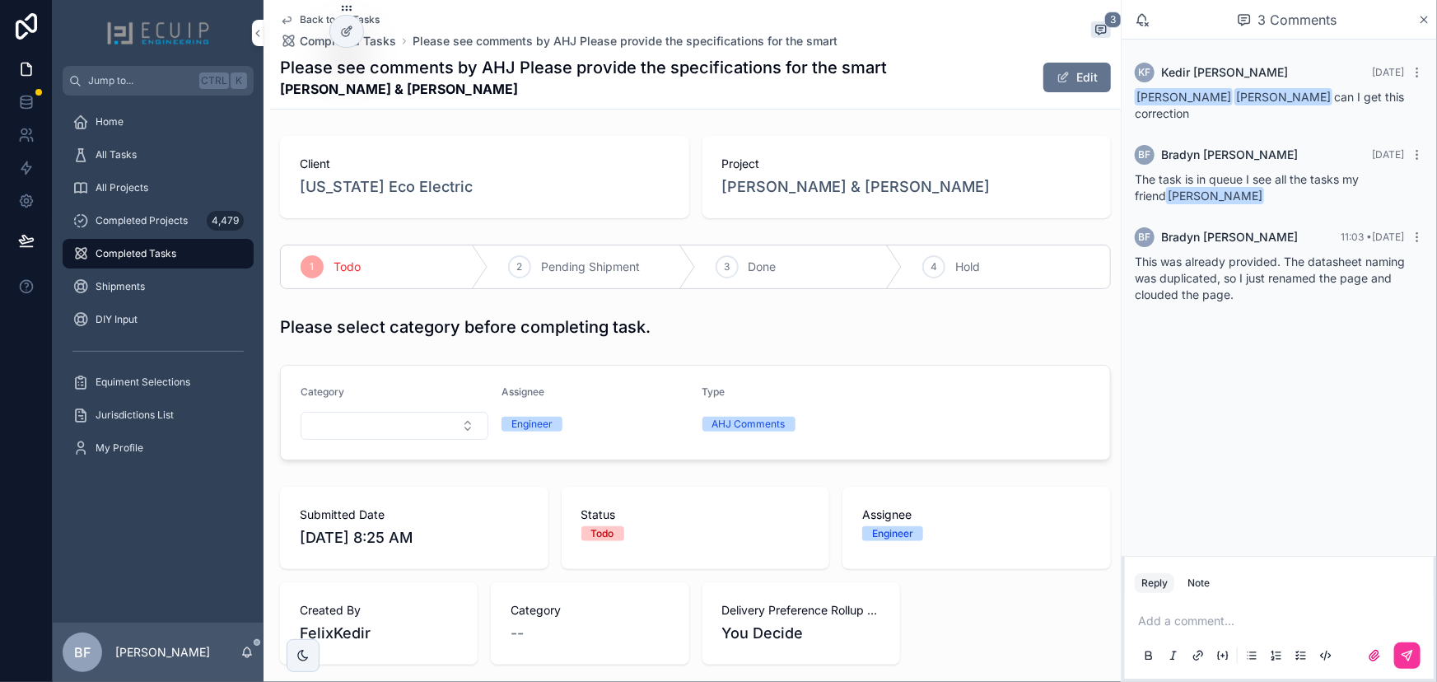
click at [743, 281] on div "3 Done" at bounding box center [800, 266] width 208 height 43
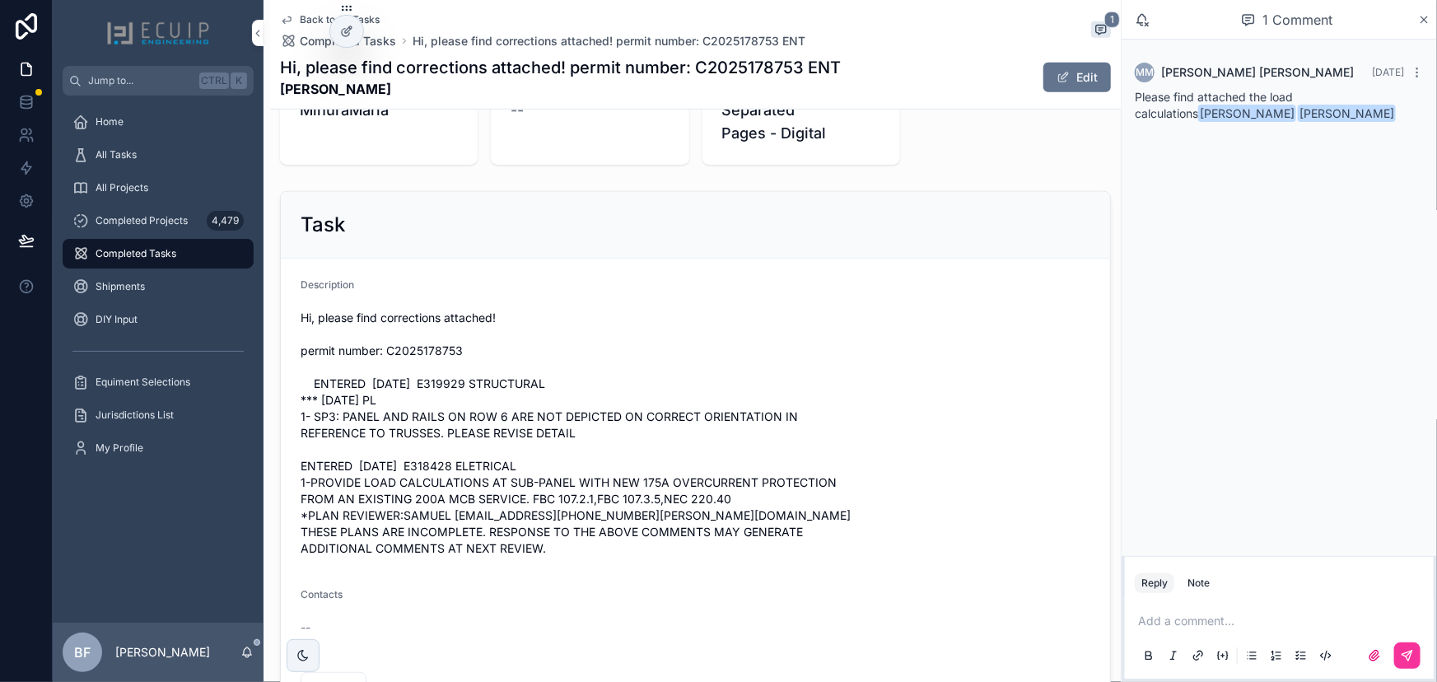
scroll to position [524, 0]
drag, startPoint x: 364, startPoint y: 98, endPoint x: 271, endPoint y: 91, distance: 93.3
click at [271, 91] on div "Back to All Tasks Completed Tasks Hi, please find corrections attached! permit …" at bounding box center [695, 55] width 851 height 110
copy strong "[PERSON_NAME]"
click at [565, 205] on div "Task" at bounding box center [696, 224] width 830 height 67
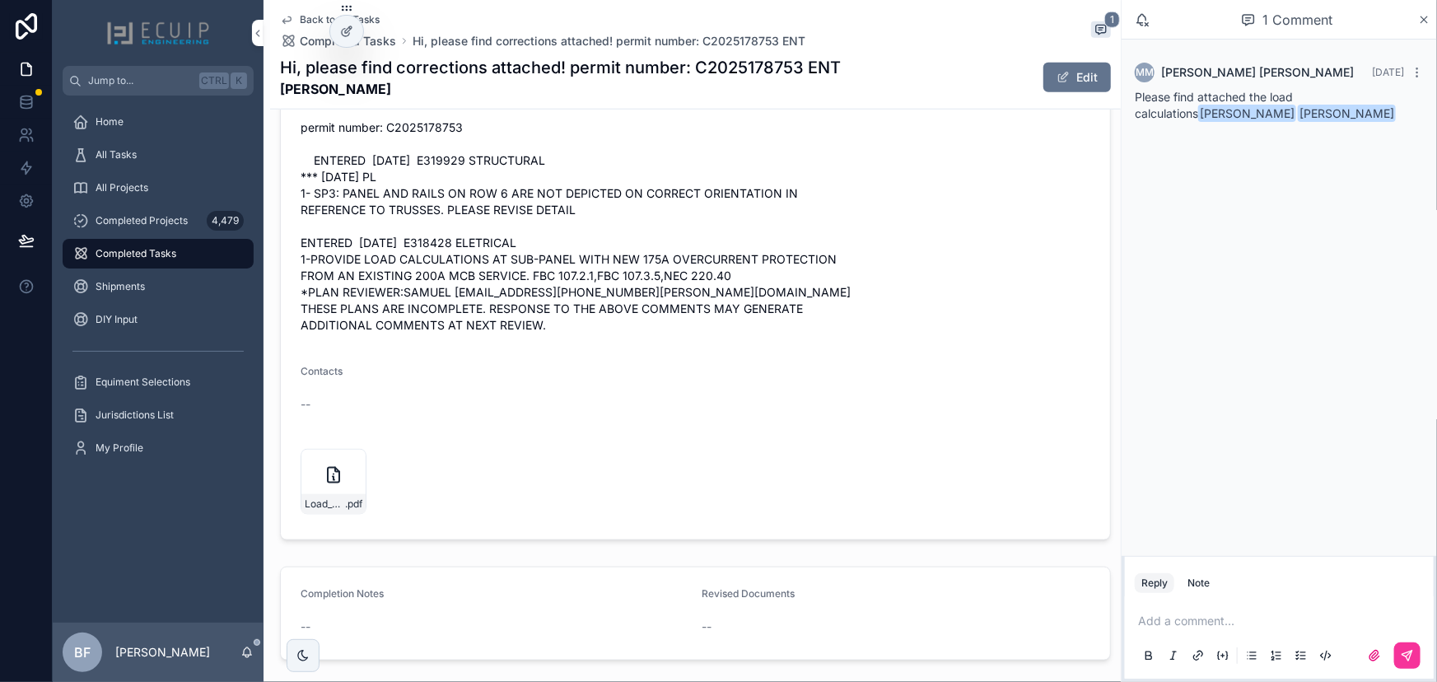
scroll to position [685, 0]
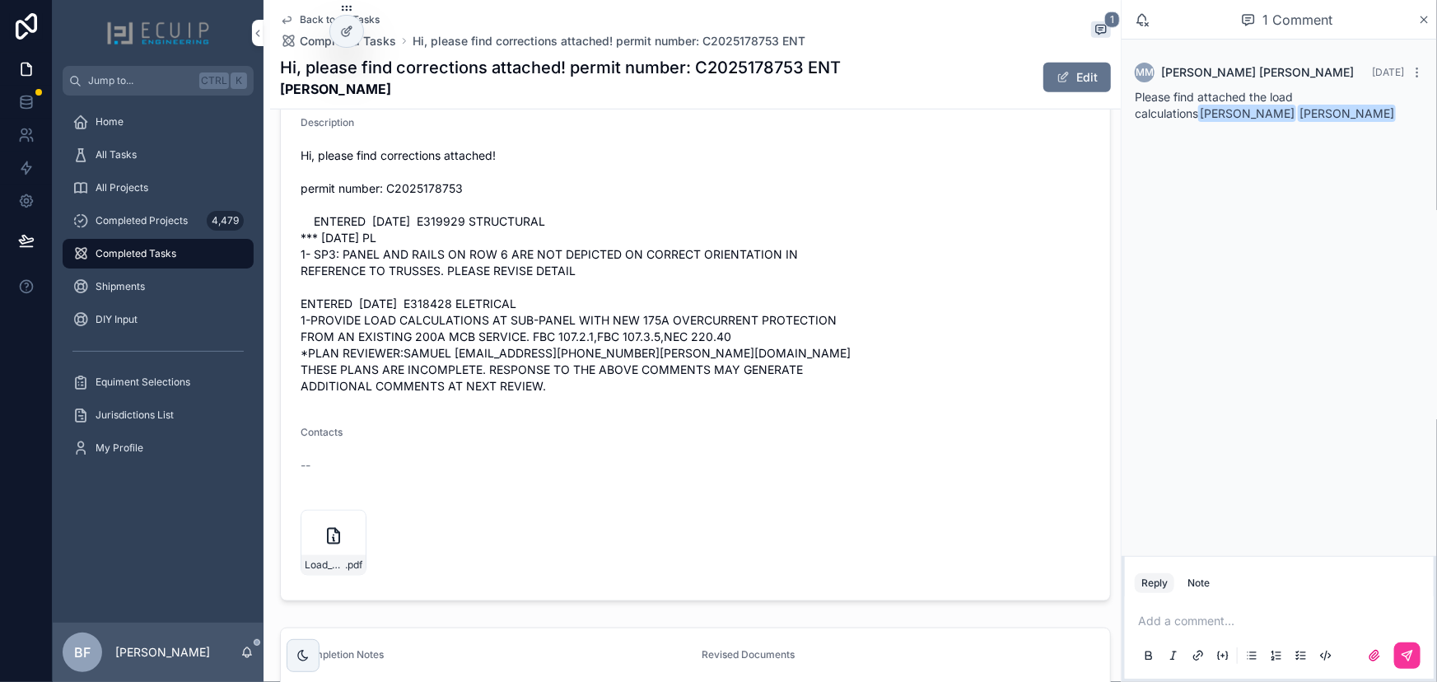
drag, startPoint x: 559, startPoint y: 386, endPoint x: 296, endPoint y: 190, distance: 328.5
click at [296, 190] on form "Description Hi, please find corrections attached! permit number: C2025178753 EN…" at bounding box center [696, 348] width 830 height 504
copy span "permit number: C2025178753 ENTERED 10/01/2025 E319929 STRUCTURAL *** 10/1/2025 …"
drag, startPoint x: 349, startPoint y: 521, endPoint x: 431, endPoint y: 509, distance: 82.5
click at [0, 0] on icon "scrollable content" at bounding box center [0, 0] width 0 height 0
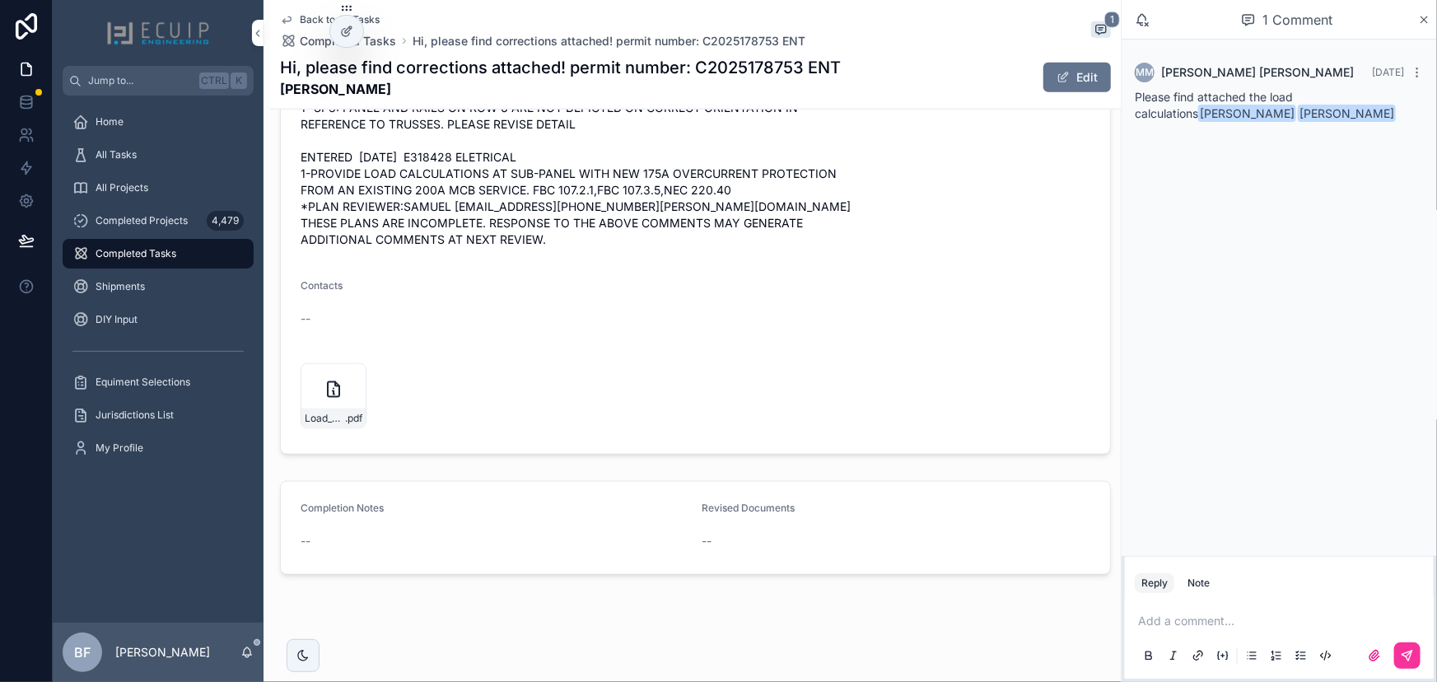
scroll to position [835, 0]
click at [1063, 82] on button "Edit" at bounding box center [1078, 78] width 68 height 30
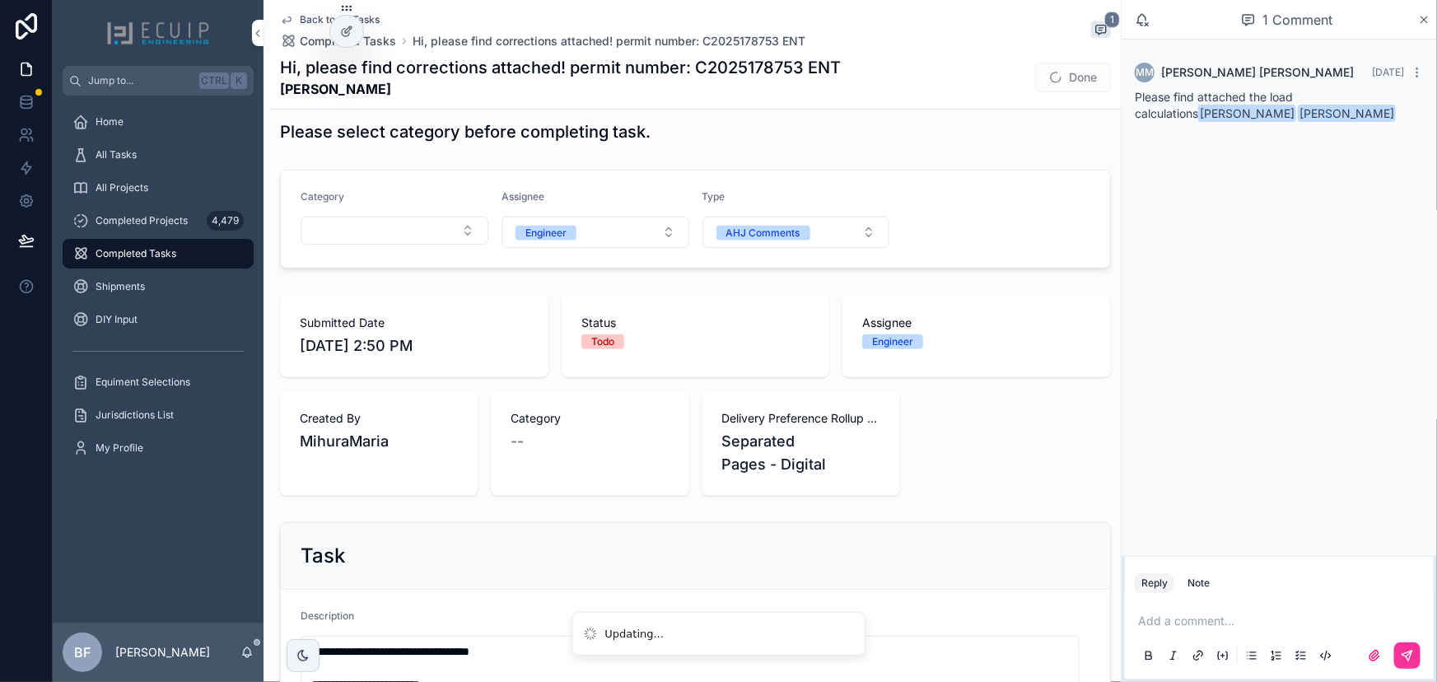
scroll to position [0, 0]
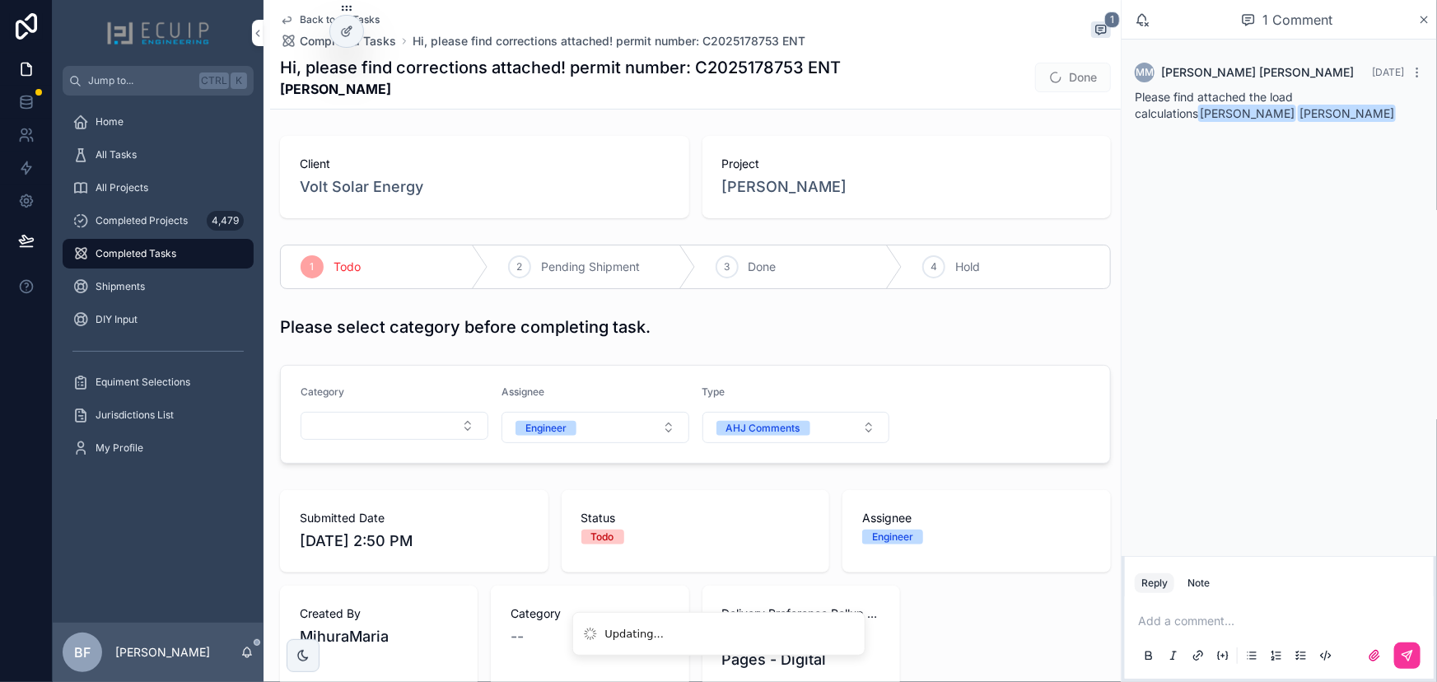
click at [1057, 76] on button "Done" at bounding box center [1073, 78] width 76 height 30
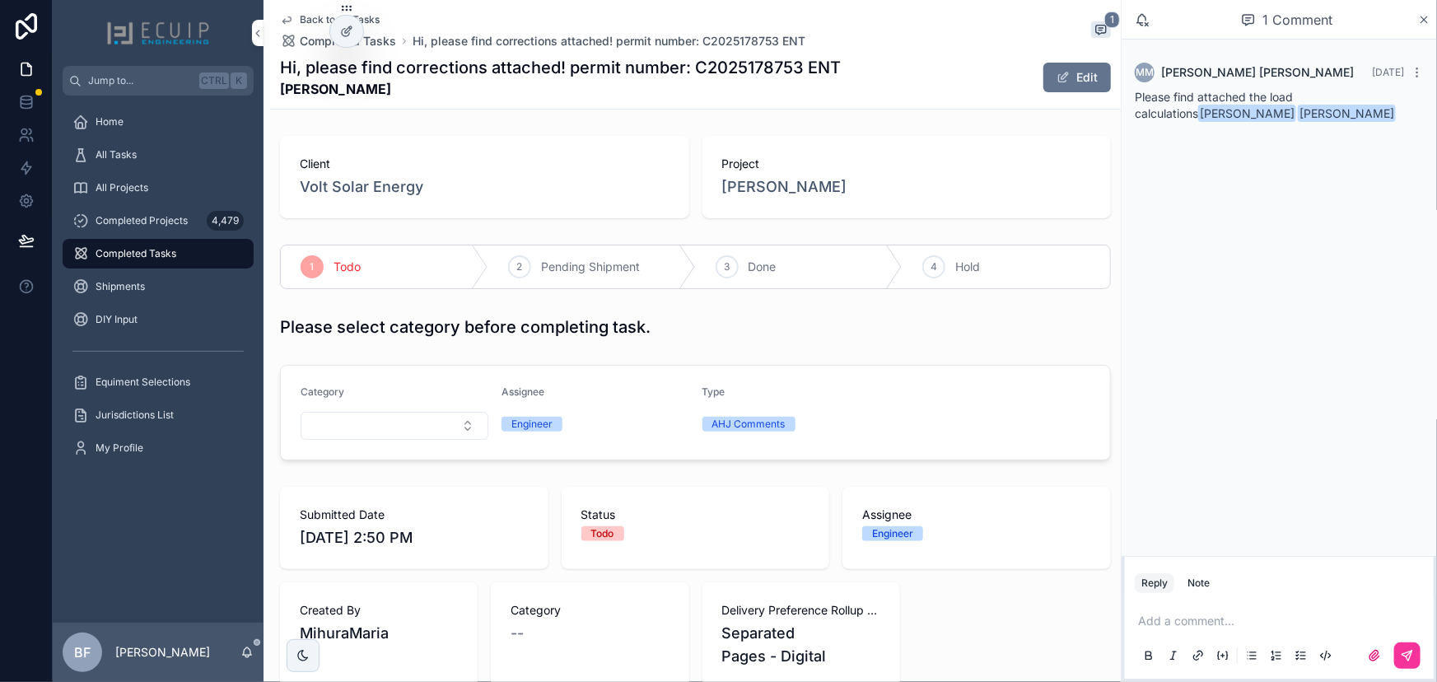
click at [740, 255] on div "3 Done" at bounding box center [800, 266] width 208 height 43
drag, startPoint x: 189, startPoint y: 161, endPoint x: 227, endPoint y: 127, distance: 51.3
click at [189, 161] on div "All Tasks" at bounding box center [157, 155] width 171 height 26
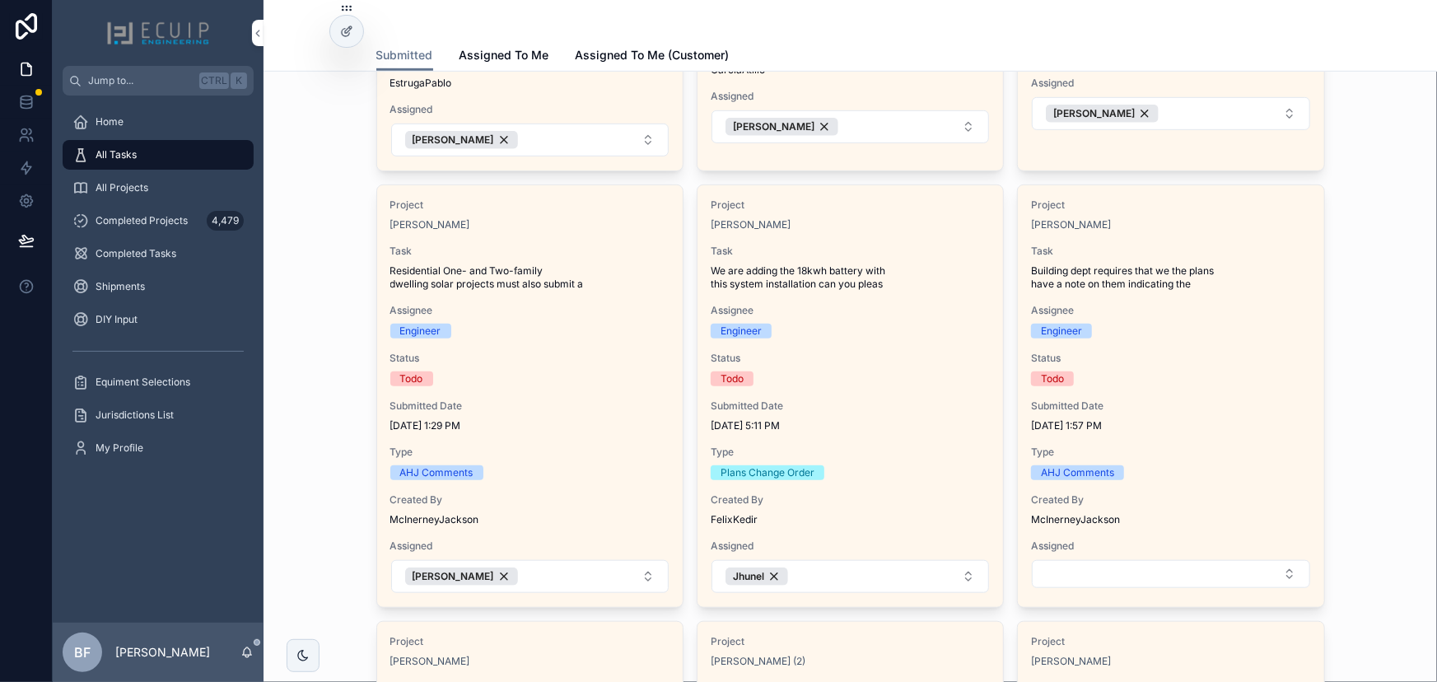
scroll to position [898, 0]
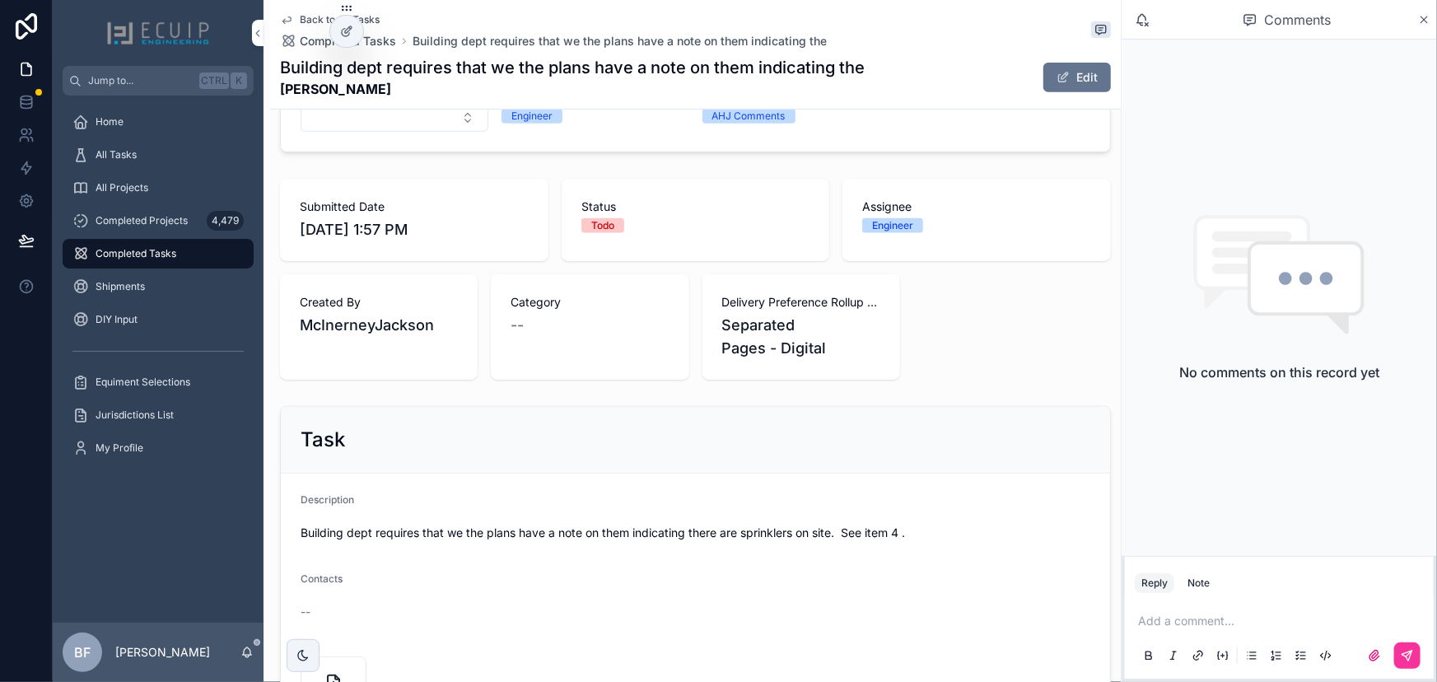
scroll to position [224, 0]
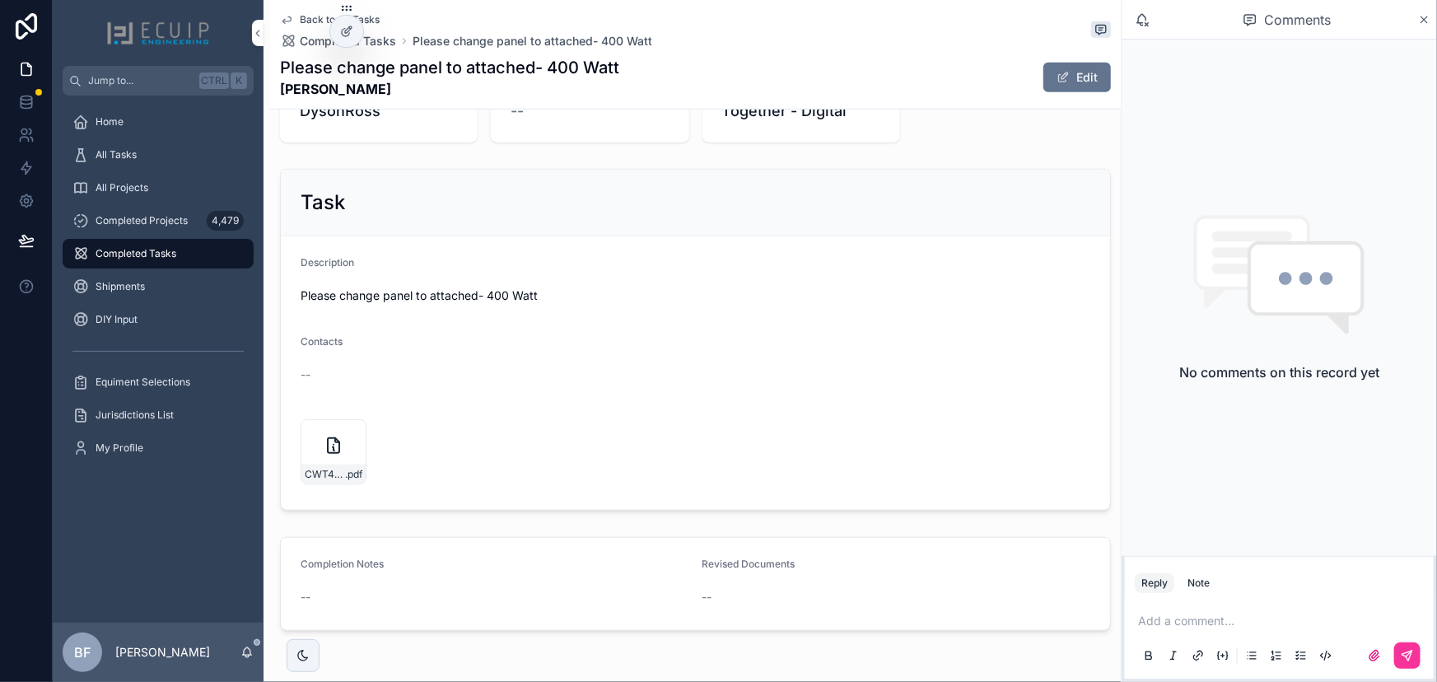
scroll to position [524, 0]
click at [335, 467] on span "CWT410-108PMB10-410Wp-(1)-(1)" at bounding box center [325, 472] width 40 height 13
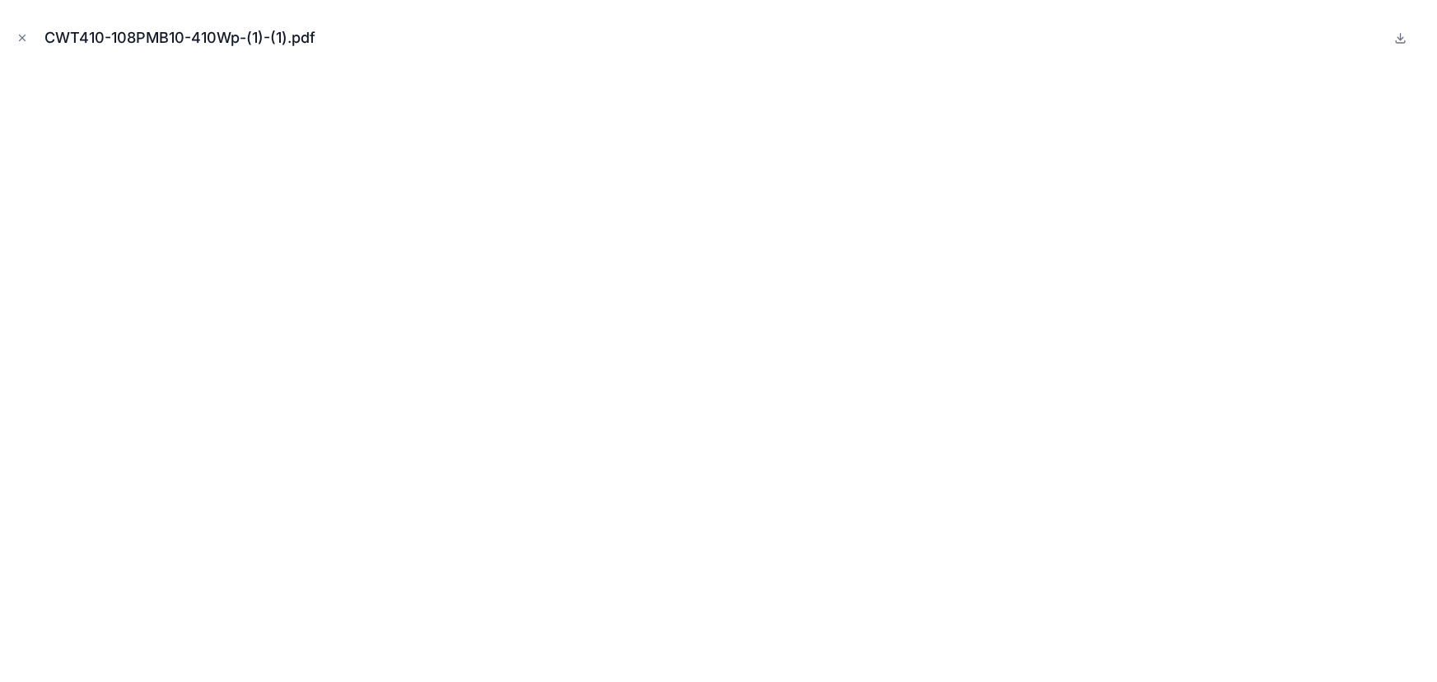
click at [24, 42] on icon "Close modal" at bounding box center [22, 38] width 12 height 12
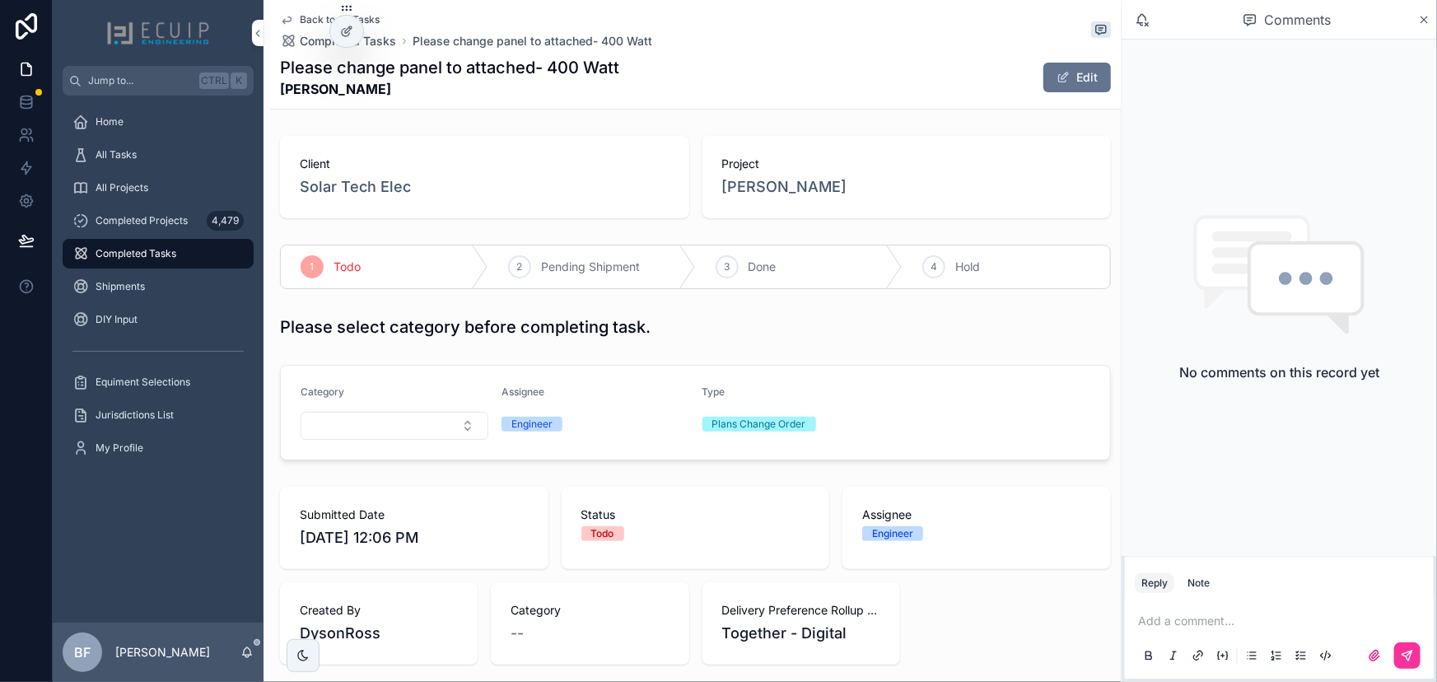
click at [148, 173] on link "All Projects" at bounding box center [158, 188] width 191 height 30
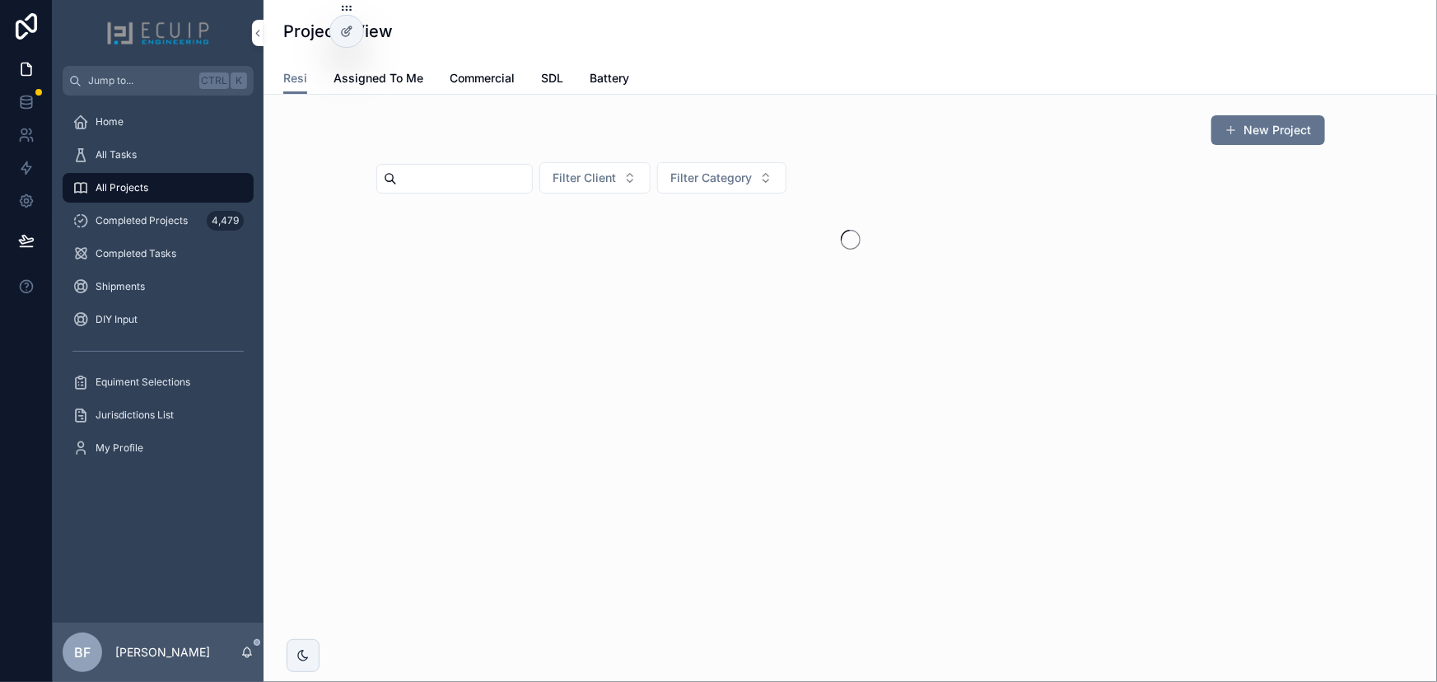
click at [164, 165] on div "All Tasks" at bounding box center [157, 155] width 171 height 26
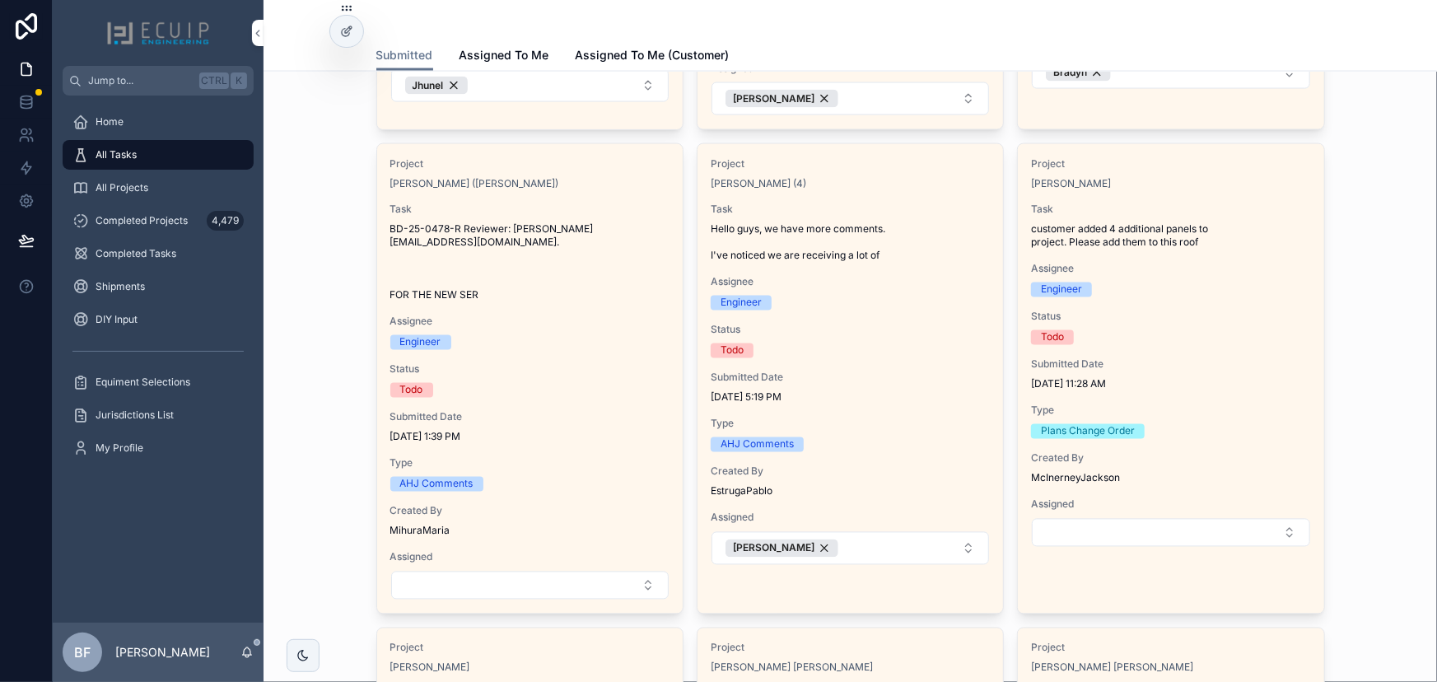
scroll to position [1198, 0]
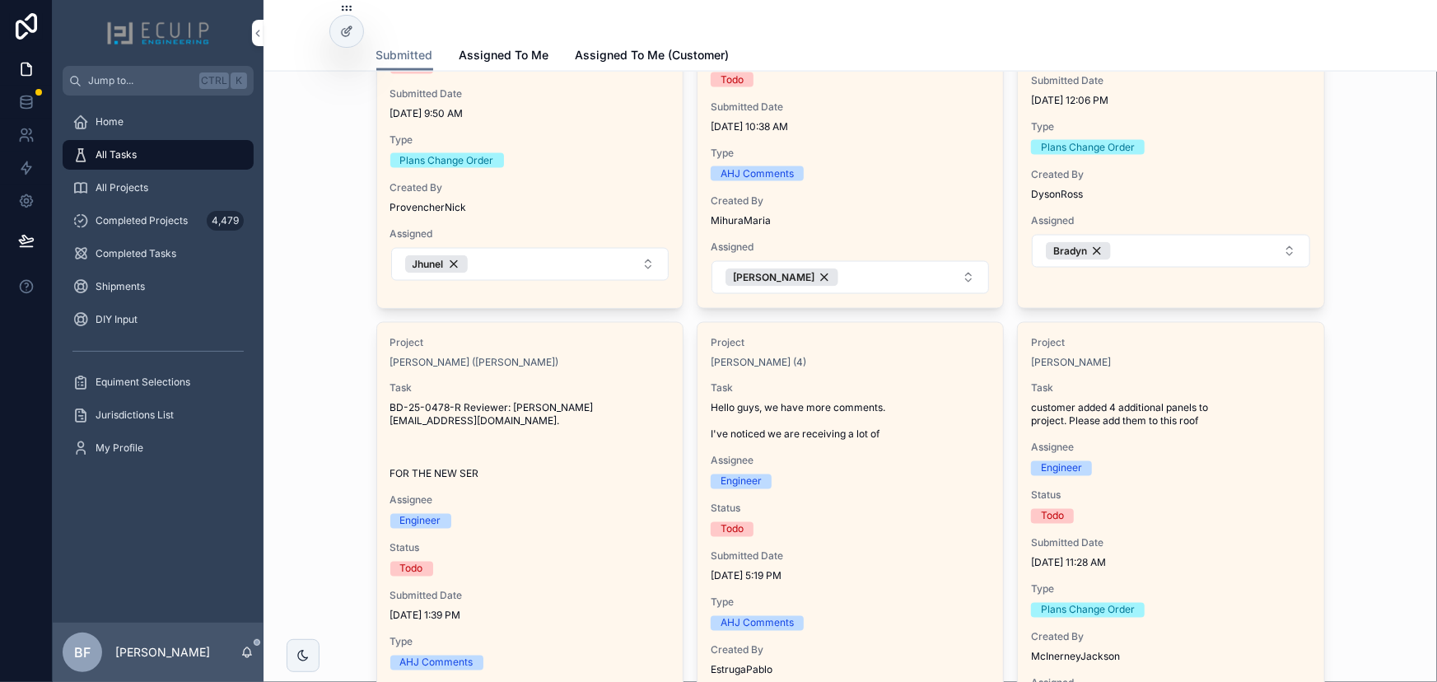
click at [149, 179] on div "All Projects" at bounding box center [157, 188] width 171 height 26
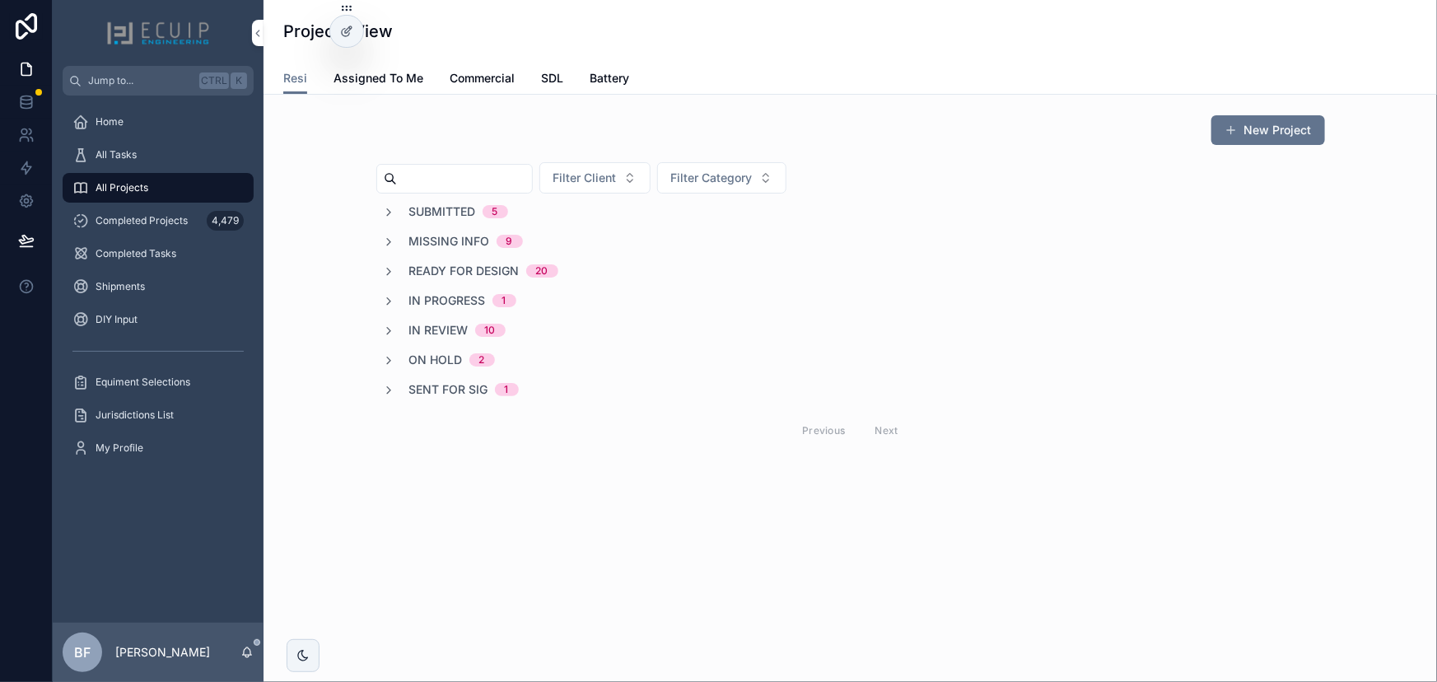
click at [399, 200] on div "New Project Filter Client Filter Category Submitted 5 Missing Info 9 Ready for …" at bounding box center [850, 282] width 949 height 335
click at [399, 208] on div "Submitted 5" at bounding box center [445, 211] width 125 height 16
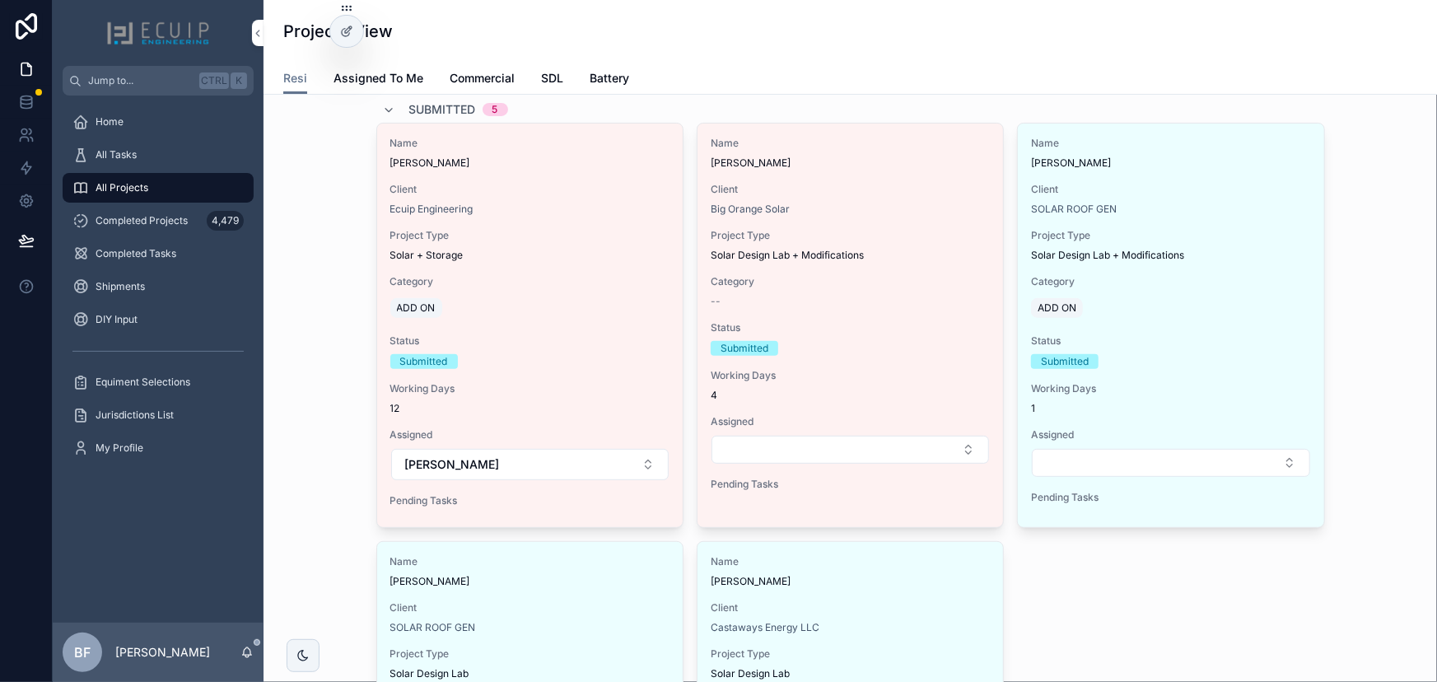
scroll to position [74, 0]
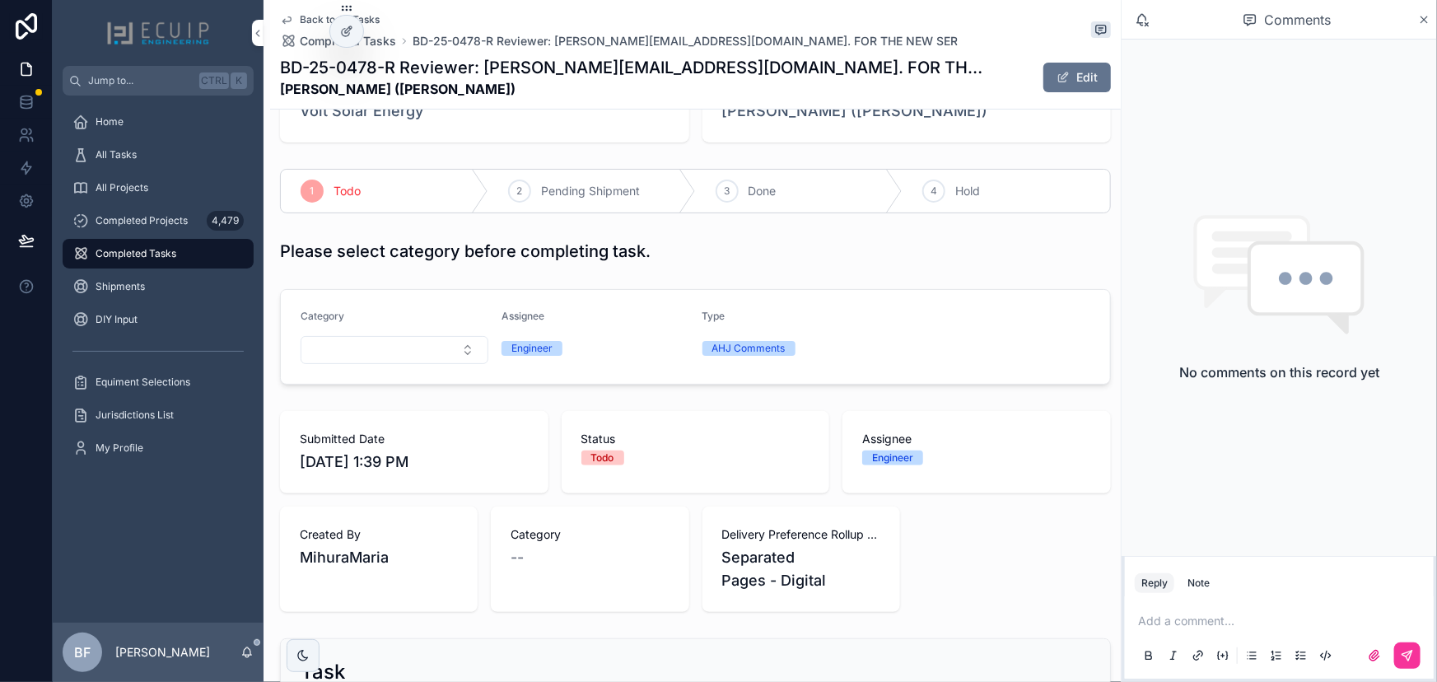
scroll to position [74, 0]
click at [799, 110] on span "[PERSON_NAME] ([PERSON_NAME])" at bounding box center [855, 112] width 266 height 23
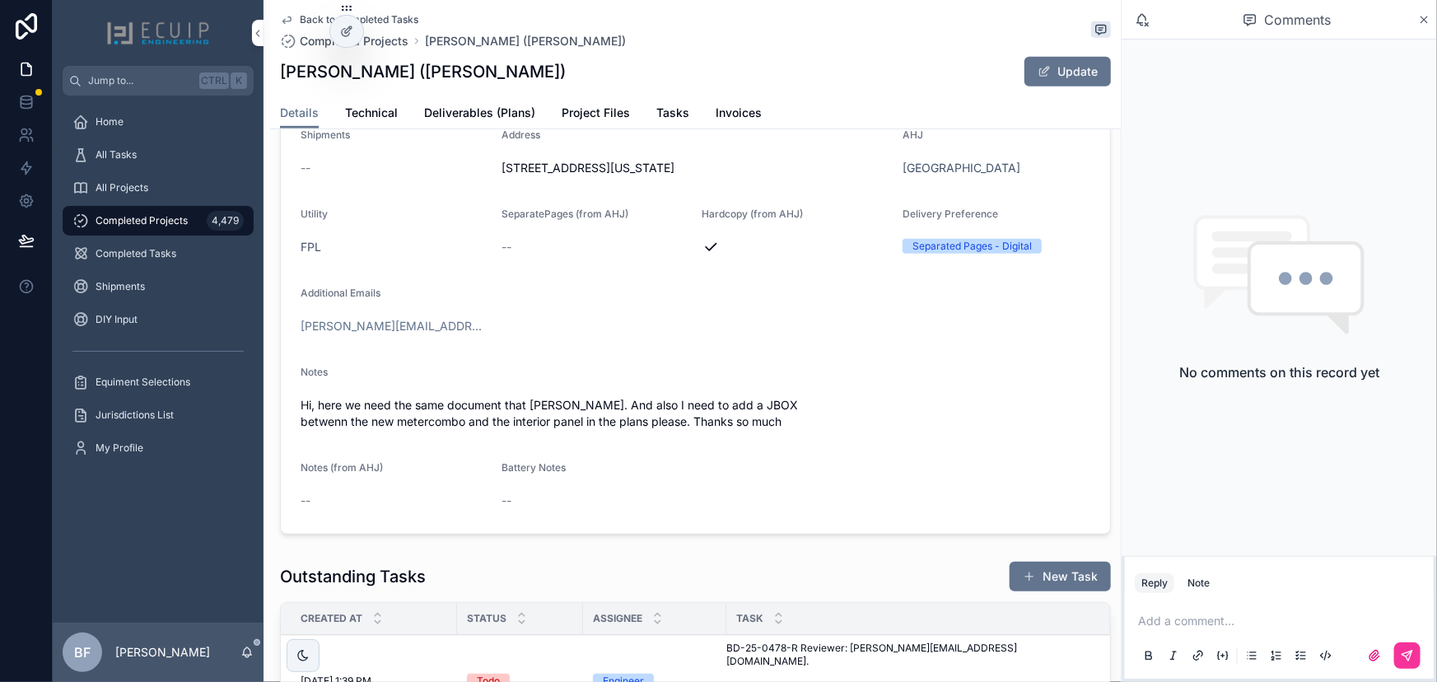
scroll to position [449, 0]
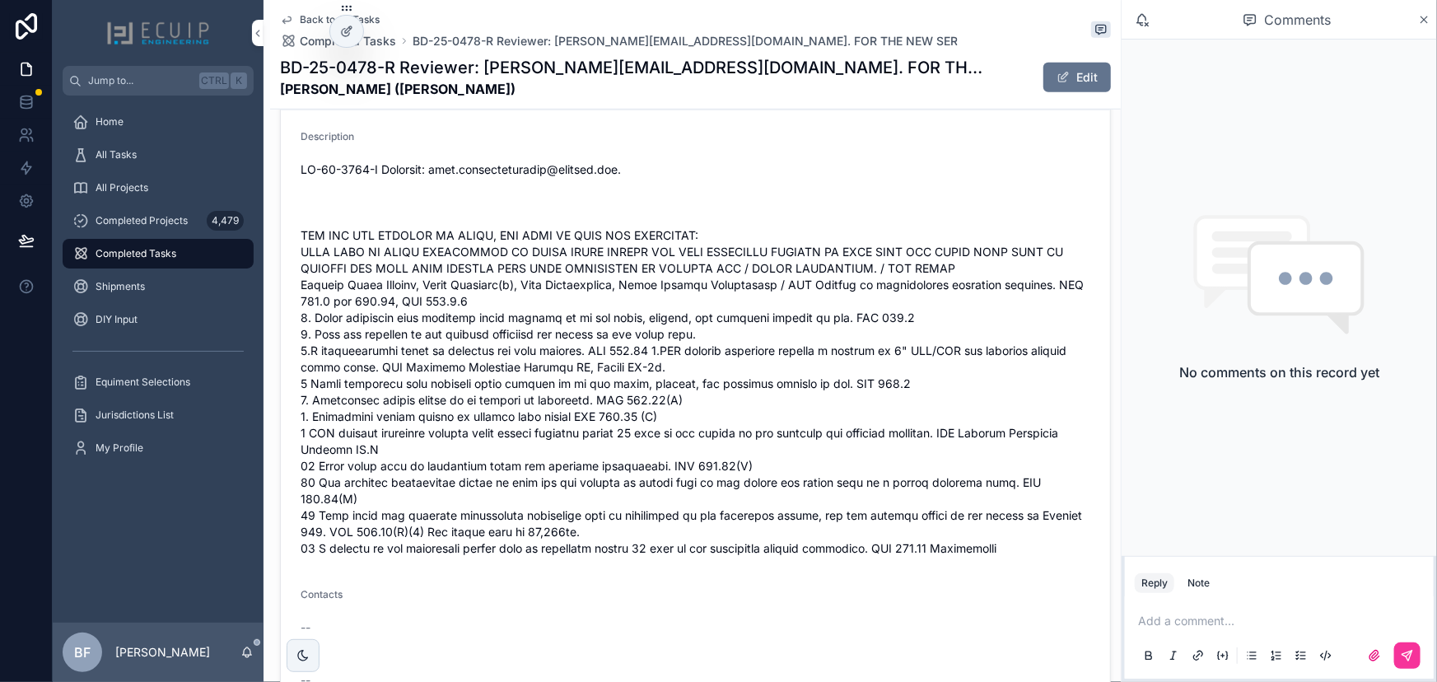
scroll to position [674, 0]
drag, startPoint x: 488, startPoint y: 91, endPoint x: 268, endPoint y: 90, distance: 220.8
click at [268, 90] on div "Back to All Tasks Completed Tasks BD-25-0478-R Reviewer: jose.delgadodeoramas@c…" at bounding box center [693, 135] width 858 height 1618
drag, startPoint x: 281, startPoint y: 88, endPoint x: 473, endPoint y: 89, distance: 191.9
click at [473, 89] on strong "Leah Medrez (Moishe Medrez)" at bounding box center [634, 89] width 708 height 20
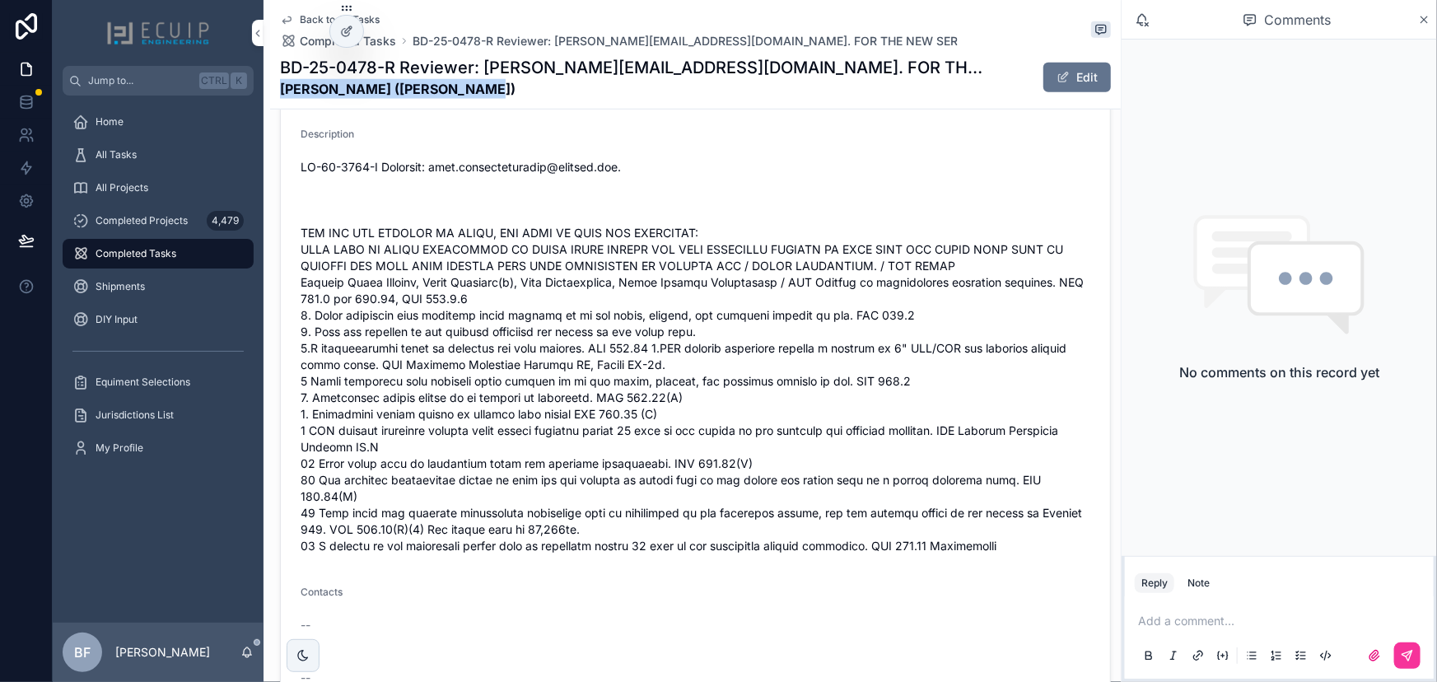
copy strong "Leah Medrez (Moishe Medrez)"
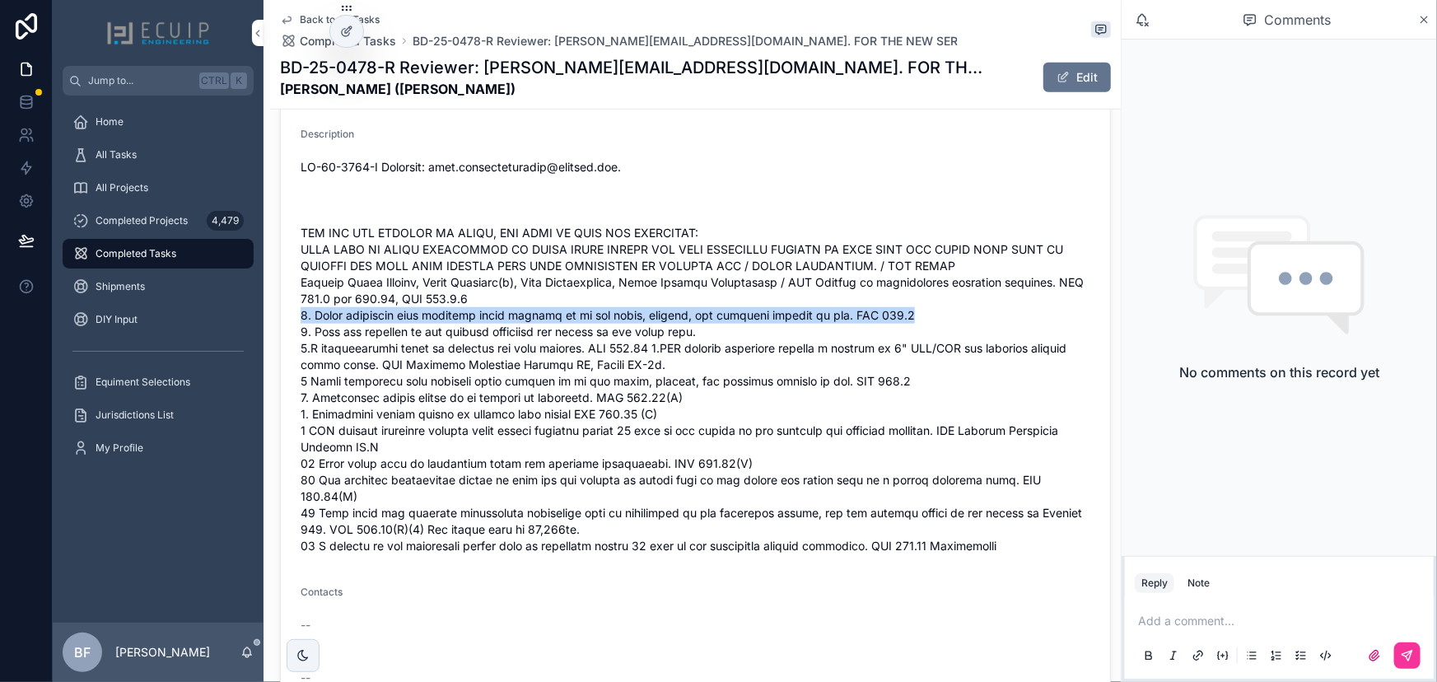
drag, startPoint x: 894, startPoint y: 313, endPoint x: 288, endPoint y: 308, distance: 605.5
click at [288, 308] on form "Description Contacts -- --" at bounding box center [696, 409] width 830 height 603
copy span "2. Panel schedules must identify every circuit as to its clear, evident, and sp…"
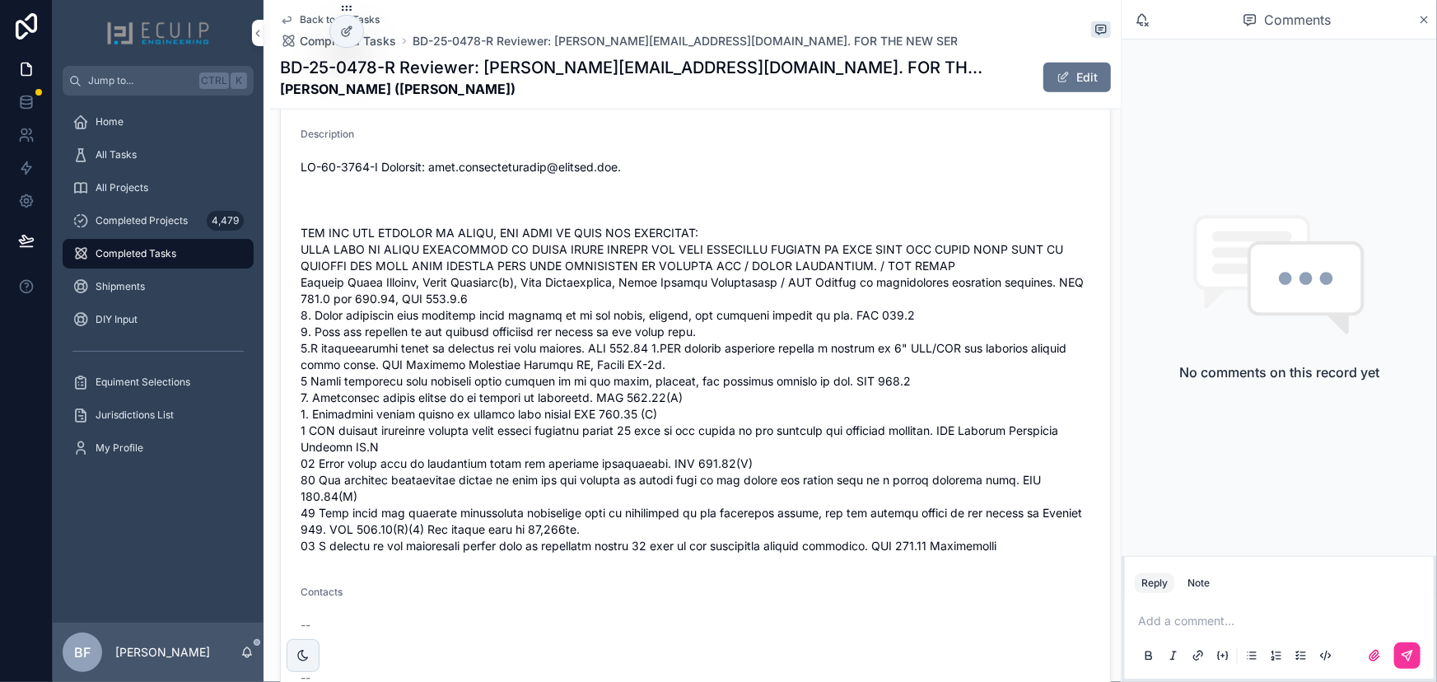
click at [1199, 626] on p "scrollable content" at bounding box center [1282, 621] width 289 height 16
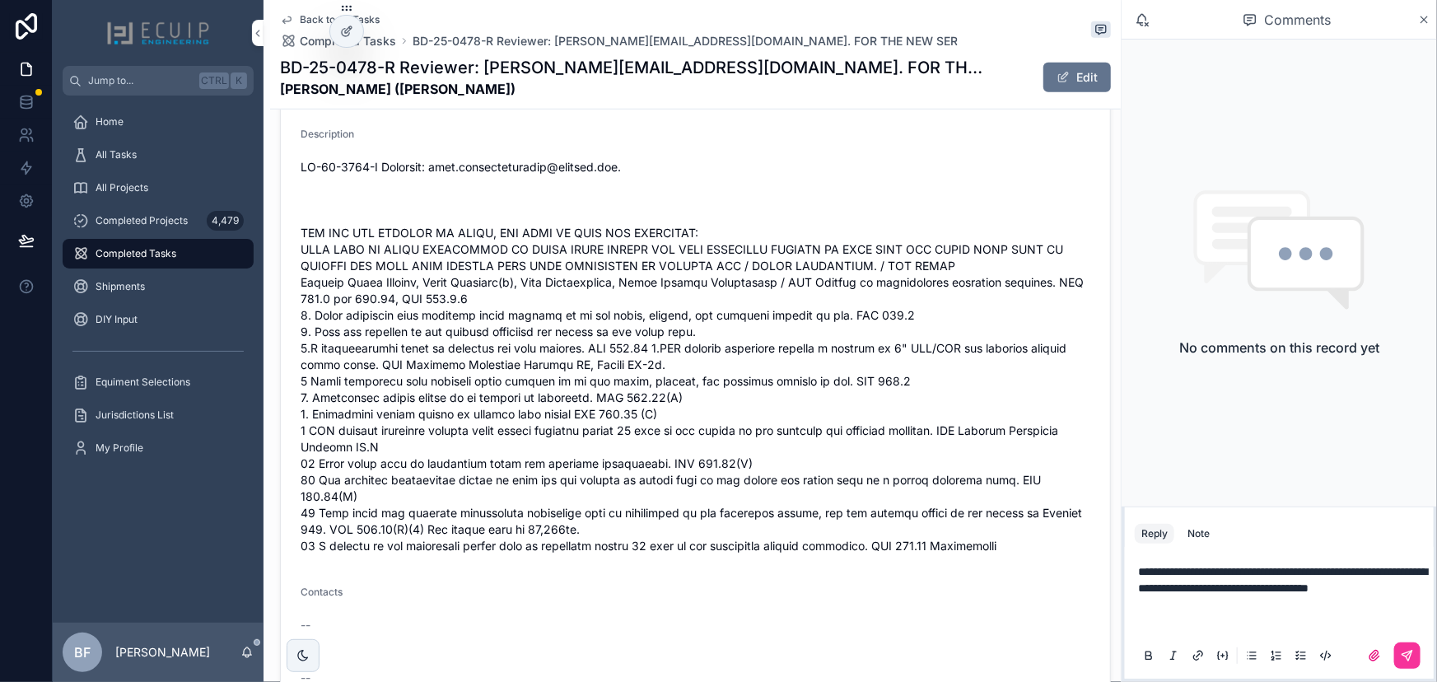
click at [623, 323] on span "scrollable content" at bounding box center [696, 356] width 790 height 395
drag, startPoint x: 700, startPoint y: 325, endPoint x: 591, endPoint y: 329, distance: 109.6
click at [591, 329] on span "scrollable content" at bounding box center [696, 356] width 790 height 395
click at [702, 320] on span "scrollable content" at bounding box center [696, 356] width 790 height 395
drag, startPoint x: 676, startPoint y: 327, endPoint x: 299, endPoint y: 335, distance: 377.4
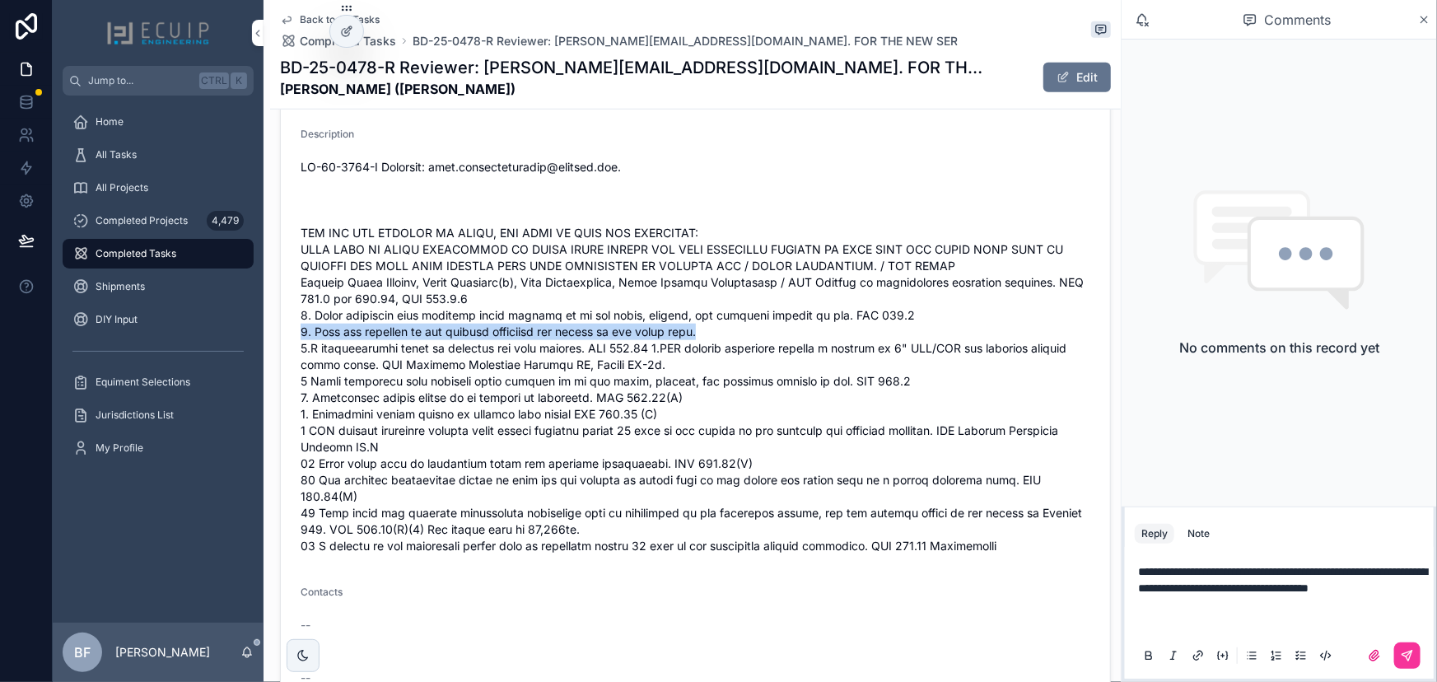
click at [299, 335] on form "Description Contacts -- --" at bounding box center [696, 409] width 830 height 603
copy span "3. Show the location of all service equipment and panels on the floor plan."
click at [1301, 615] on p "scrollable content" at bounding box center [1282, 621] width 289 height 16
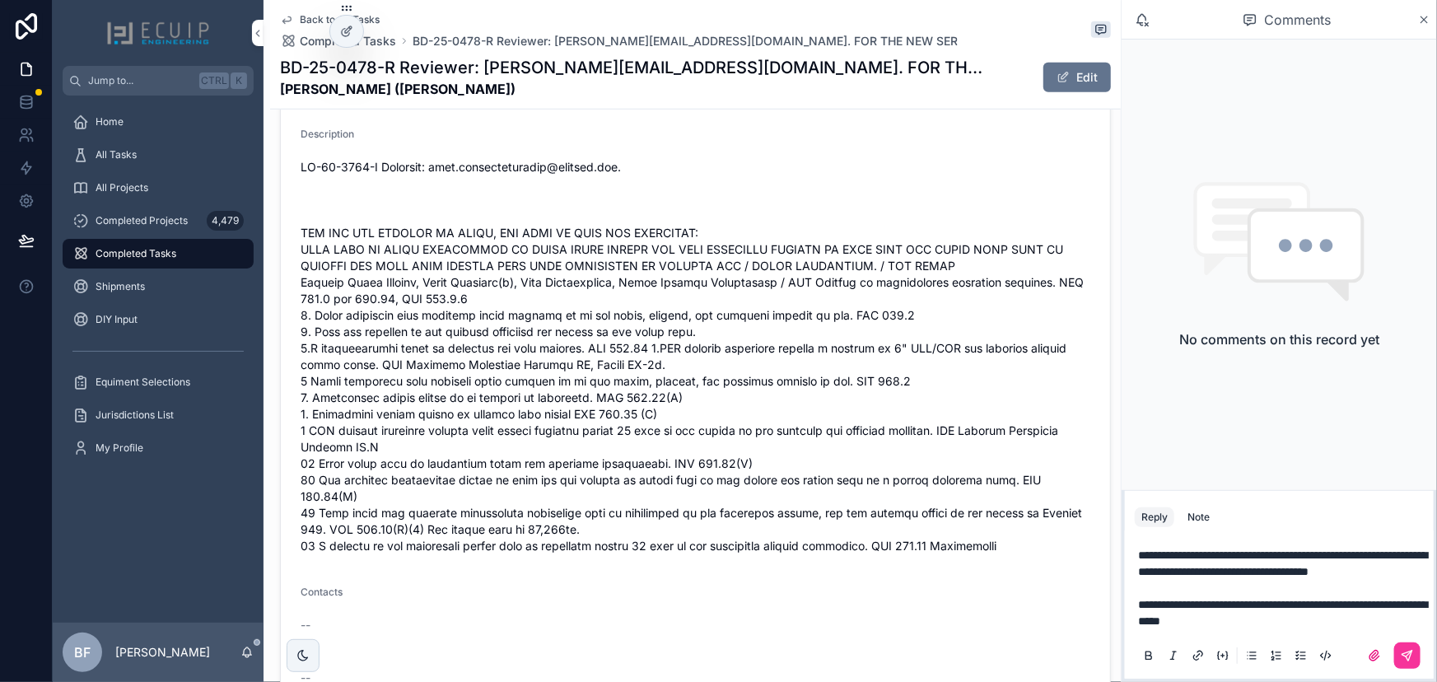
click at [1272, 576] on p "**********" at bounding box center [1282, 563] width 289 height 33
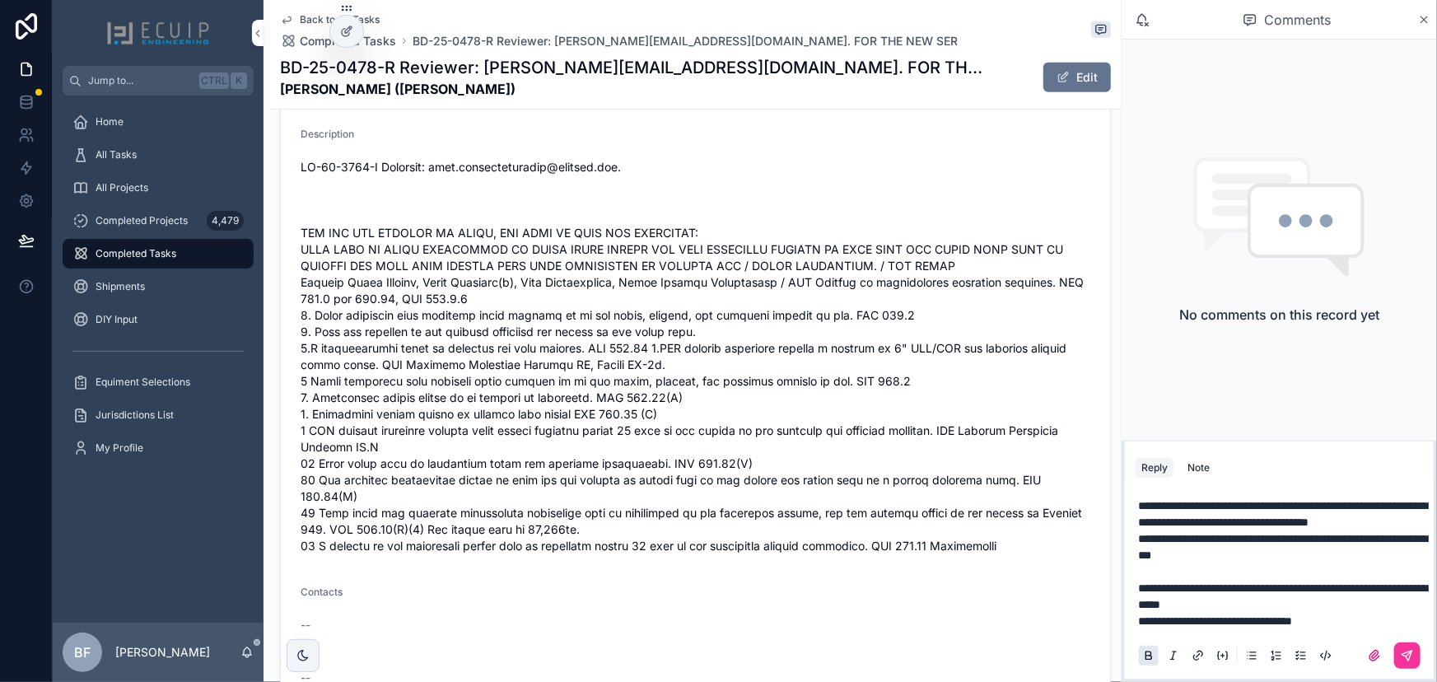
drag, startPoint x: 1184, startPoint y: 432, endPoint x: 1194, endPoint y: 451, distance: 21.4
click at [1185, 441] on div "**********" at bounding box center [1280, 561] width 316 height 241
click at [1194, 461] on div "Note" at bounding box center [1199, 467] width 22 height 13
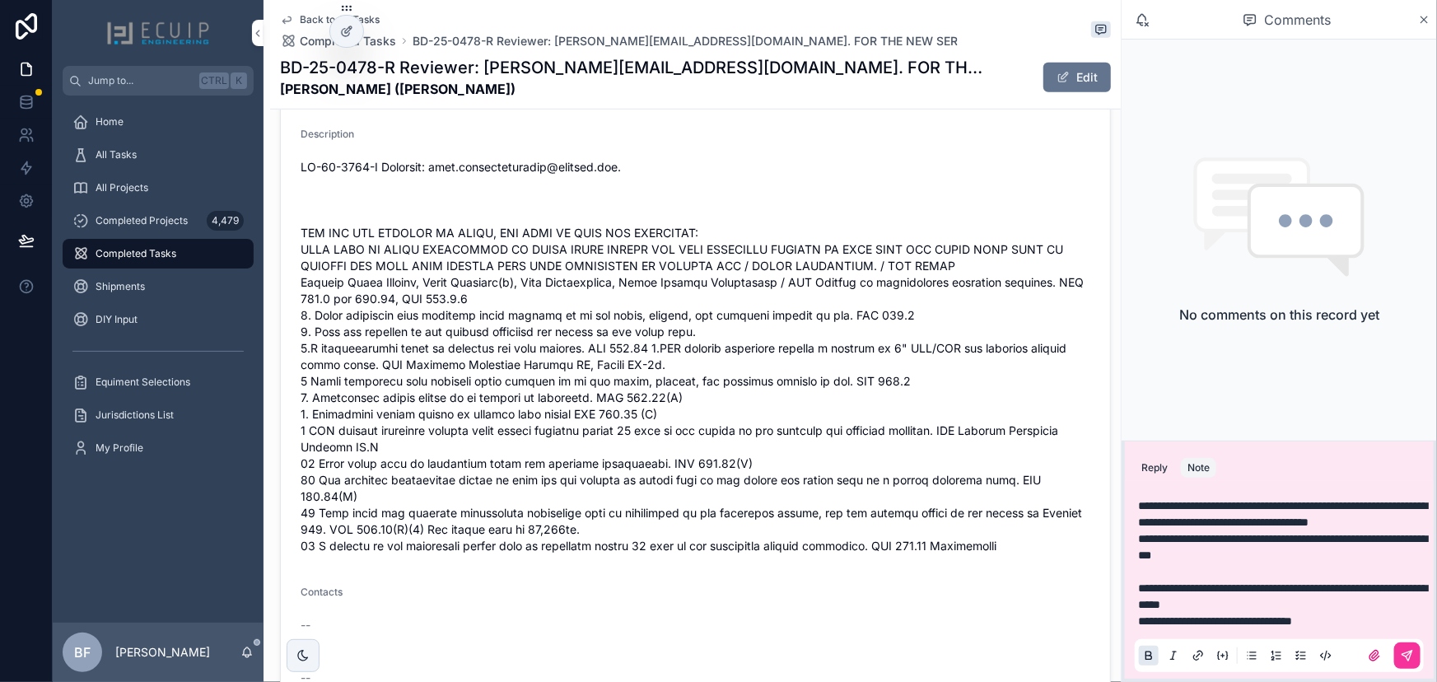
click at [516, 347] on span "scrollable content" at bounding box center [696, 356] width 790 height 395
click at [1405, 623] on p "**********" at bounding box center [1282, 621] width 289 height 16
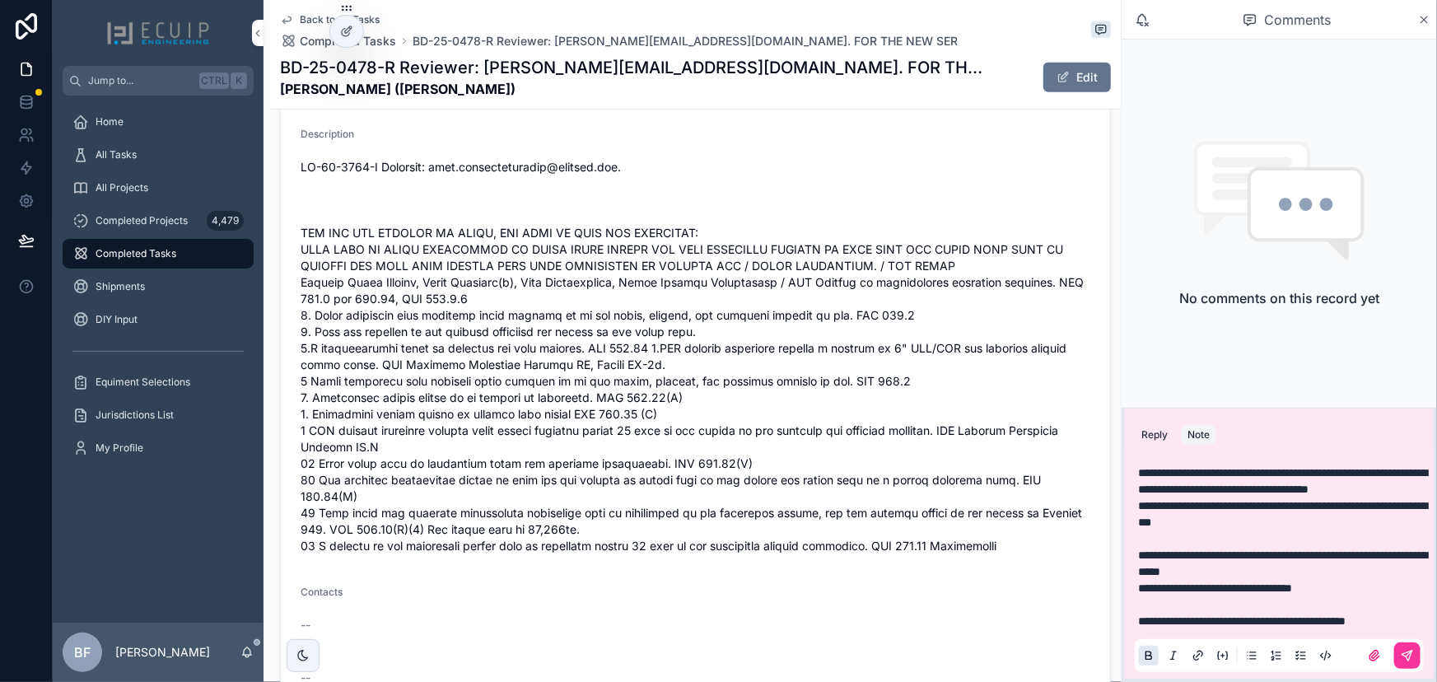
click at [1411, 654] on icon "scrollable content" at bounding box center [1407, 655] width 13 height 13
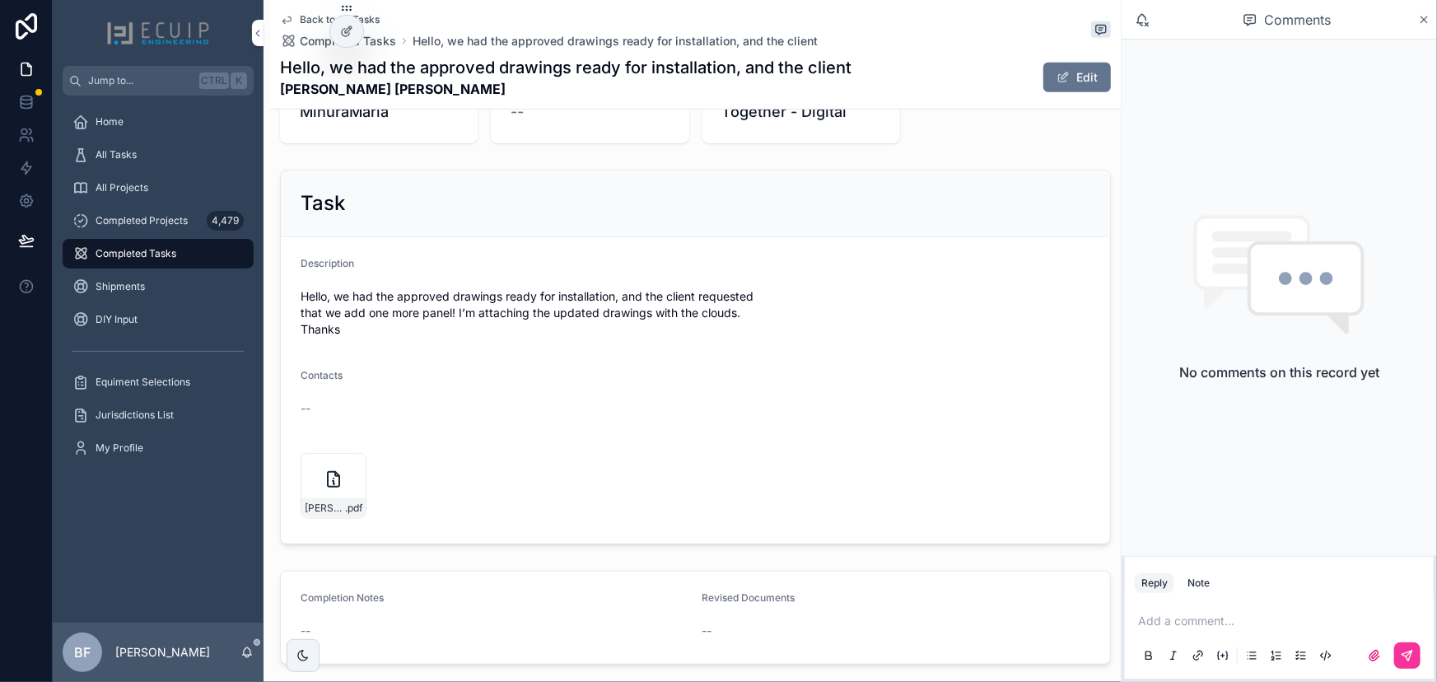
scroll to position [524, 0]
click at [0, 0] on icon "scrollable content" at bounding box center [0, 0] width 0 height 0
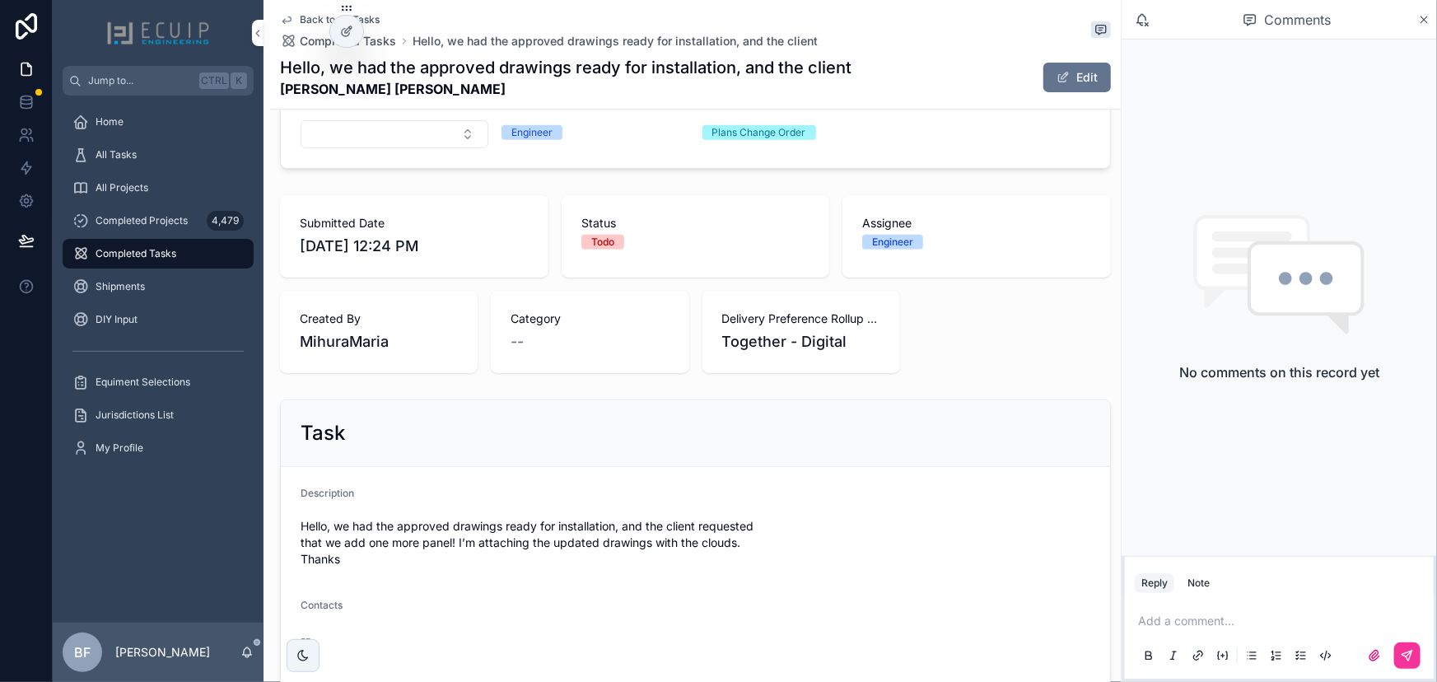
scroll to position [0, 0]
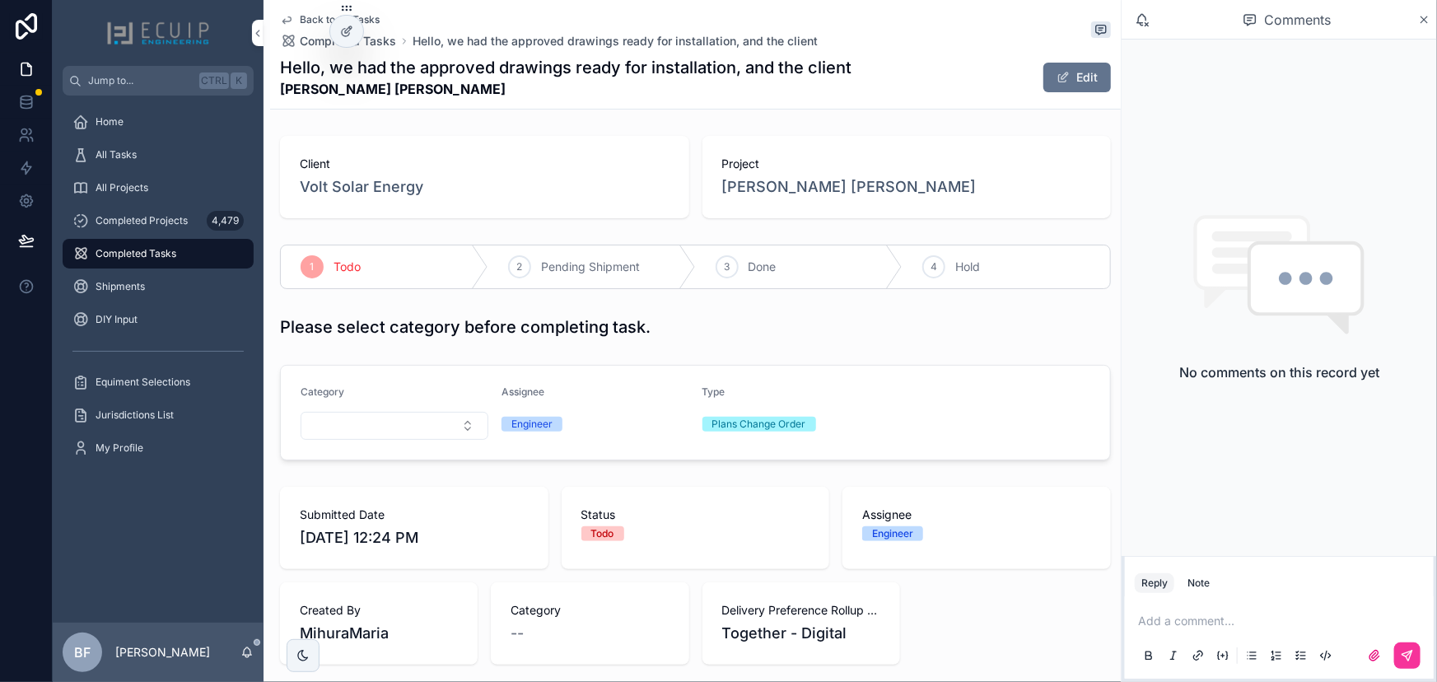
click at [751, 196] on span "[PERSON_NAME] [PERSON_NAME]" at bounding box center [849, 186] width 255 height 23
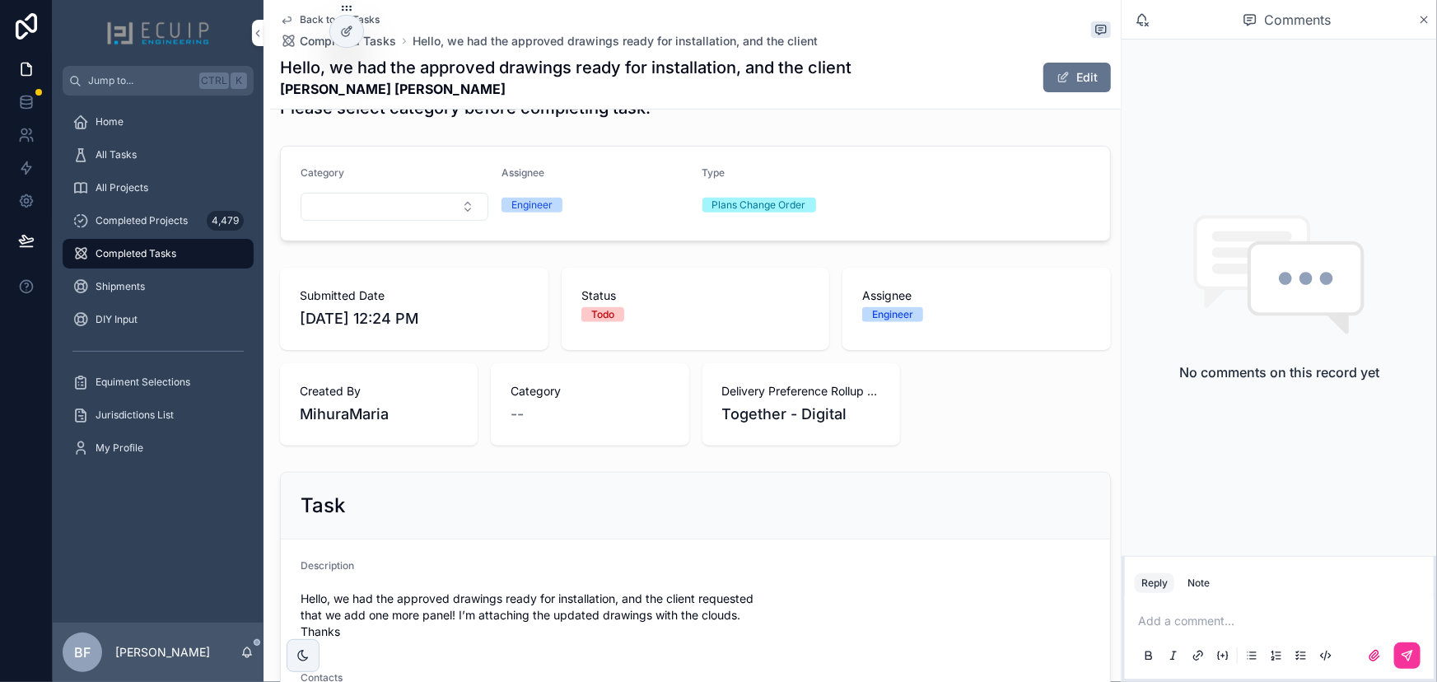
scroll to position [599, 0]
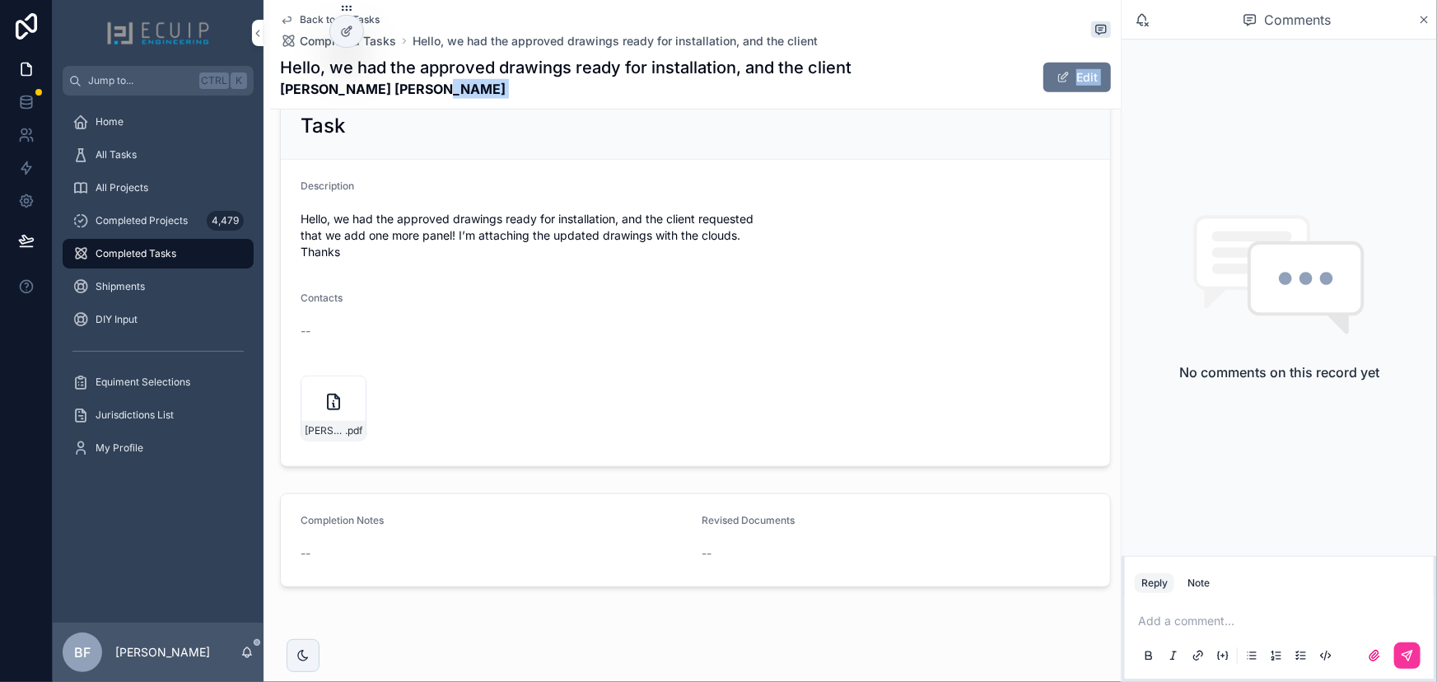
drag, startPoint x: 351, startPoint y: 94, endPoint x: 264, endPoint y: 93, distance: 87.3
click at [264, 93] on div "Back to All Tasks Completed Tasks Hello, we had the approved drawings ready for…" at bounding box center [693, 50] width 858 height 1298
drag, startPoint x: 280, startPoint y: 86, endPoint x: 428, endPoint y: 95, distance: 147.7
click at [428, 95] on strong "[PERSON_NAME] [PERSON_NAME]" at bounding box center [566, 89] width 572 height 20
copy strong "[PERSON_NAME] [PERSON_NAME]"
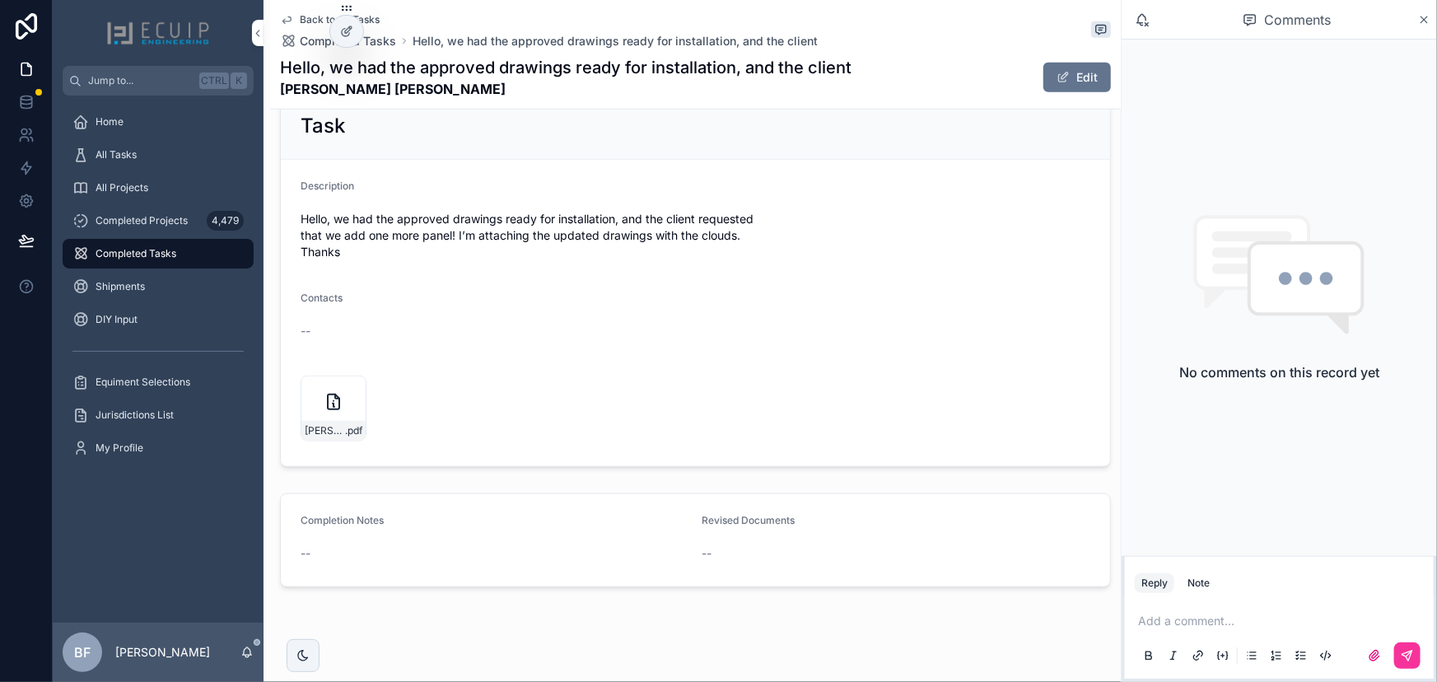
click at [963, 262] on div "Hello, we had the approved drawings ready for installation, and the client requ…" at bounding box center [696, 235] width 790 height 59
click at [1085, 86] on button "Edit" at bounding box center [1078, 78] width 68 height 30
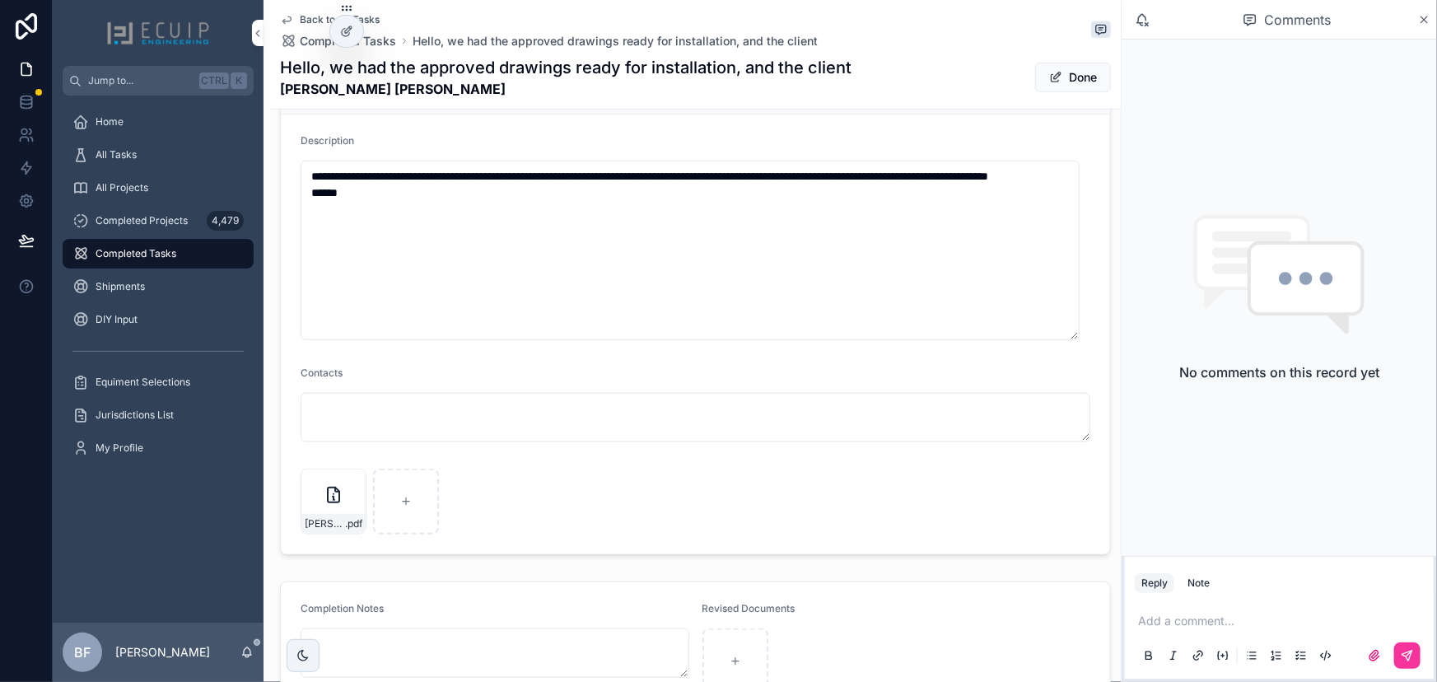
scroll to position [791, 0]
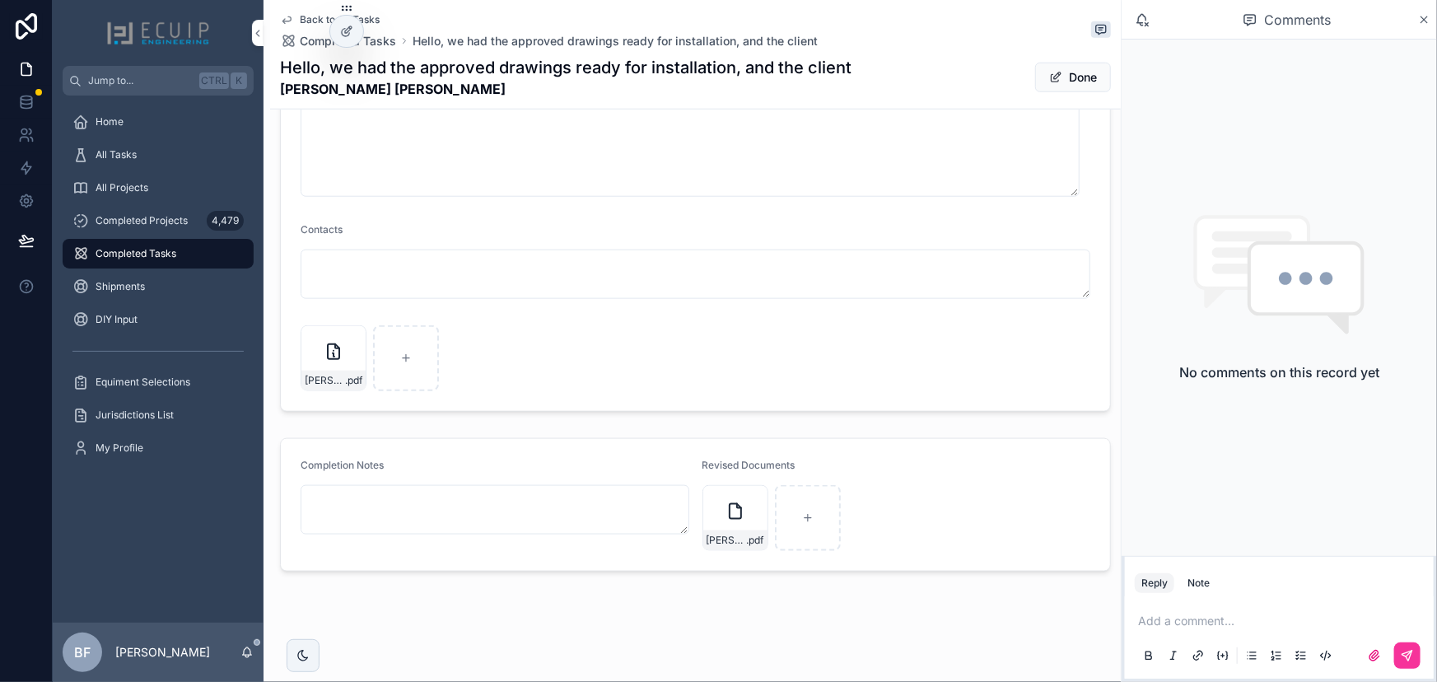
click at [1055, 77] on button "Done" at bounding box center [1073, 78] width 76 height 30
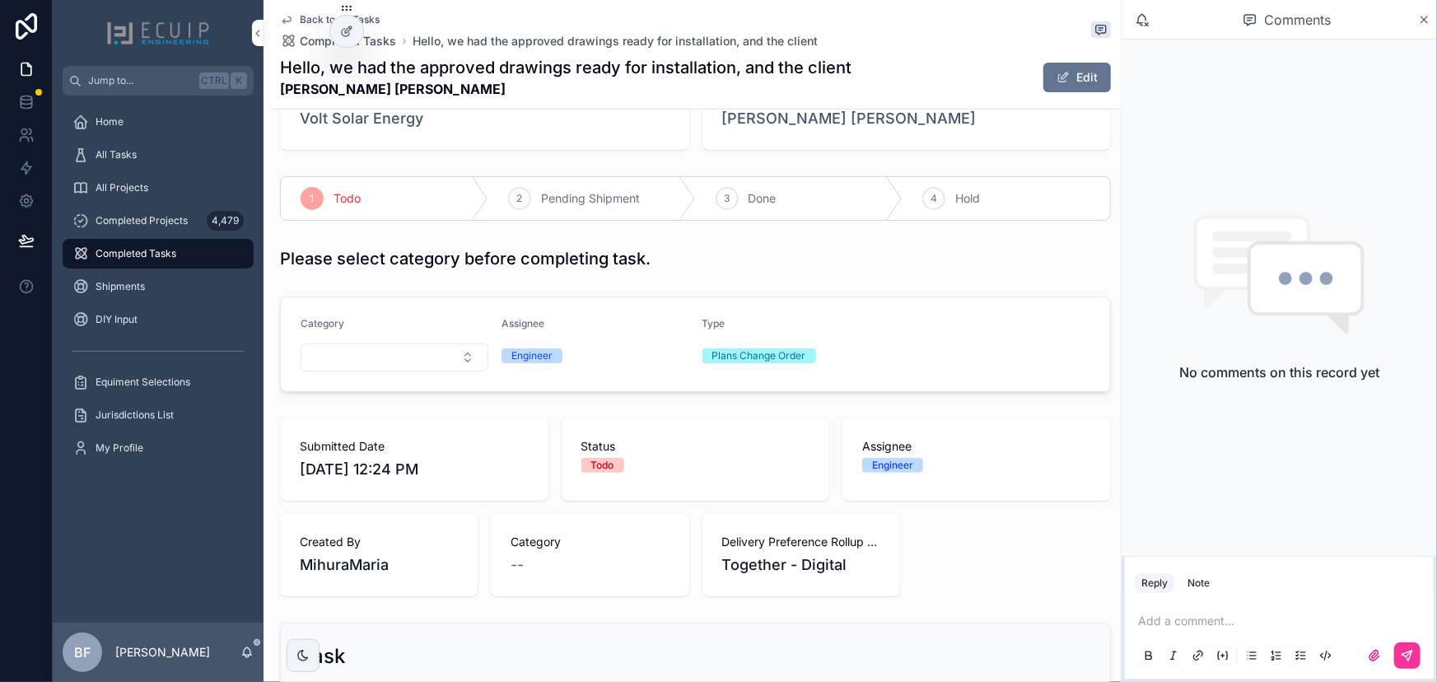
scroll to position [65, 0]
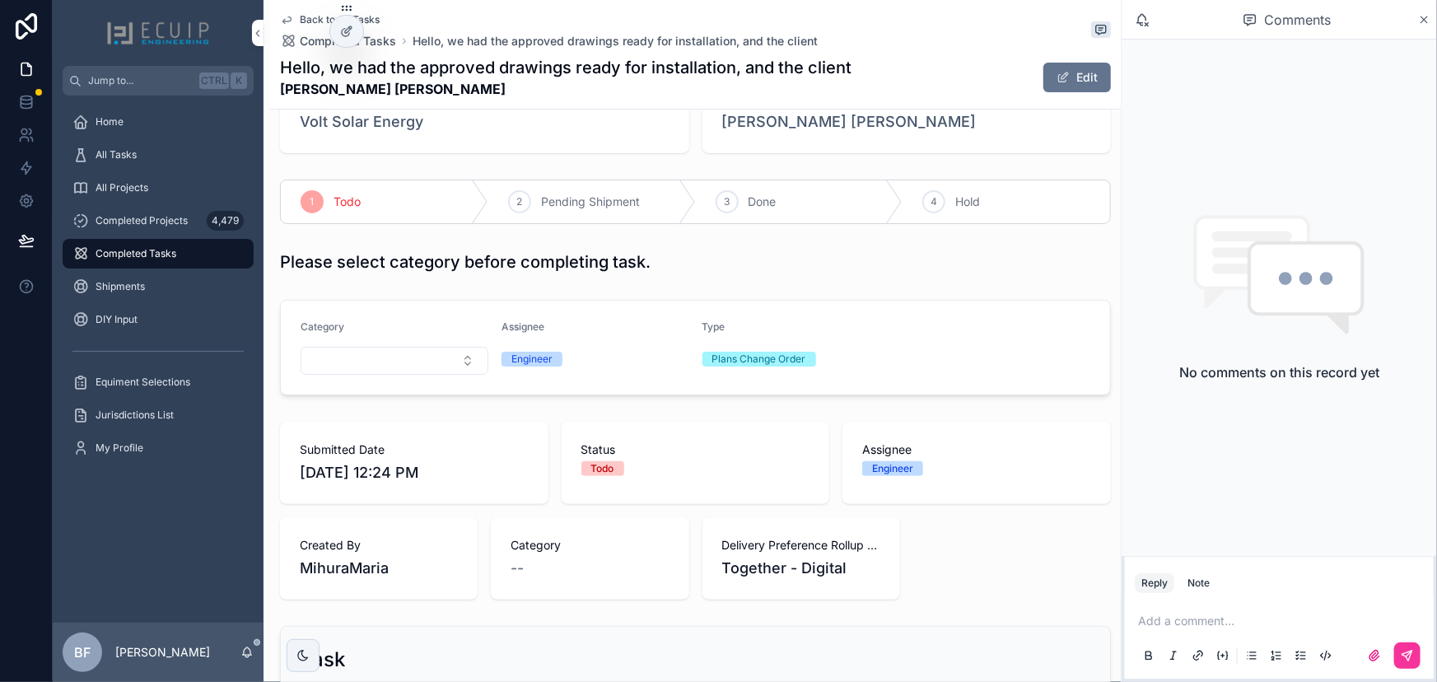
click at [798, 191] on div "3 Done" at bounding box center [800, 201] width 208 height 43
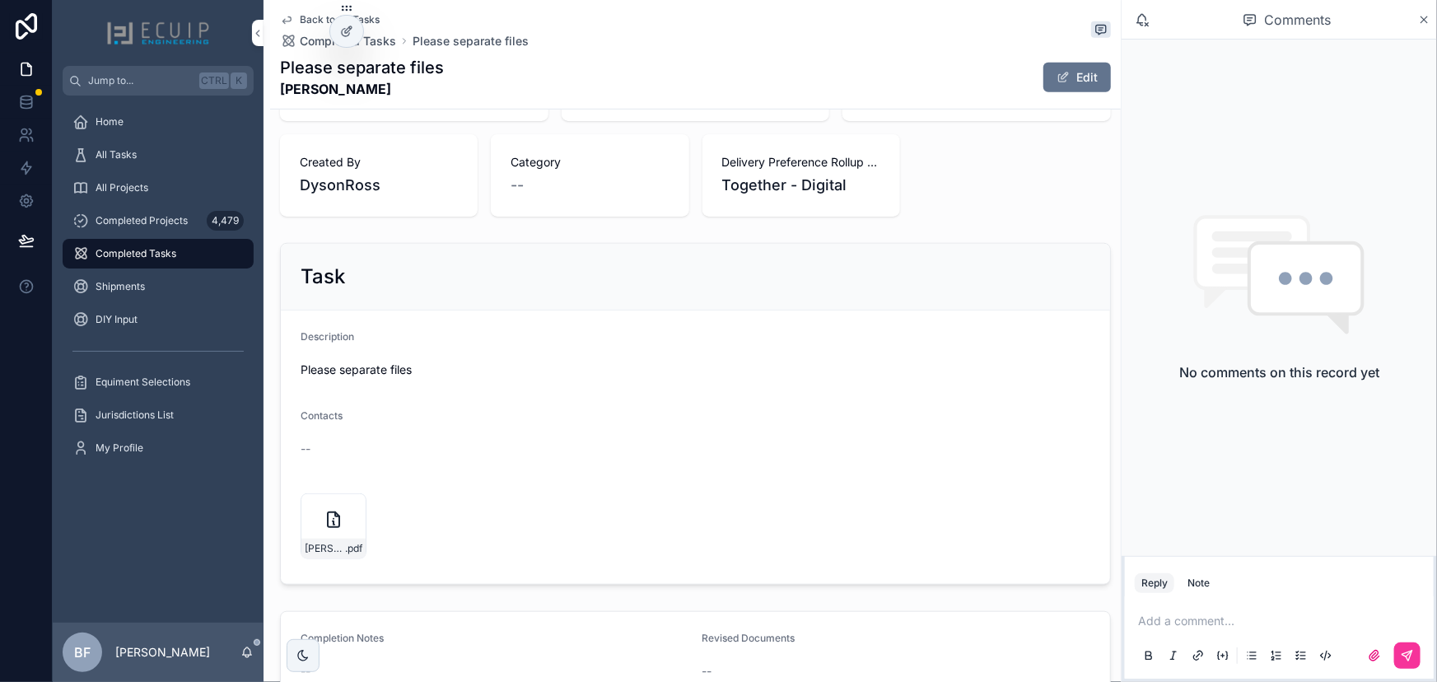
scroll to position [449, 0]
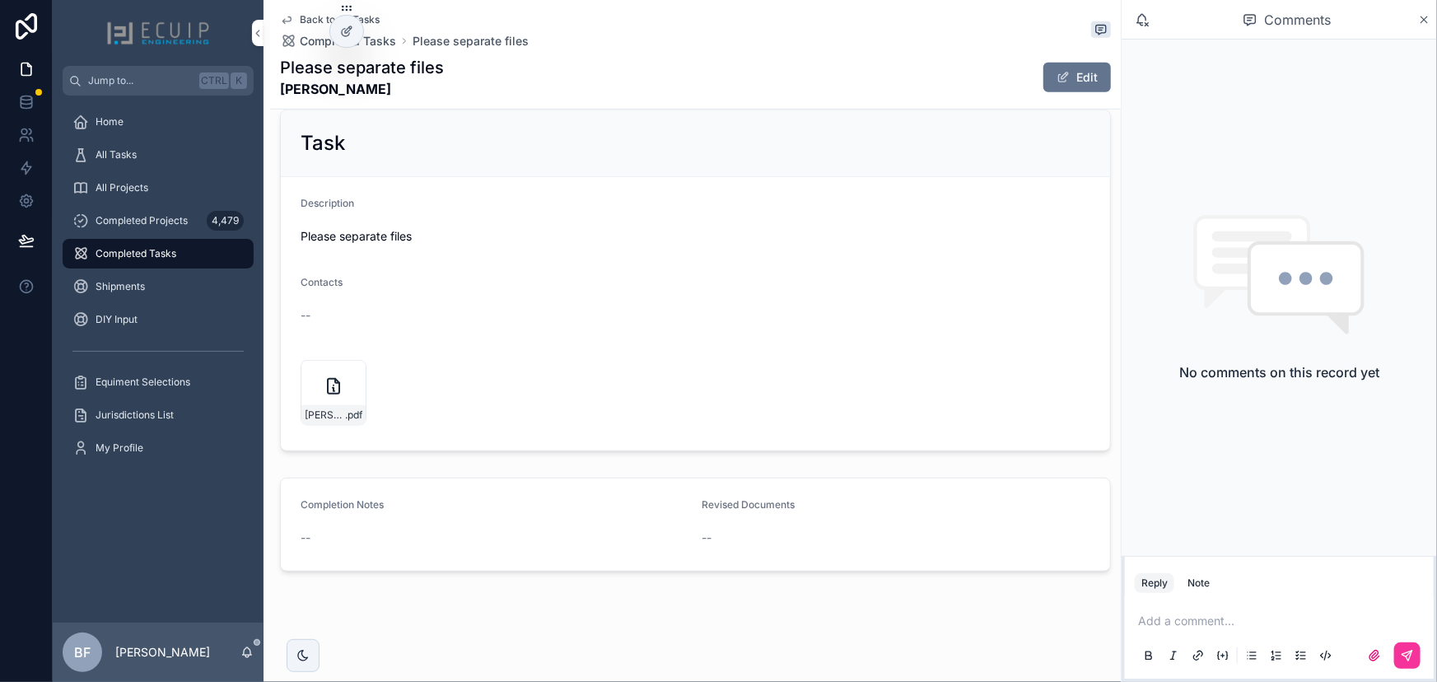
click at [1065, 86] on button "Edit" at bounding box center [1078, 78] width 68 height 30
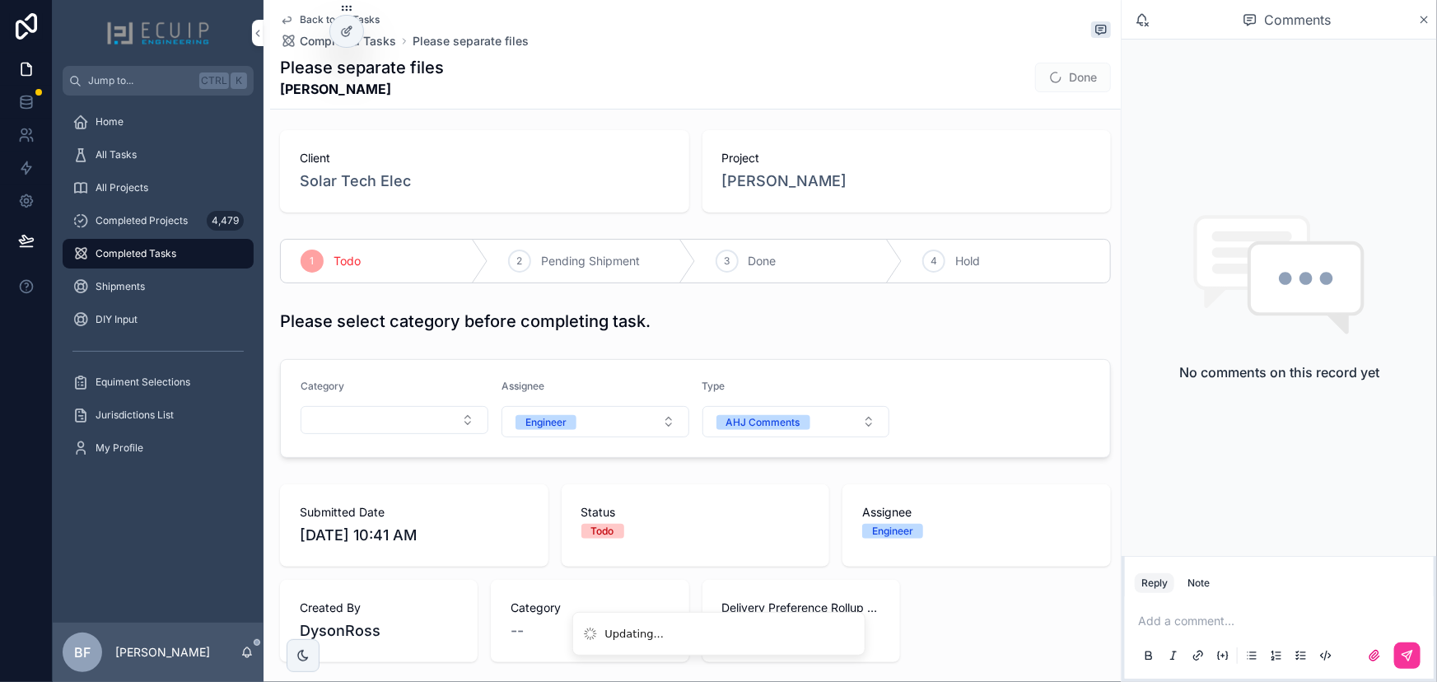
scroll to position [0, 0]
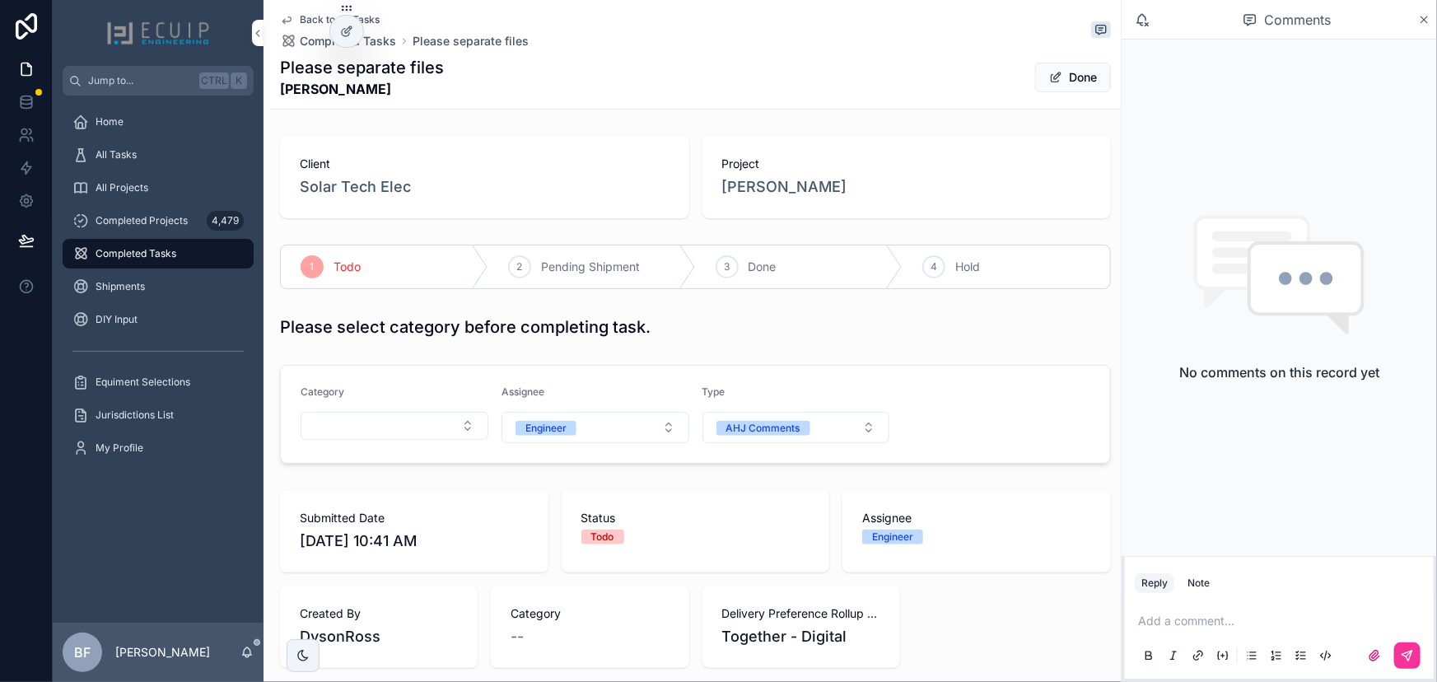
click at [1060, 86] on button "Done" at bounding box center [1073, 78] width 76 height 30
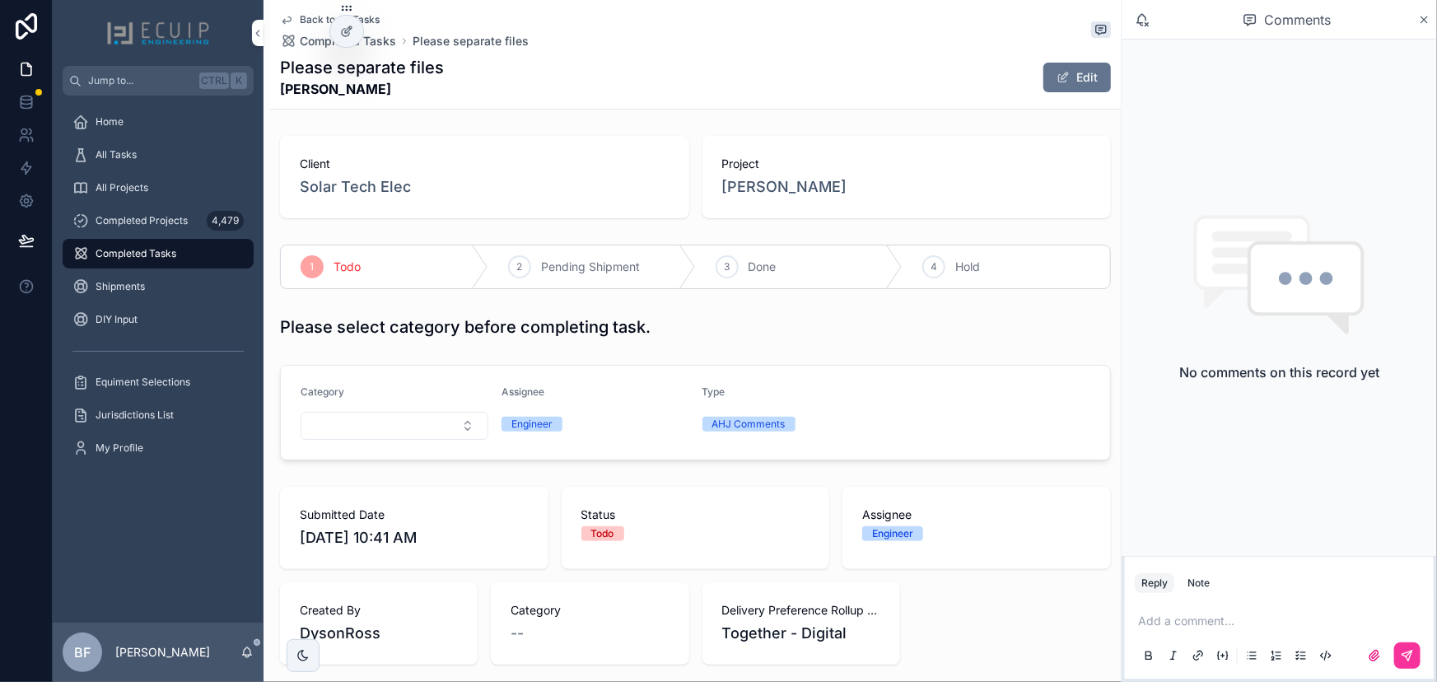
click at [825, 264] on div "3 Done" at bounding box center [800, 266] width 208 height 43
click at [144, 137] on div "Home" at bounding box center [158, 121] width 211 height 33
click at [147, 145] on div "All Tasks" at bounding box center [157, 155] width 171 height 26
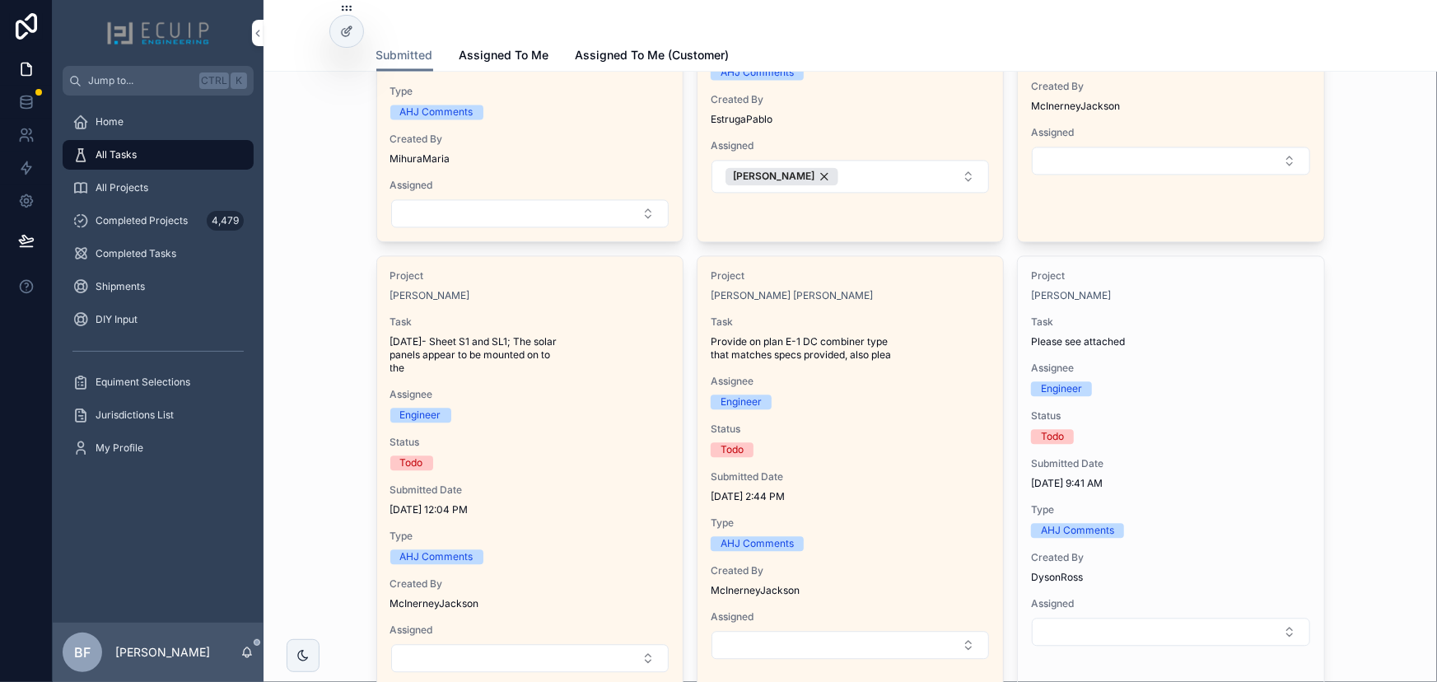
scroll to position [1797, 0]
